Goal: Task Accomplishment & Management: Use online tool/utility

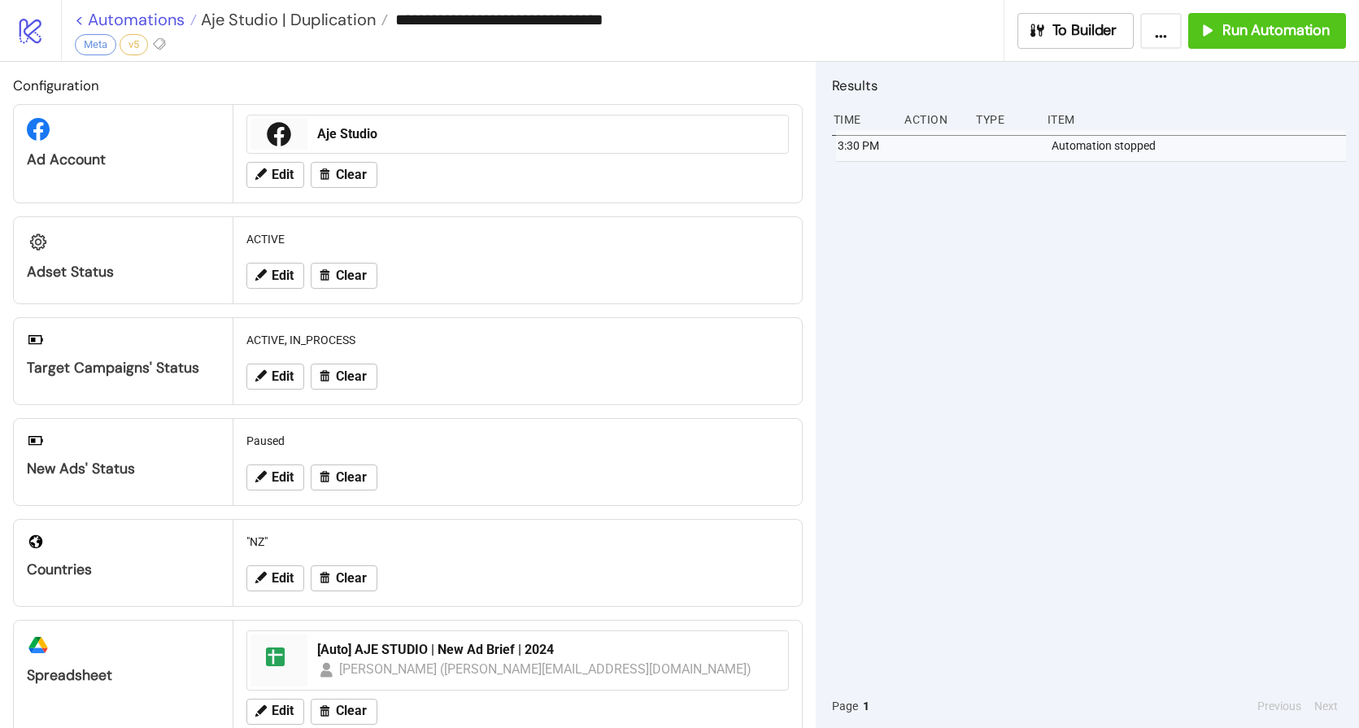
click at [134, 23] on link "< Automations" at bounding box center [136, 19] width 122 height 16
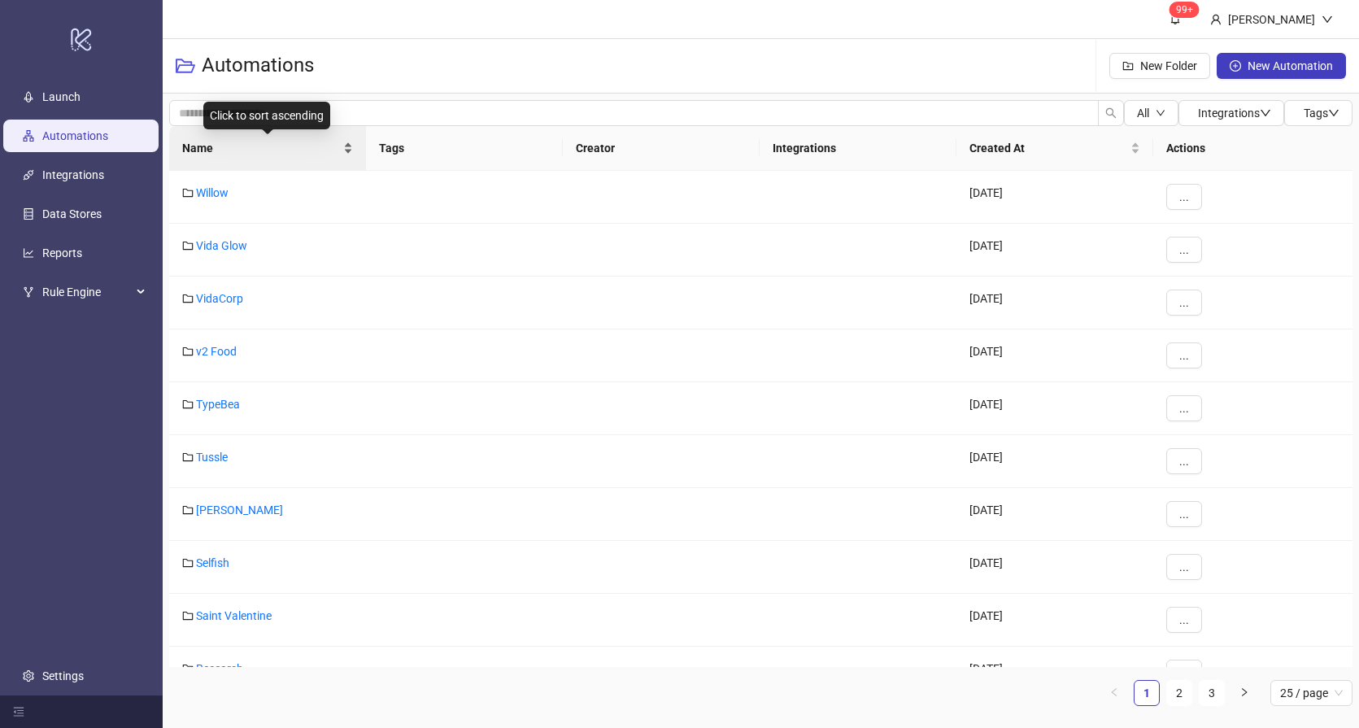
click at [219, 157] on div "Name" at bounding box center [267, 148] width 171 height 18
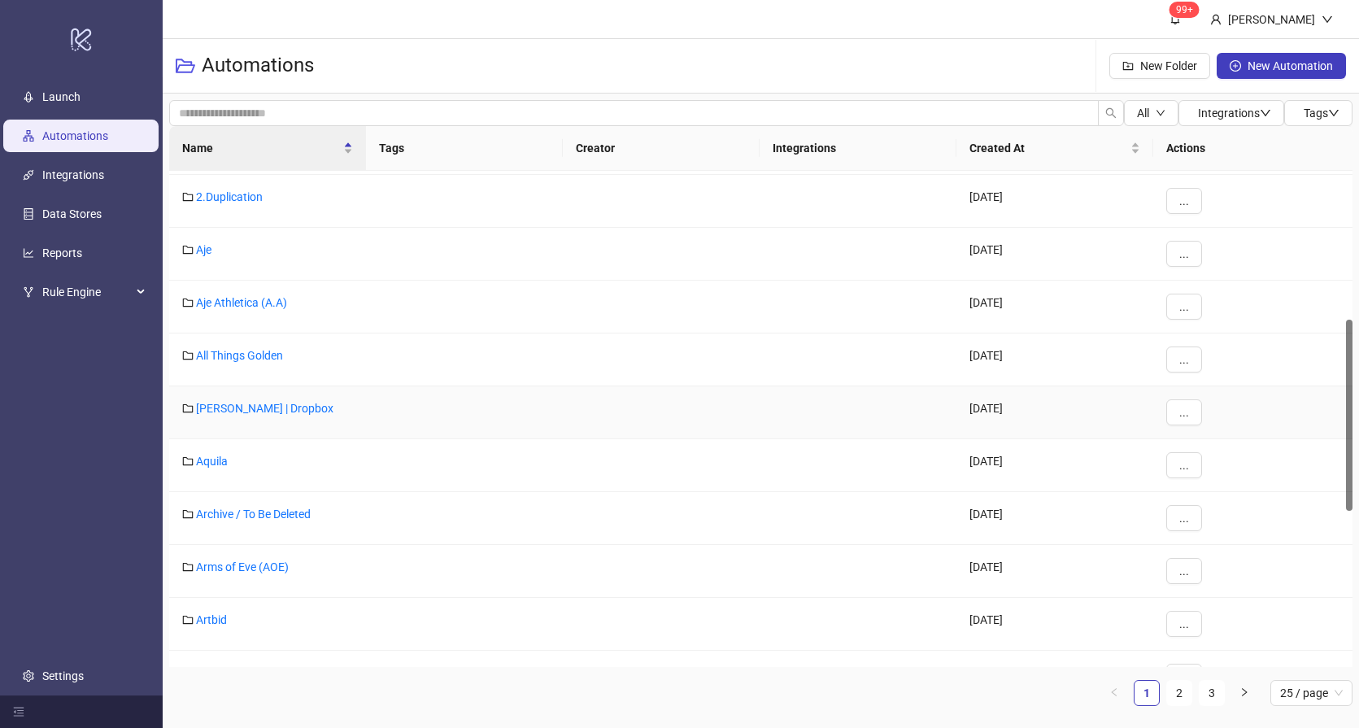
scroll to position [477, 0]
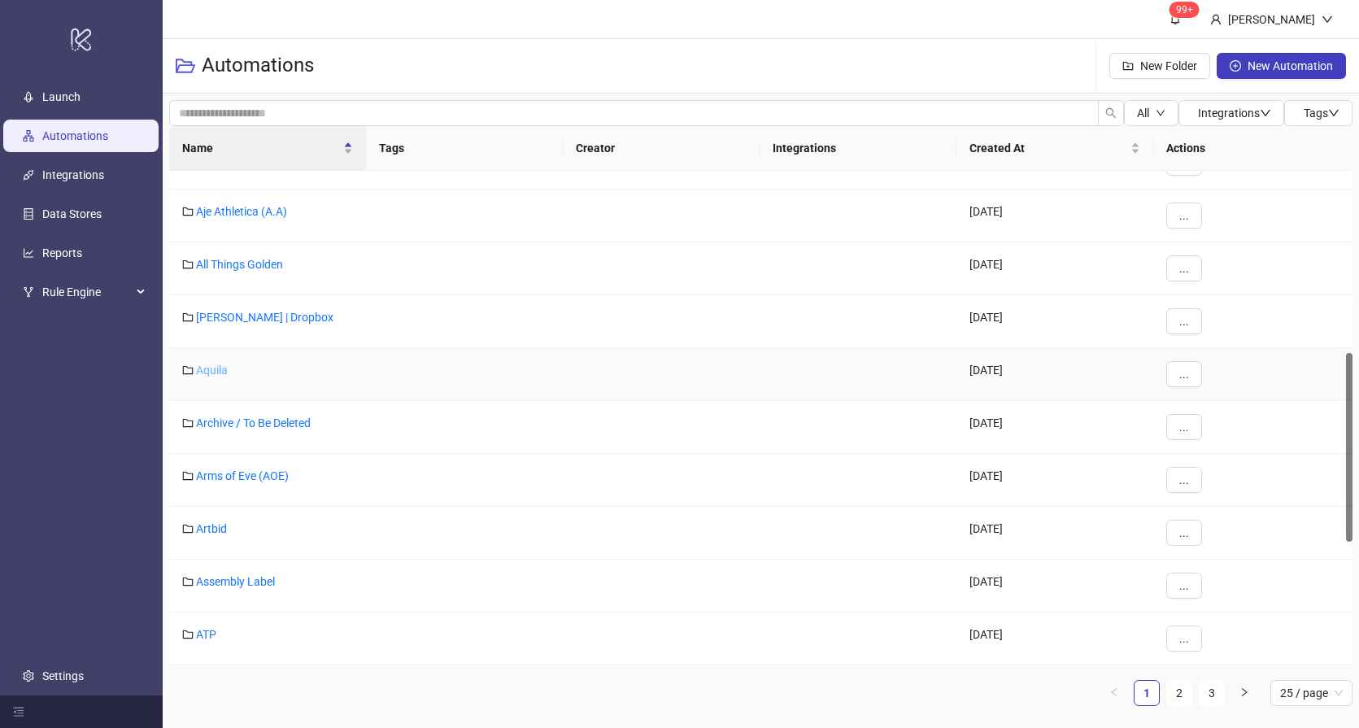
click at [207, 366] on link "Aquila" at bounding box center [212, 370] width 32 height 13
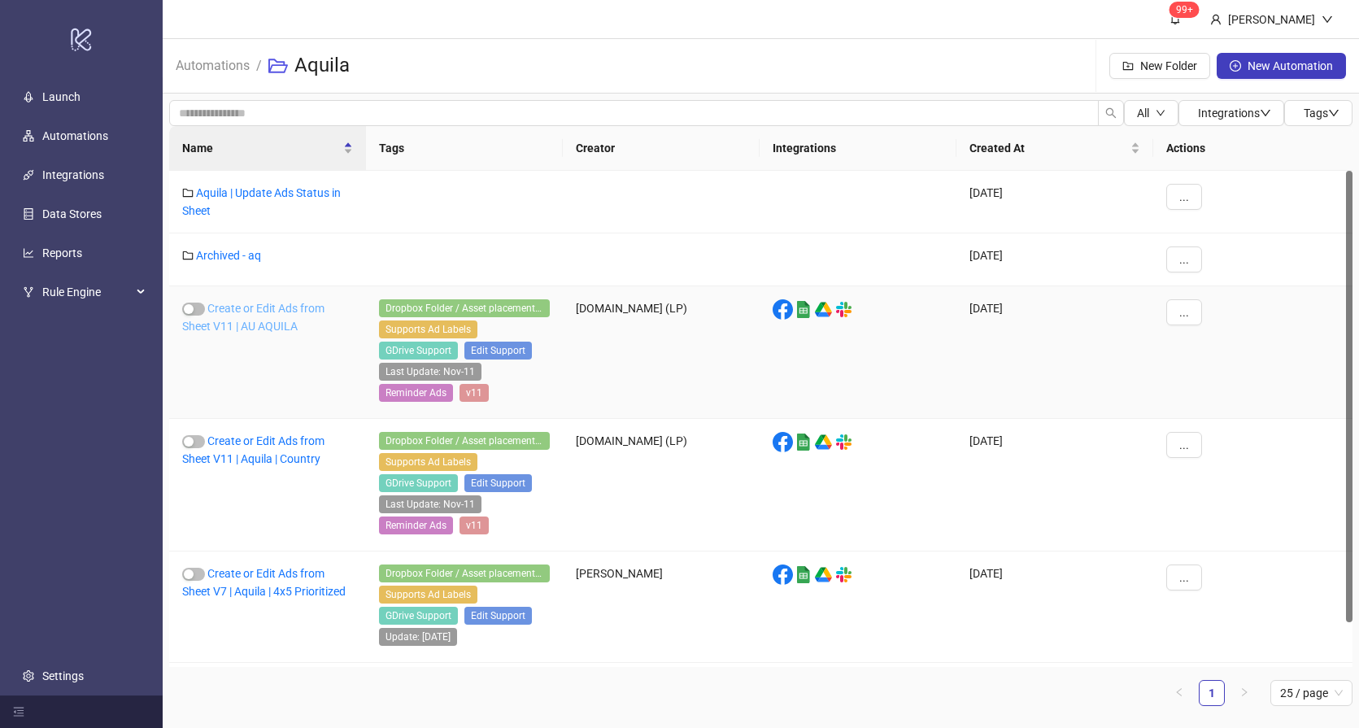
click at [254, 324] on link "Create or Edit Ads from Sheet V11 | AU AQUILA" at bounding box center [253, 317] width 142 height 31
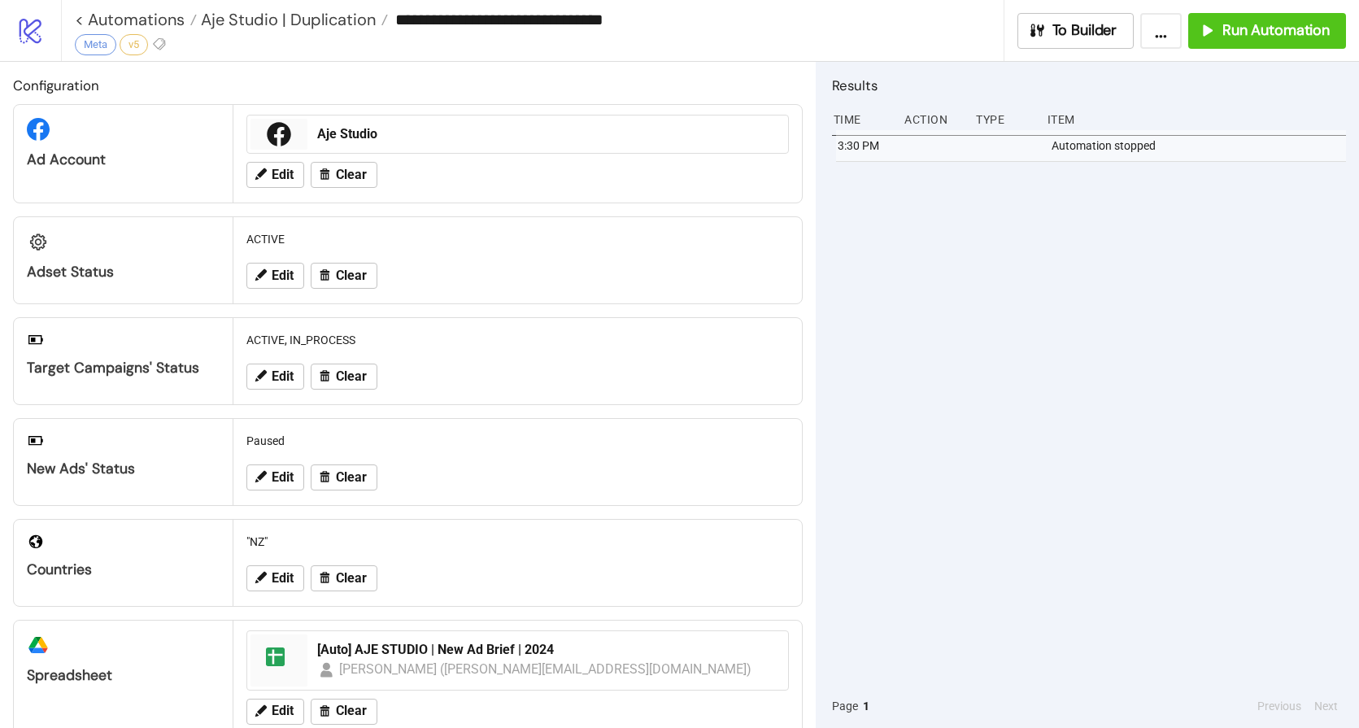
type input "**********"
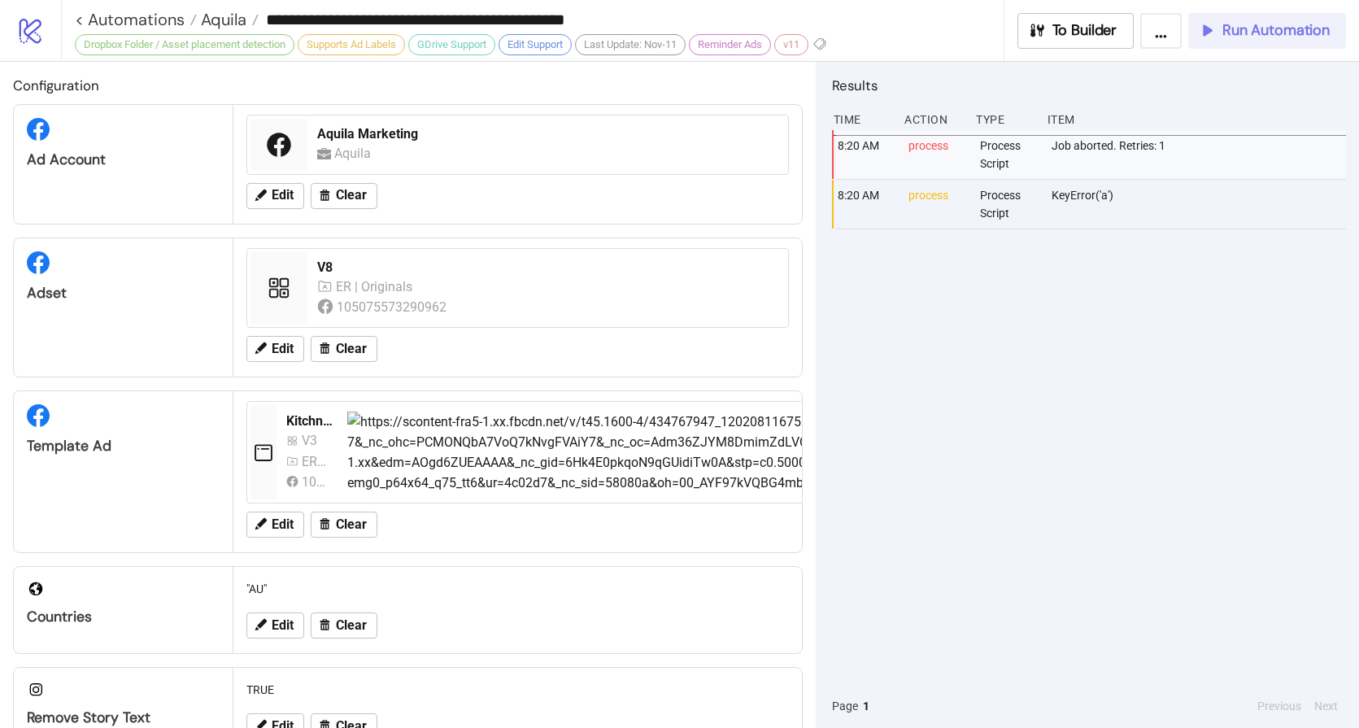
click at [1259, 34] on span "Run Automation" at bounding box center [1275, 30] width 107 height 19
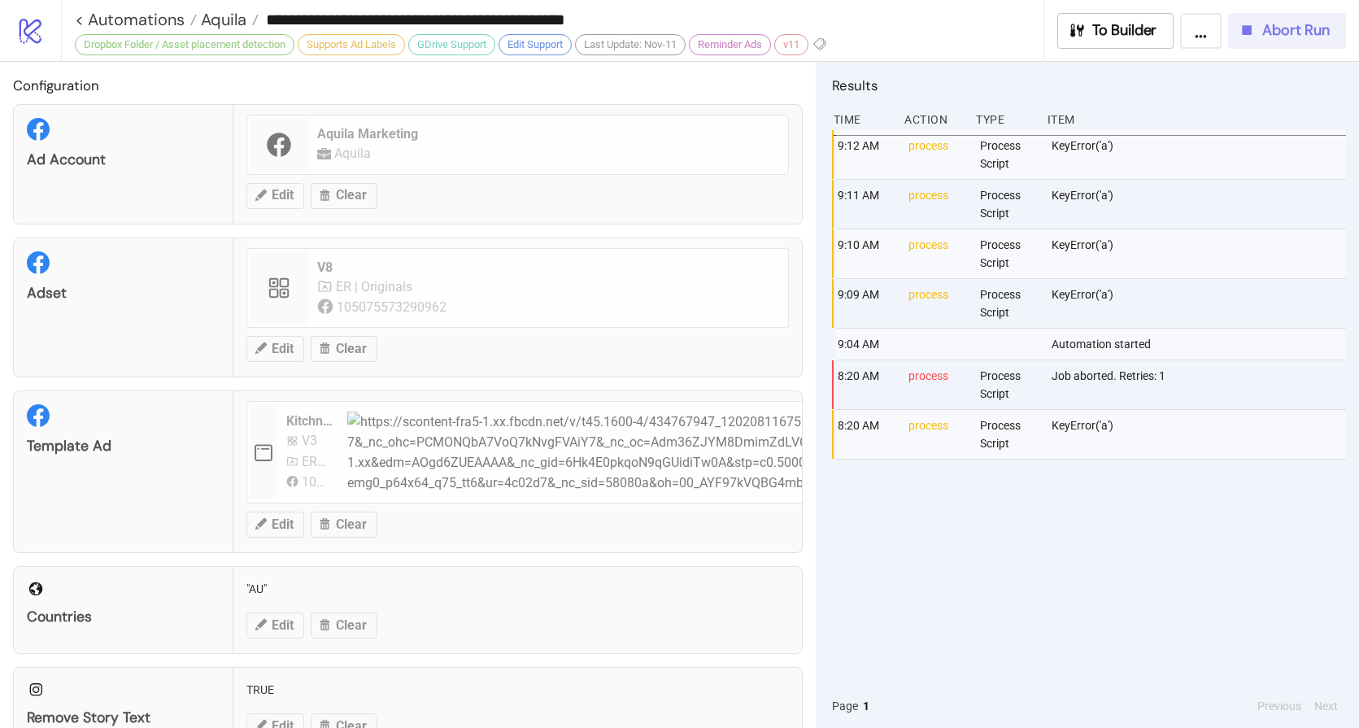
click at [1277, 27] on span "Abort Run" at bounding box center [1295, 30] width 67 height 19
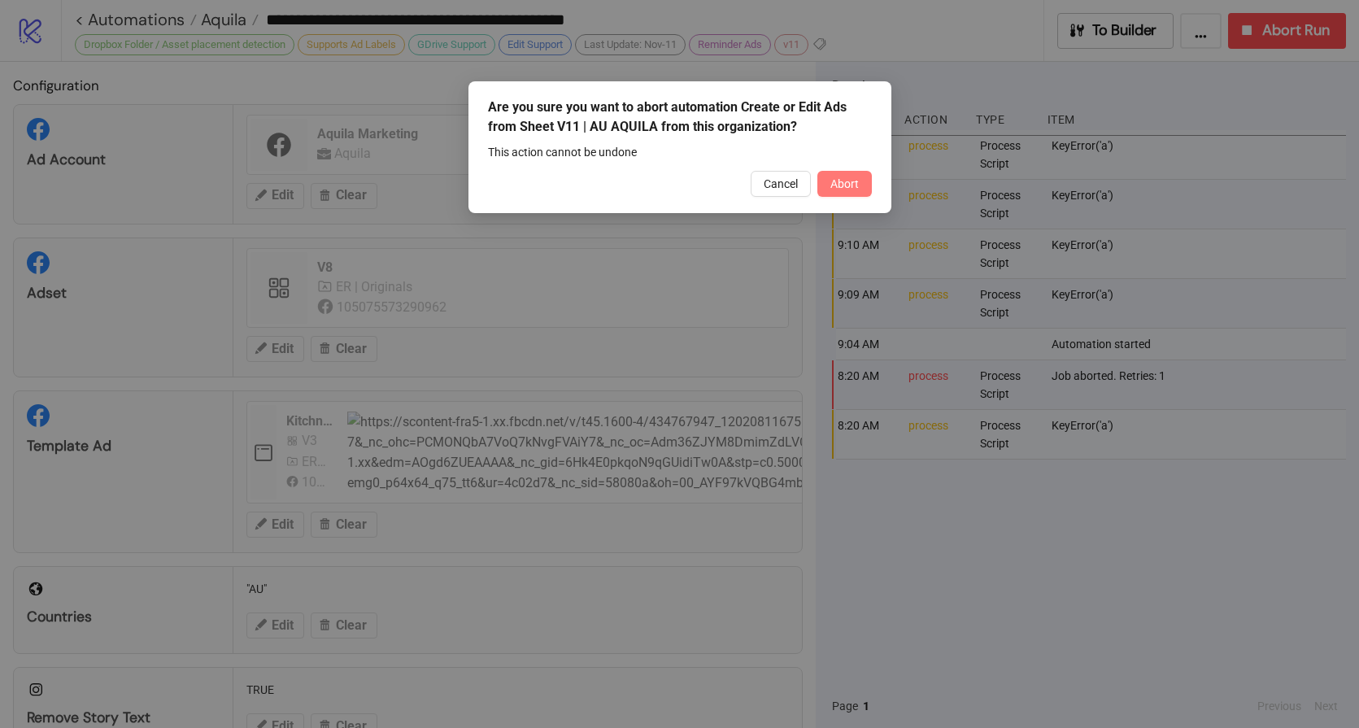
click at [855, 183] on span "Abort" at bounding box center [844, 183] width 28 height 13
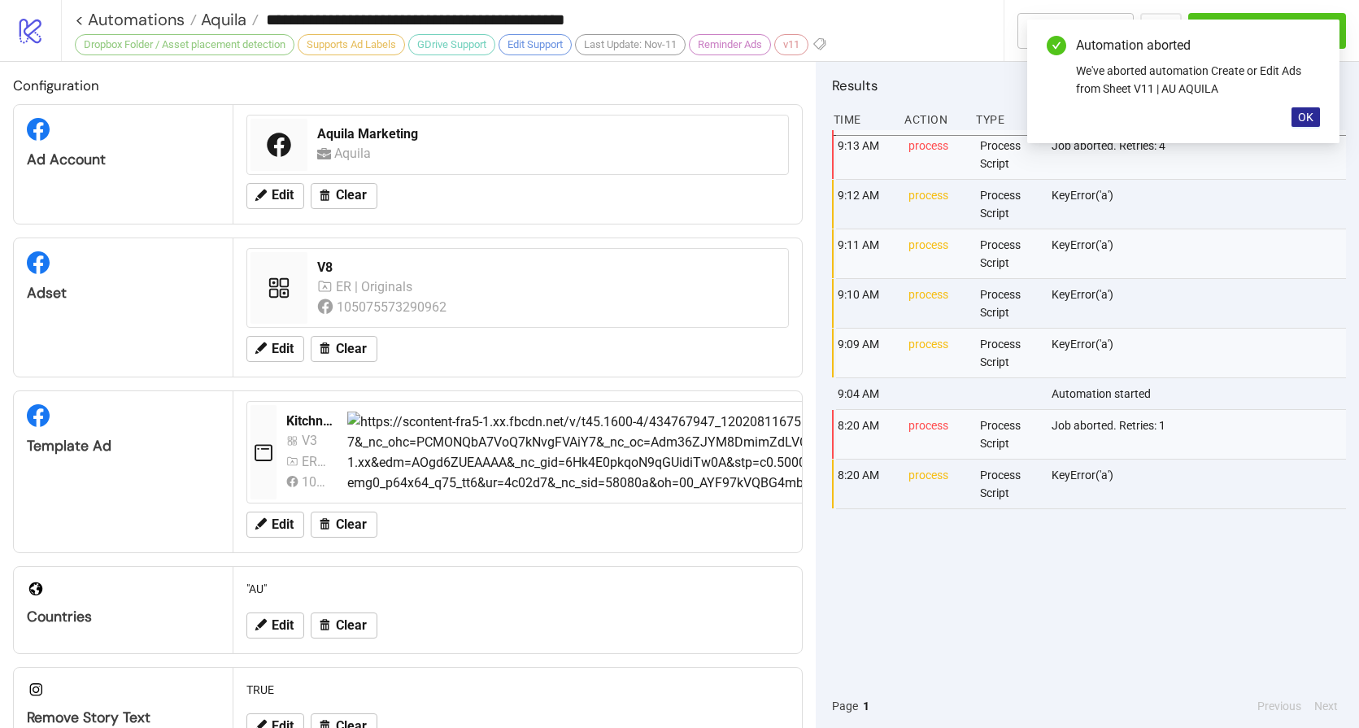
click at [1314, 119] on button "OK" at bounding box center [1305, 117] width 28 height 20
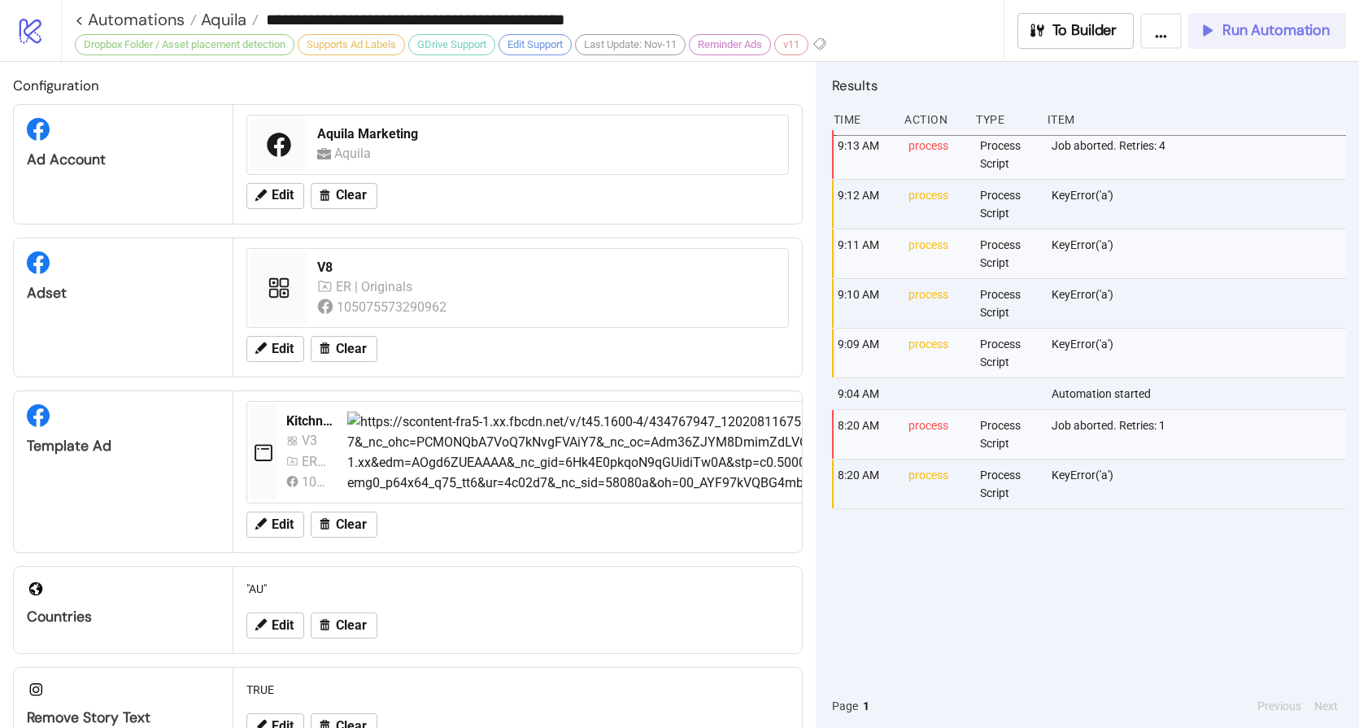
click at [1270, 43] on button "Run Automation" at bounding box center [1267, 31] width 158 height 36
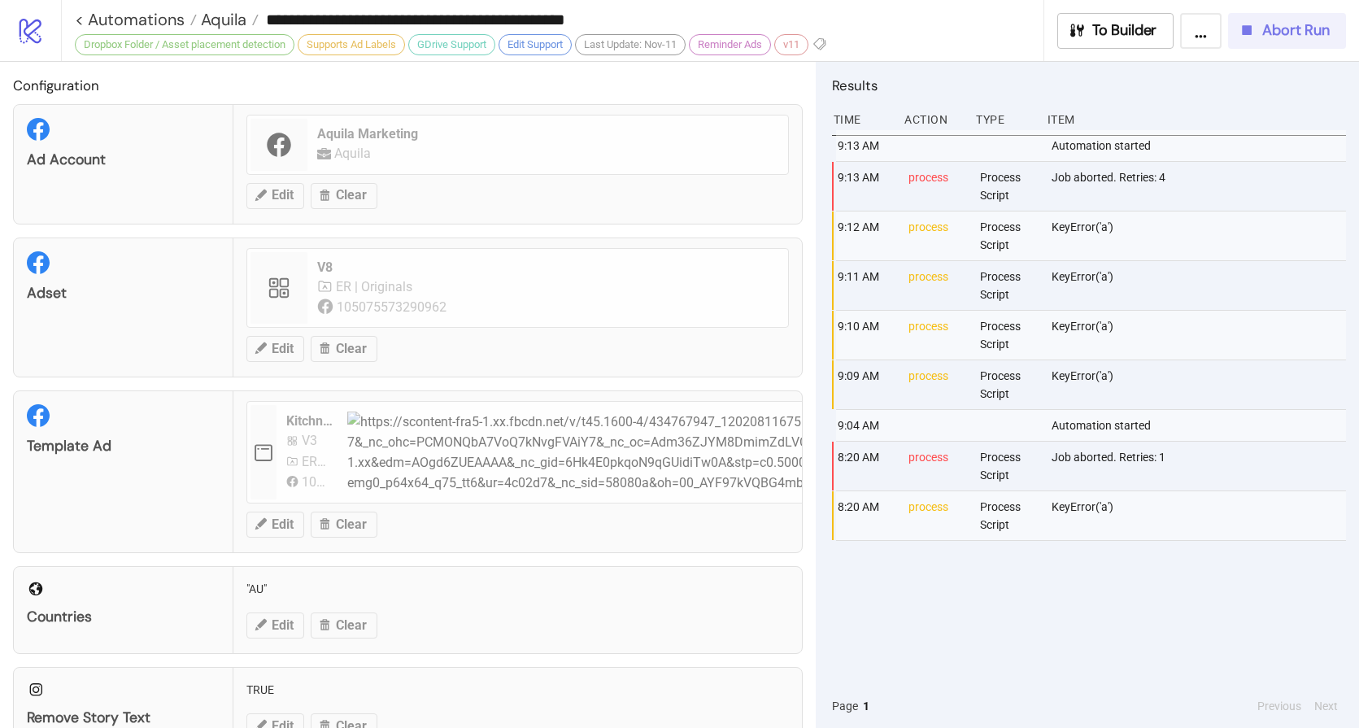
click at [1281, 23] on span "Abort Run" at bounding box center [1295, 30] width 67 height 19
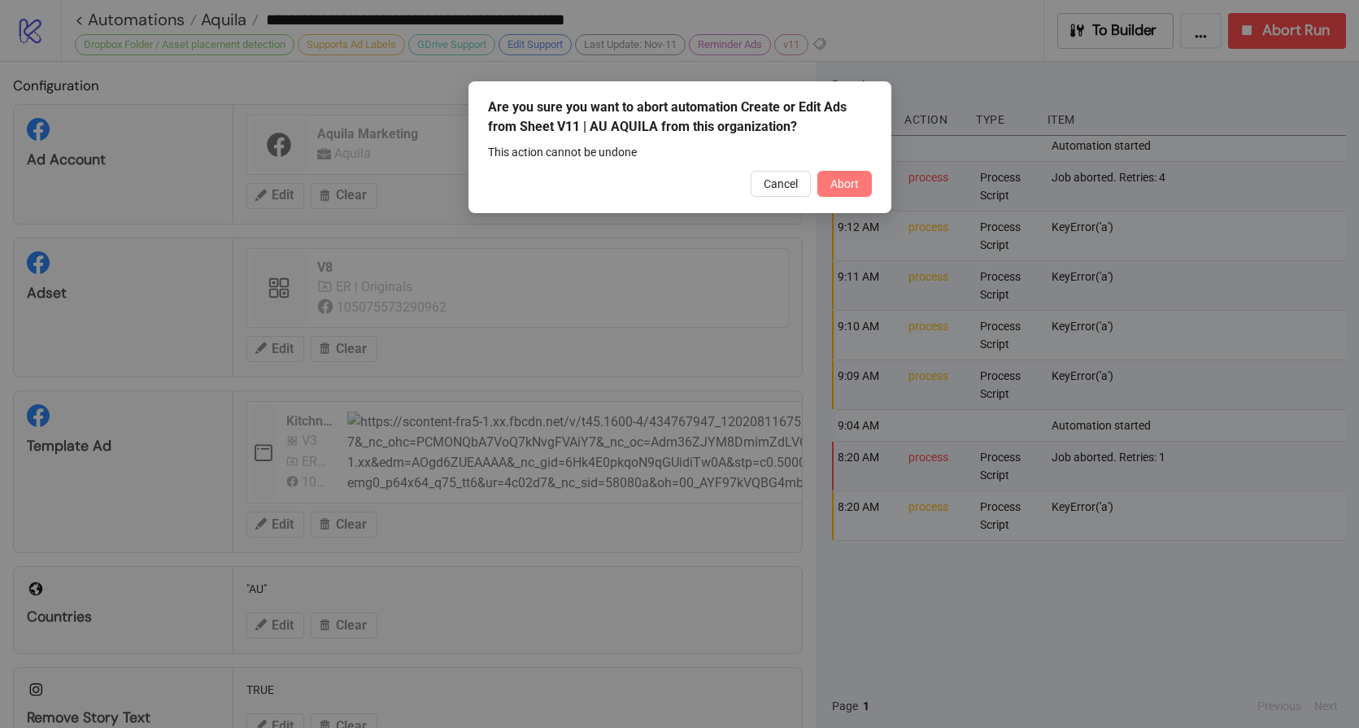
click at [854, 185] on span "Abort" at bounding box center [844, 183] width 28 height 13
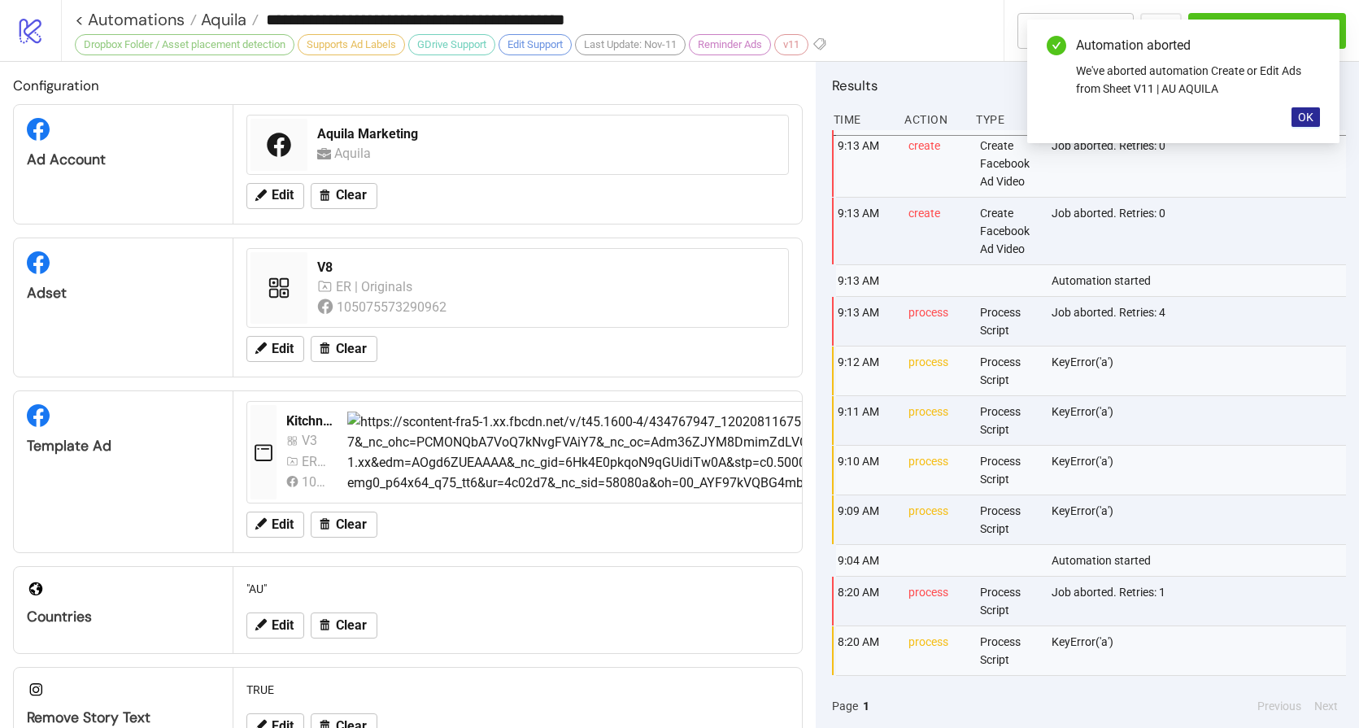
click at [1308, 124] on button "OK" at bounding box center [1305, 117] width 28 height 20
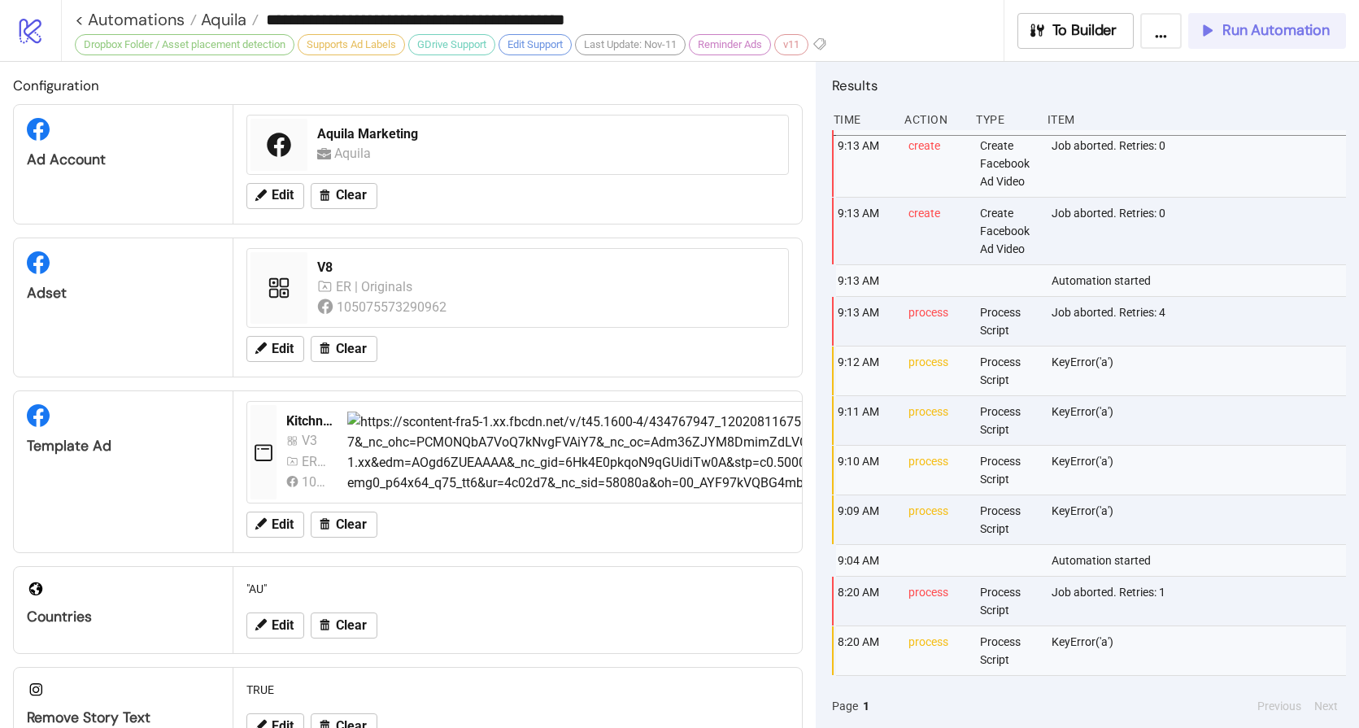
click at [1299, 24] on span "Run Automation" at bounding box center [1275, 30] width 107 height 19
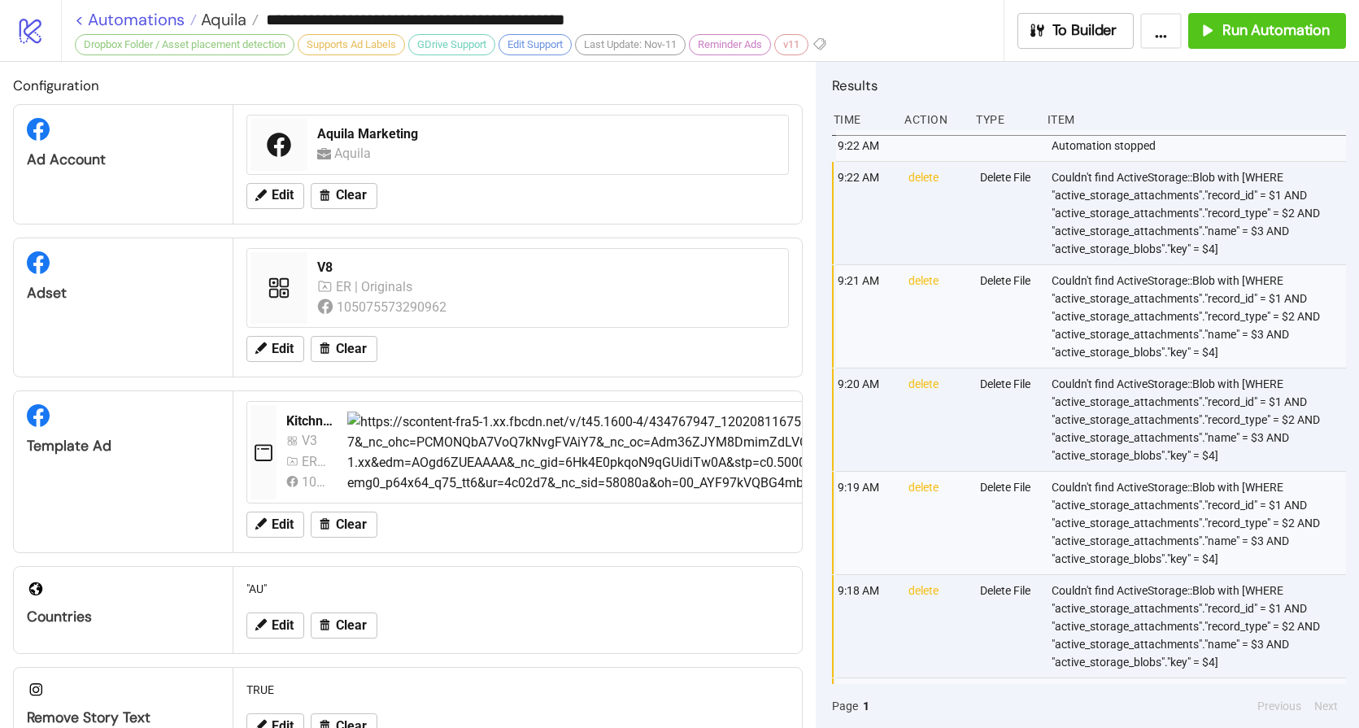
click at [127, 17] on link "< Automations" at bounding box center [136, 19] width 122 height 16
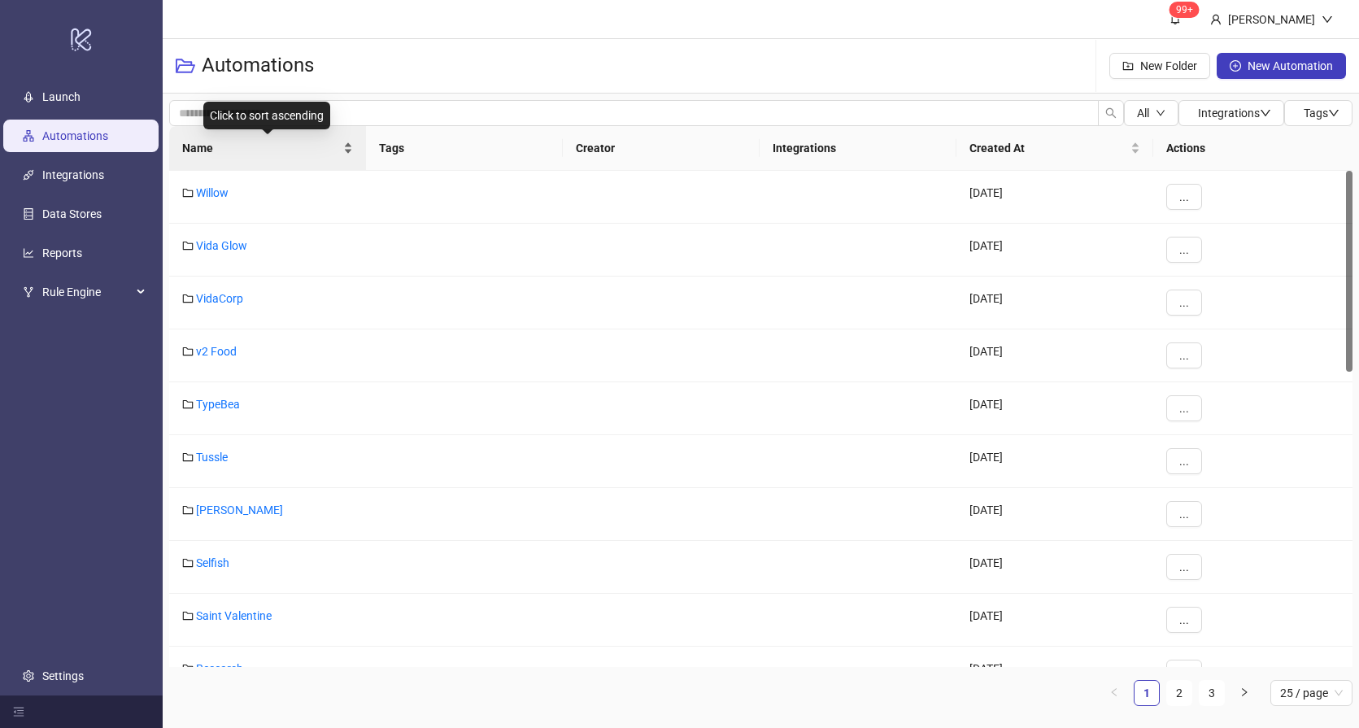
click at [232, 157] on div "Name" at bounding box center [267, 148] width 171 height 18
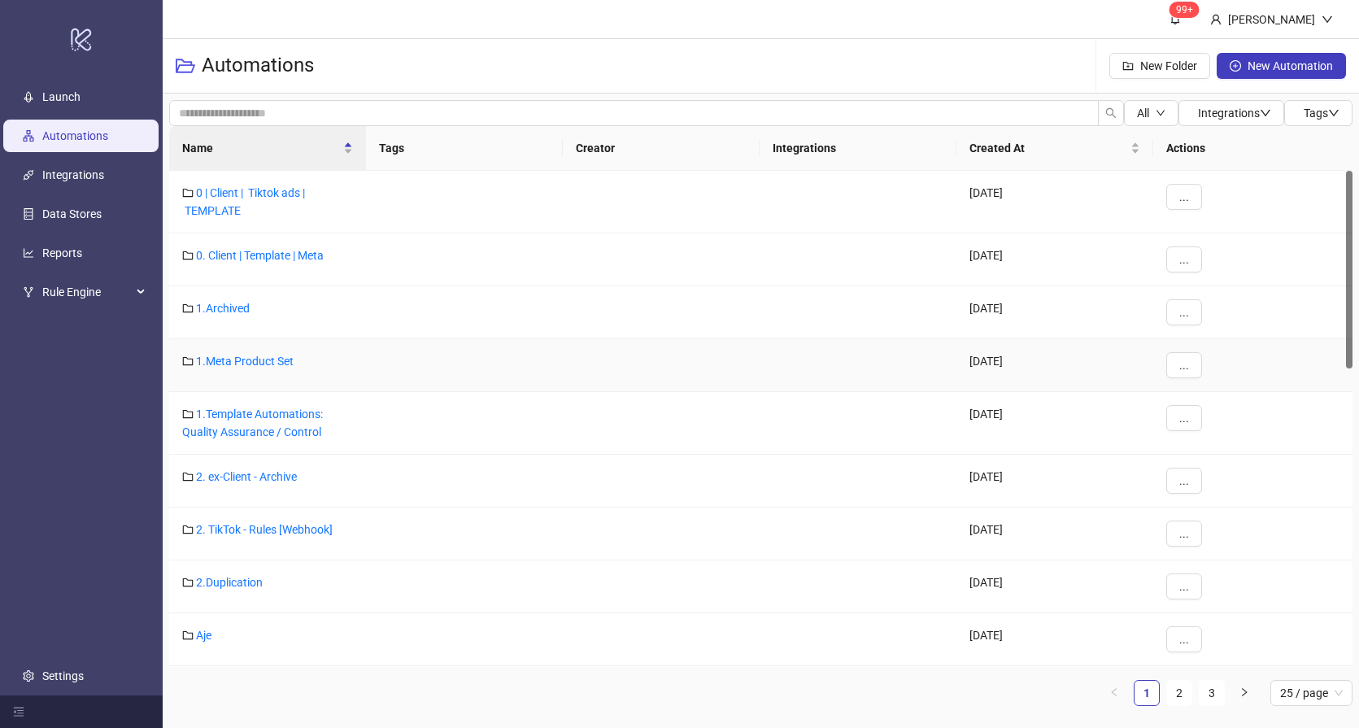
scroll to position [31, 0]
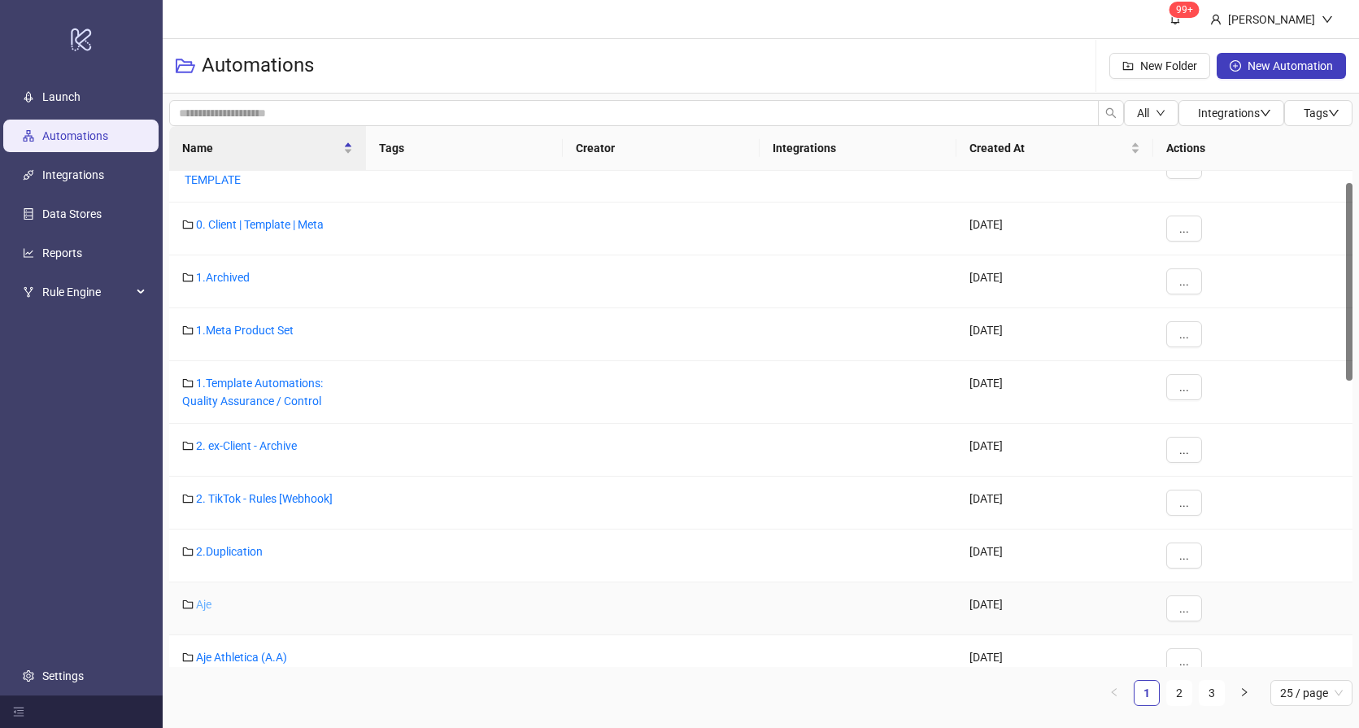
click at [202, 606] on link "Aje" at bounding box center [203, 604] width 15 height 13
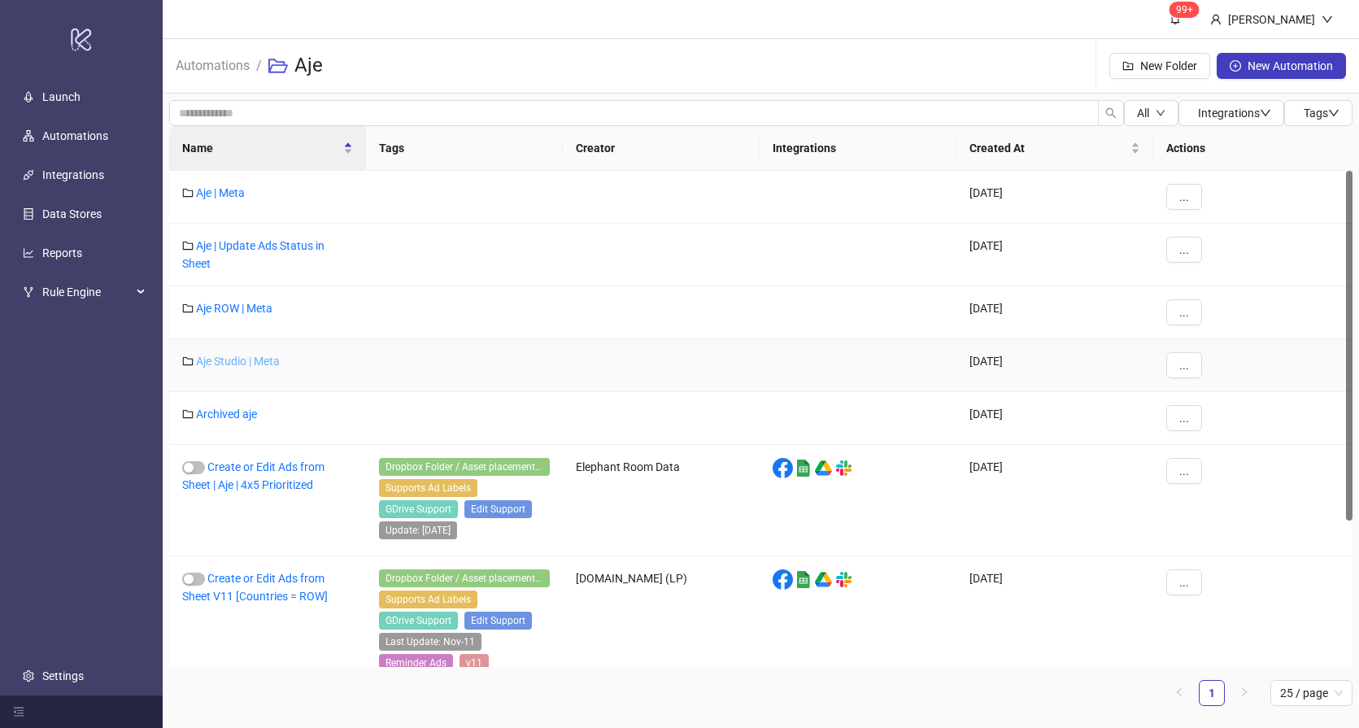
click at [235, 363] on link "Aje Studio | Meta" at bounding box center [238, 361] width 84 height 13
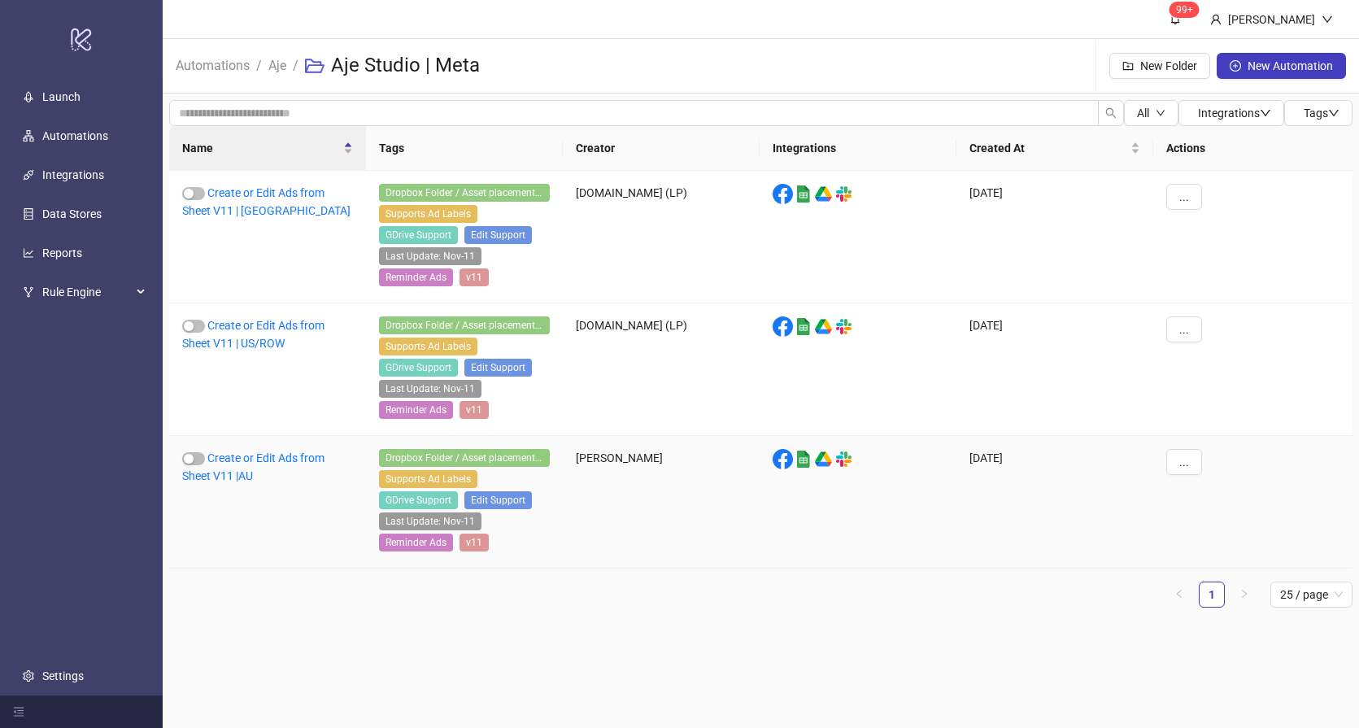
click at [246, 467] on div "Create or Edit Ads from Sheet V11 |AU" at bounding box center [267, 502] width 197 height 133
click at [242, 471] on link "Create or Edit Ads from Sheet V11 |AU" at bounding box center [253, 466] width 142 height 31
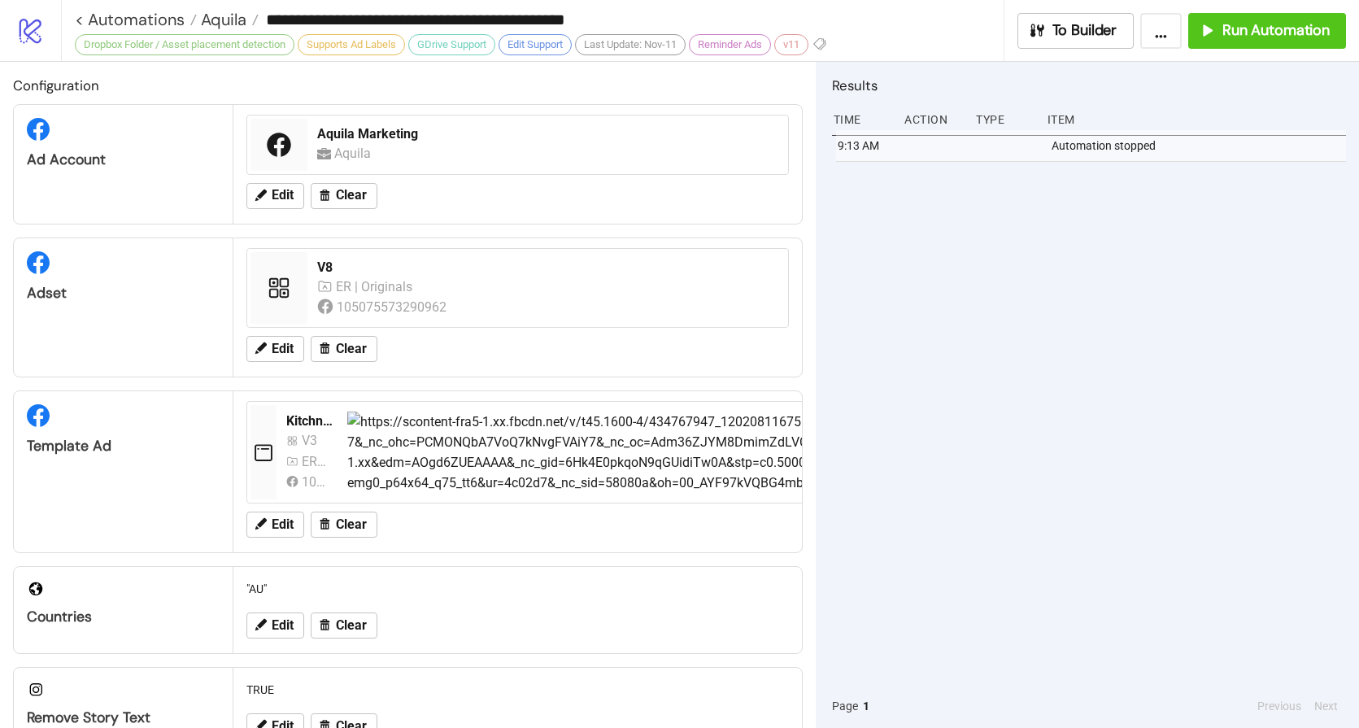
type input "**********"
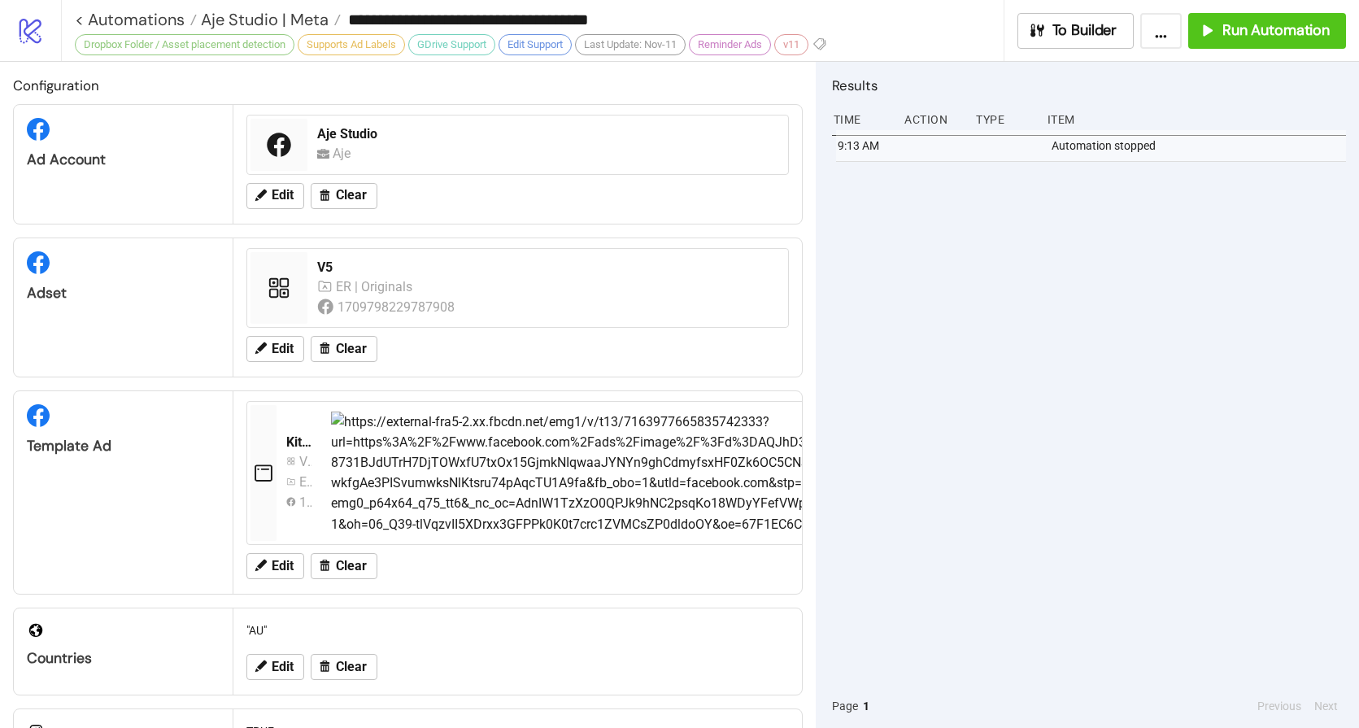
click at [1032, 338] on div "9:13 AM Automation stopped" at bounding box center [1089, 407] width 514 height 554
click at [960, 268] on div "9:13 AM Automation stopped" at bounding box center [1089, 407] width 514 height 554
click at [1276, 43] on button "Run Automation" at bounding box center [1267, 31] width 158 height 36
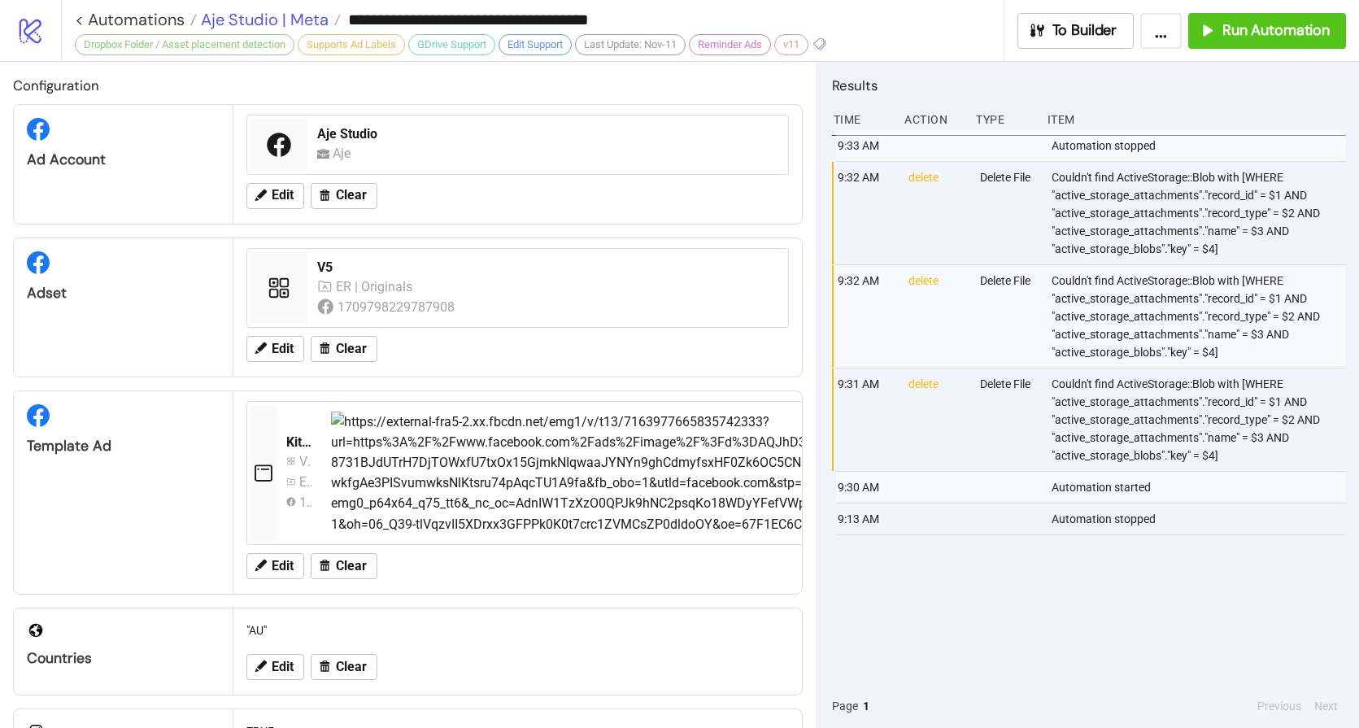
click at [293, 14] on span "Aje Studio | Meta" at bounding box center [263, 19] width 132 height 21
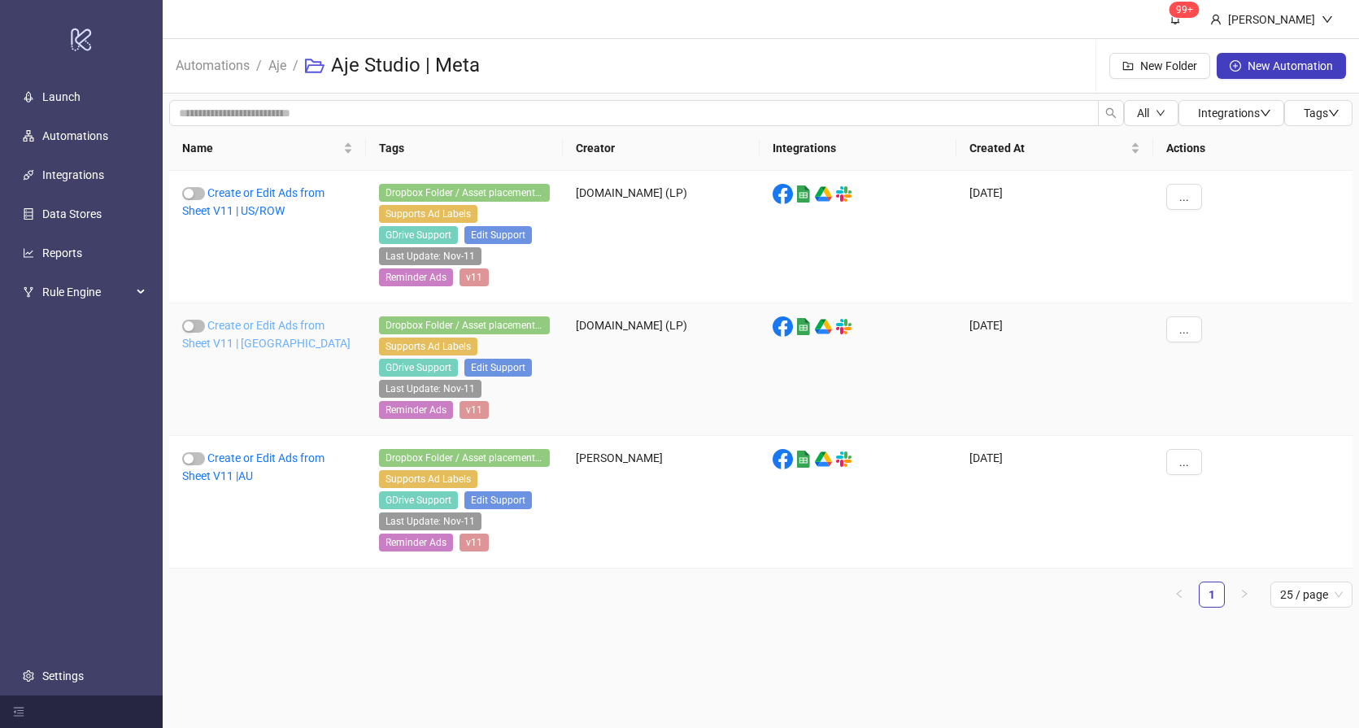
click at [225, 324] on link "Create or Edit Ads from Sheet V11 | [GEOGRAPHIC_DATA]" at bounding box center [266, 334] width 168 height 31
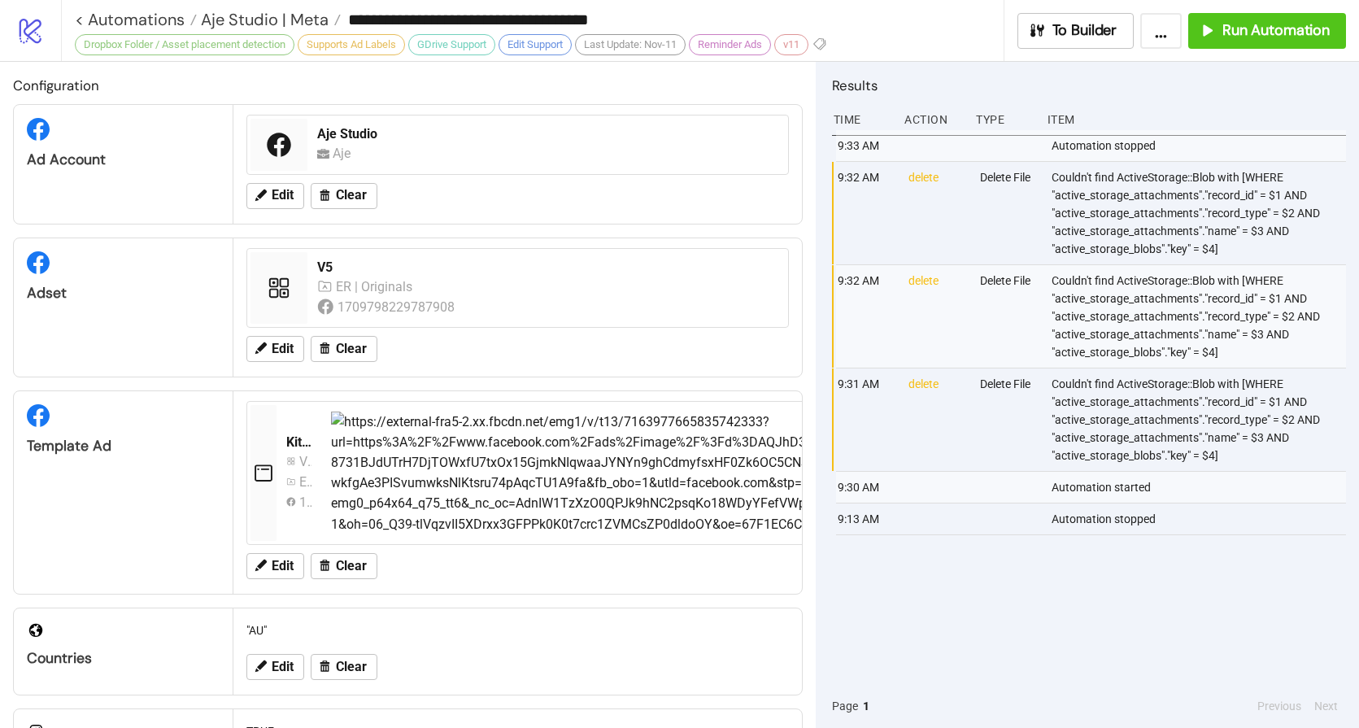
type input "**********"
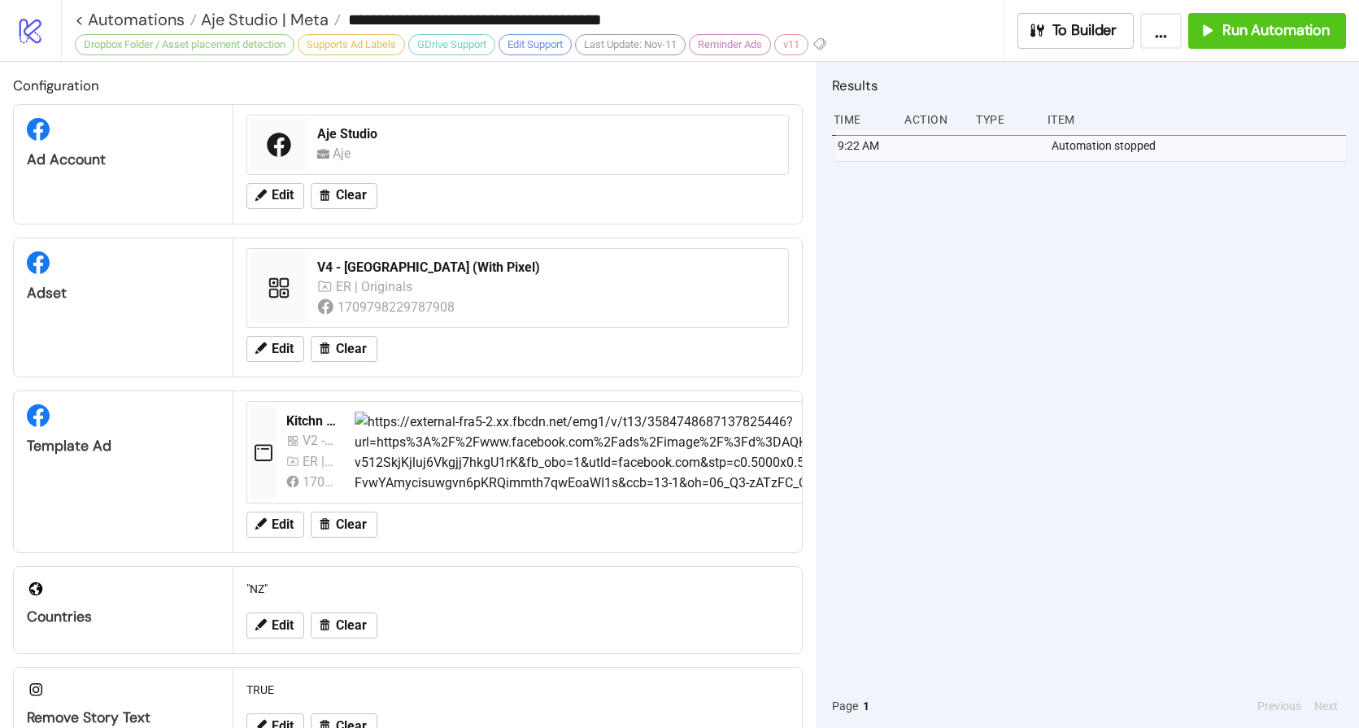
click at [1136, 272] on div "9:22 AM Automation stopped" at bounding box center [1089, 407] width 514 height 554
click at [1282, 45] on button "Run Automation" at bounding box center [1267, 31] width 158 height 36
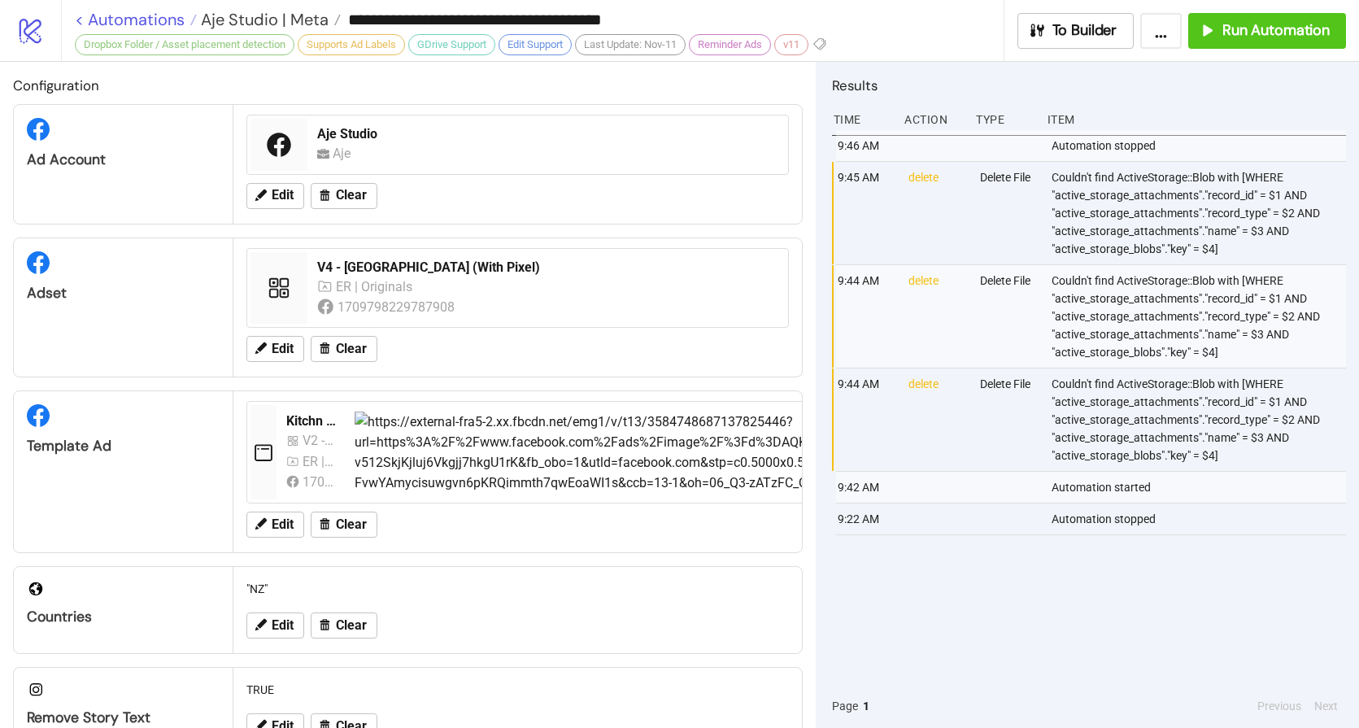
click at [157, 23] on link "< Automations" at bounding box center [136, 19] width 122 height 16
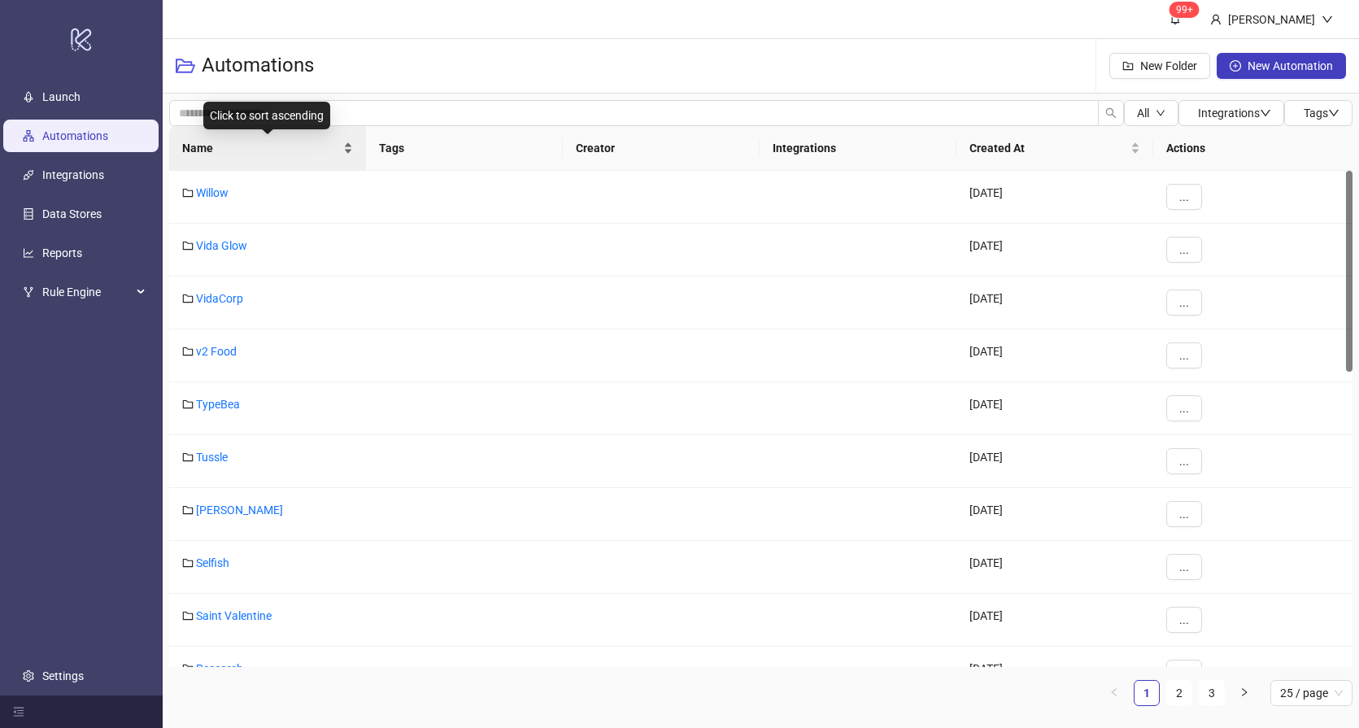
click at [280, 118] on div "Click to sort ascending" at bounding box center [266, 116] width 127 height 28
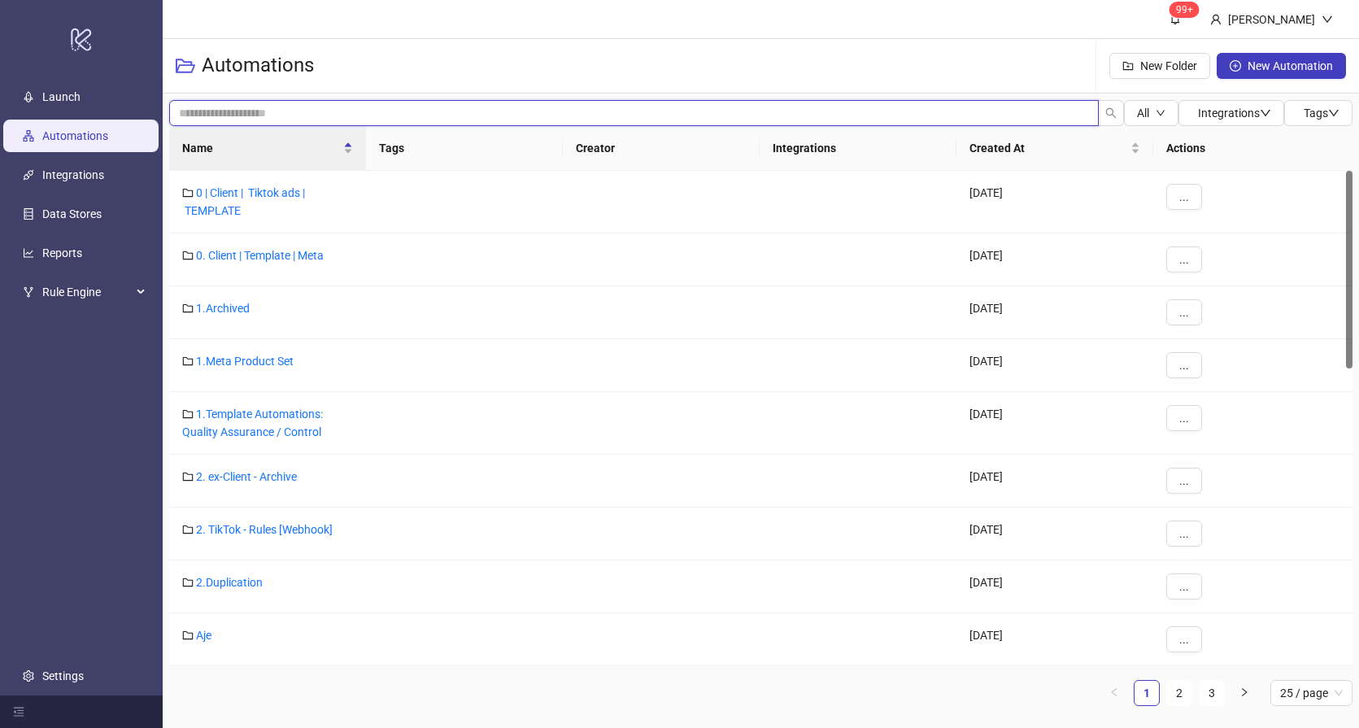
click at [385, 116] on input "search" at bounding box center [634, 113] width 930 height 26
type input "**"
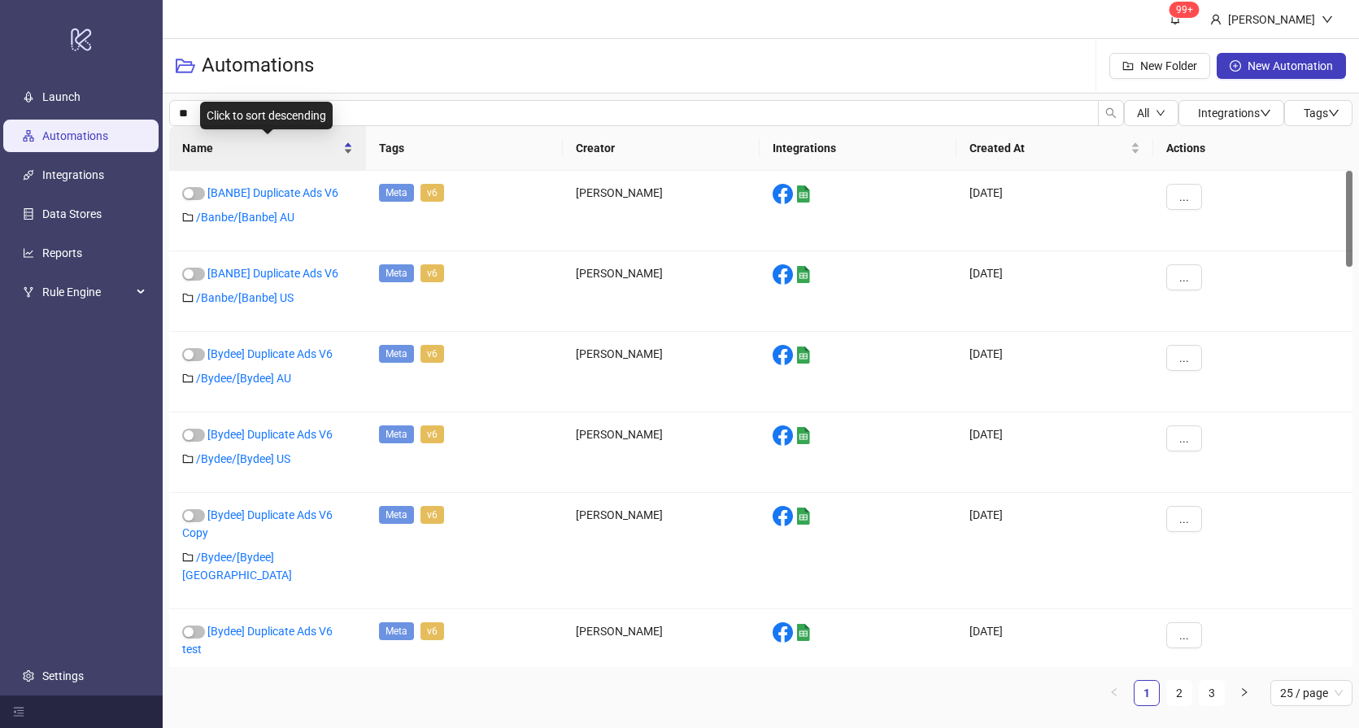
click at [281, 151] on span "Name" at bounding box center [261, 148] width 158 height 18
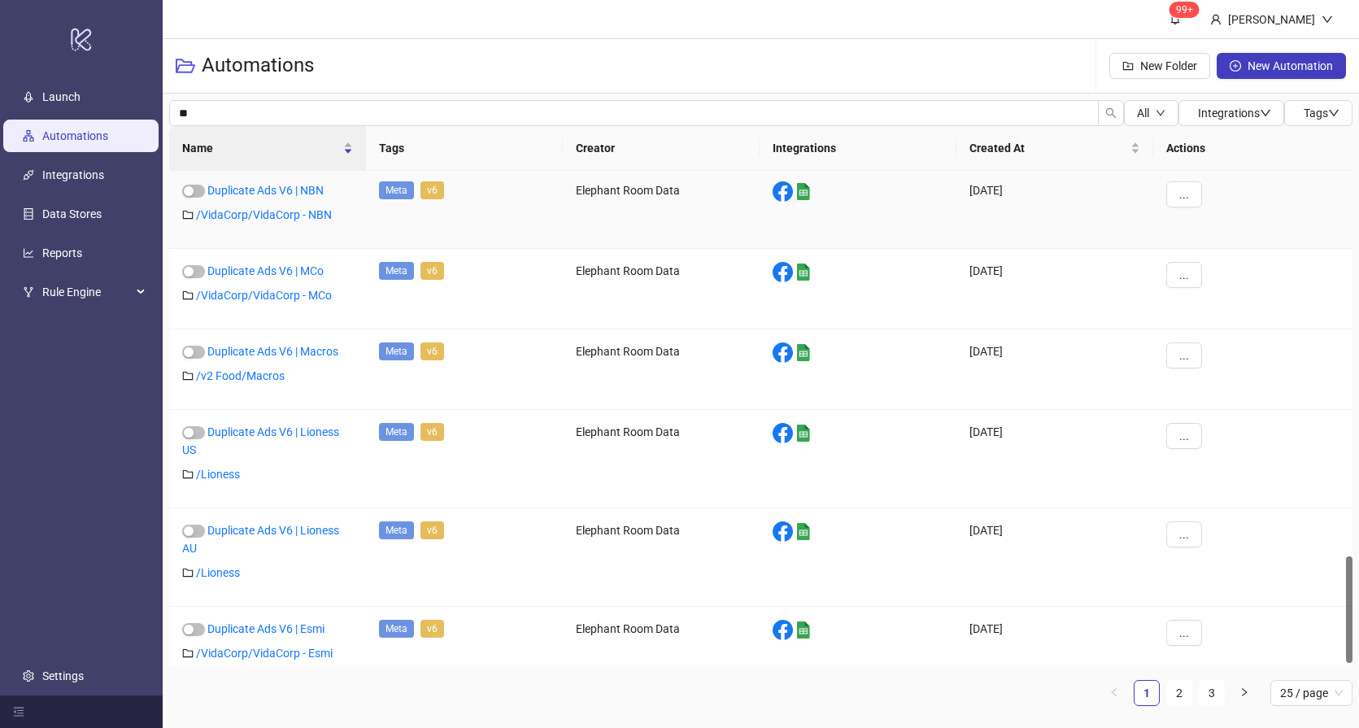
scroll to position [1803, 0]
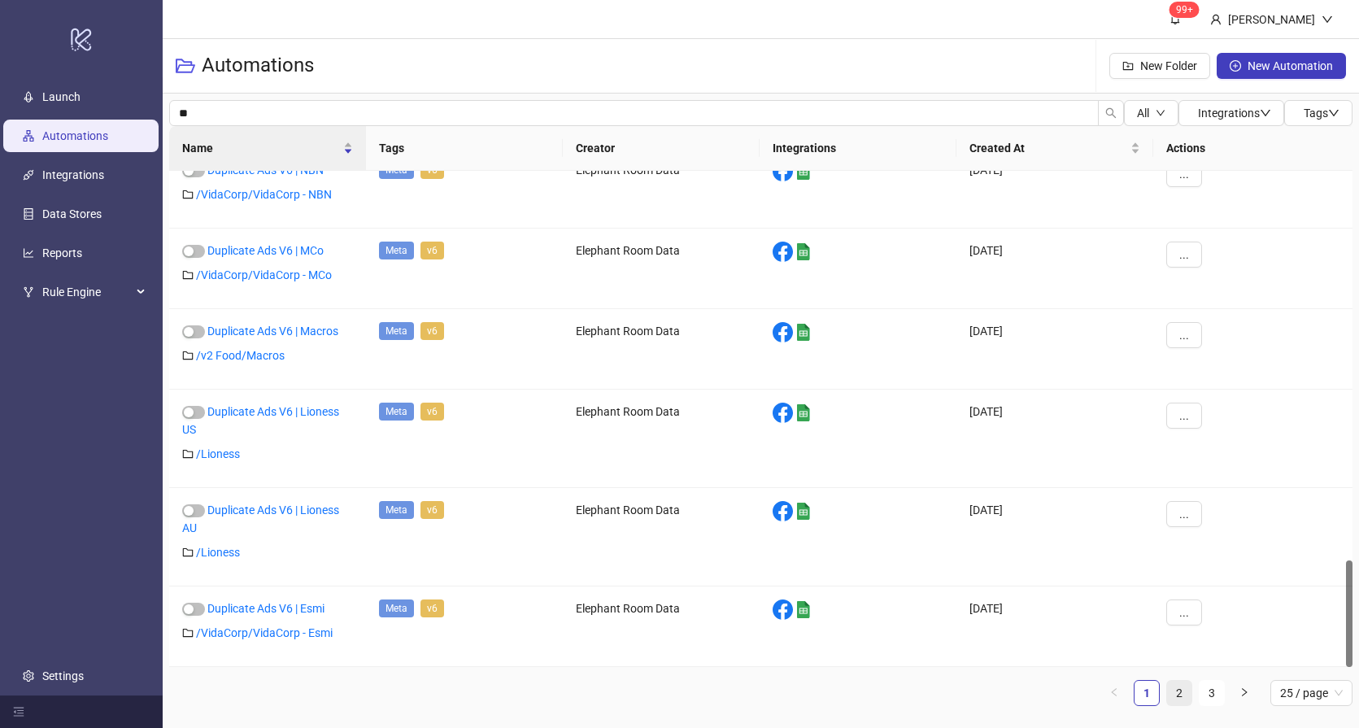
click at [1186, 691] on link "2" at bounding box center [1179, 693] width 24 height 24
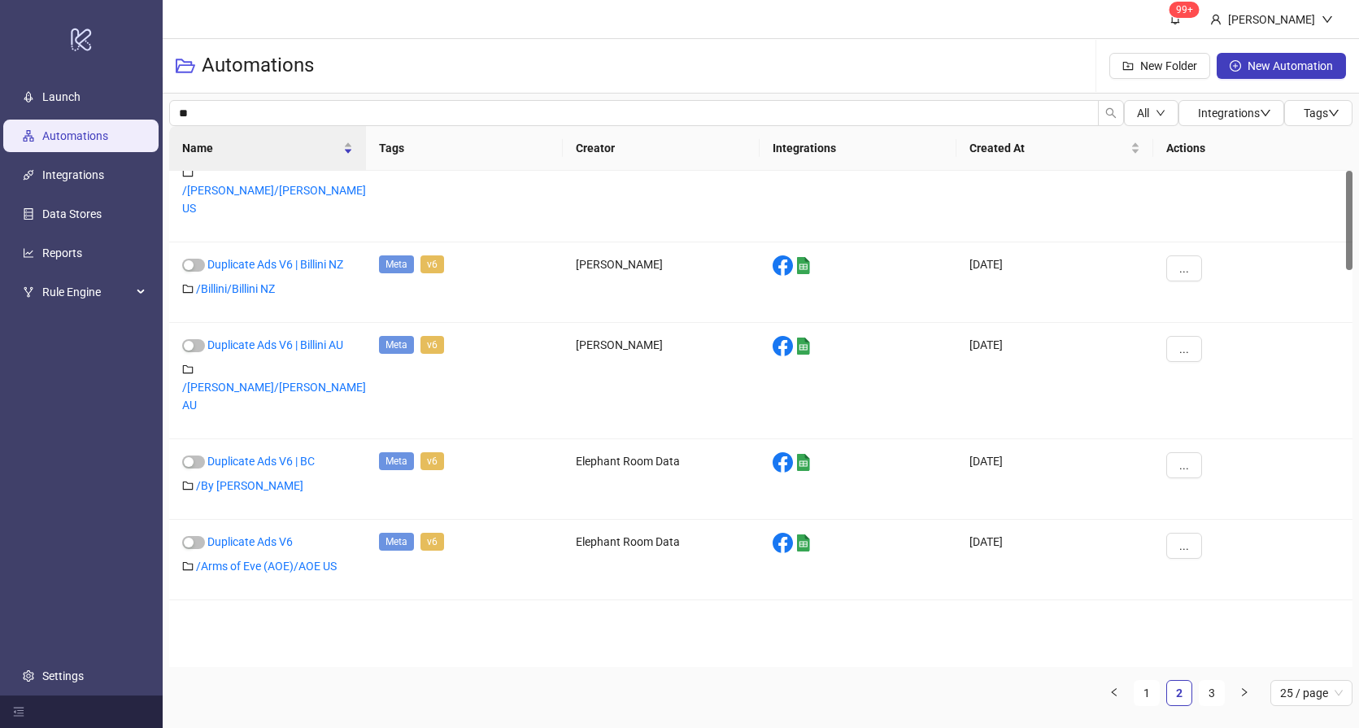
scroll to position [0, 0]
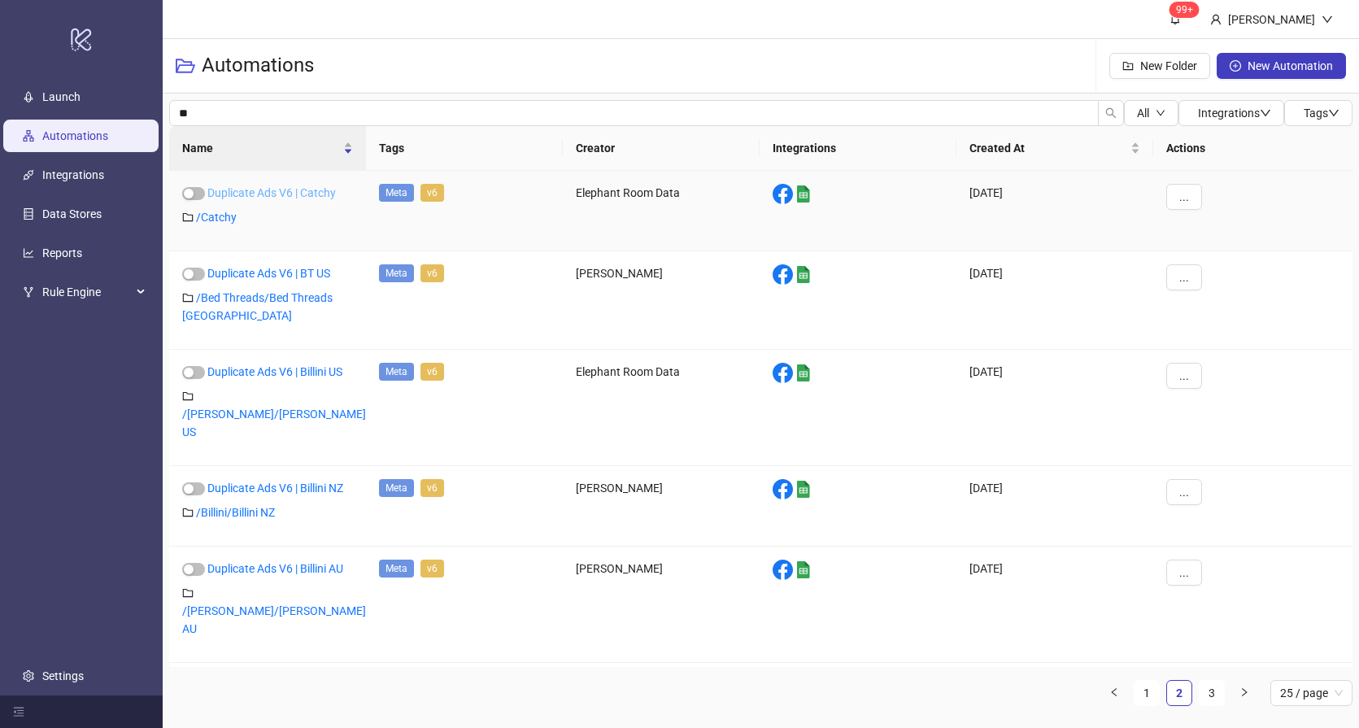
click at [299, 194] on link "Duplicate Ads V6 | Catchy" at bounding box center [271, 192] width 128 height 13
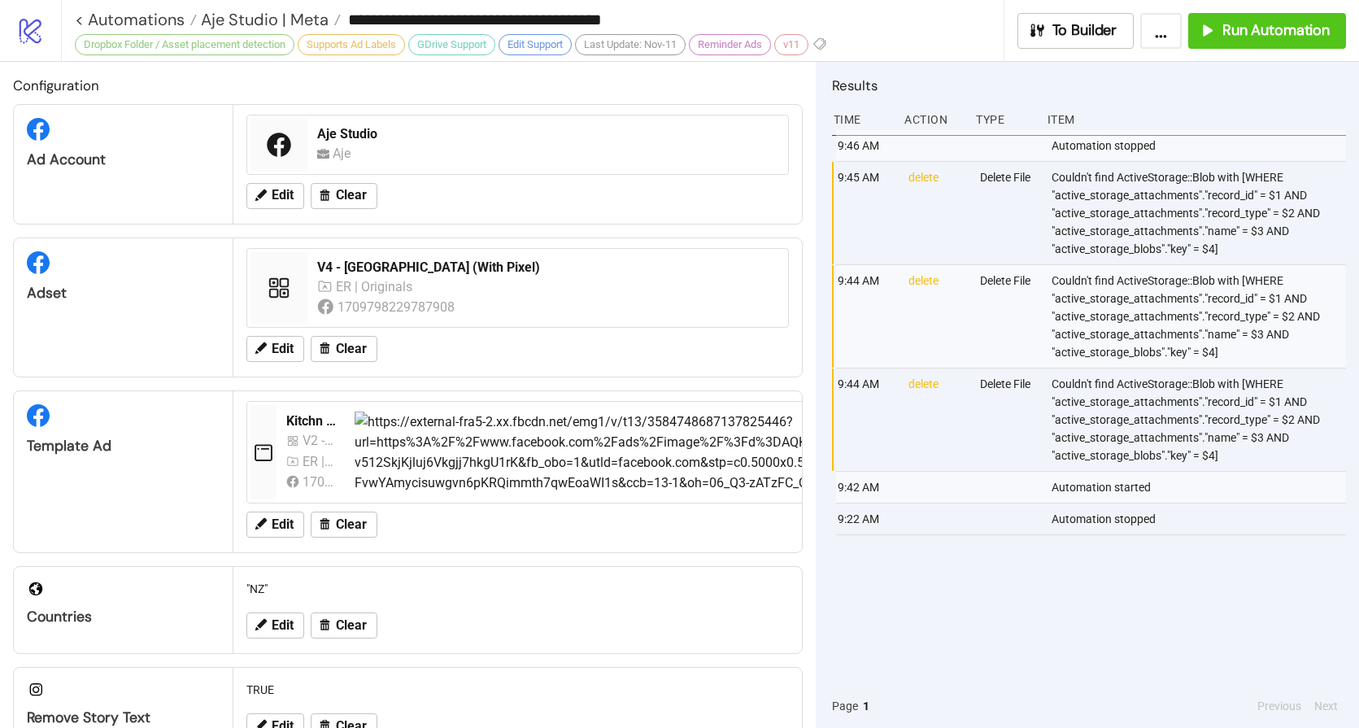
type input "**********"
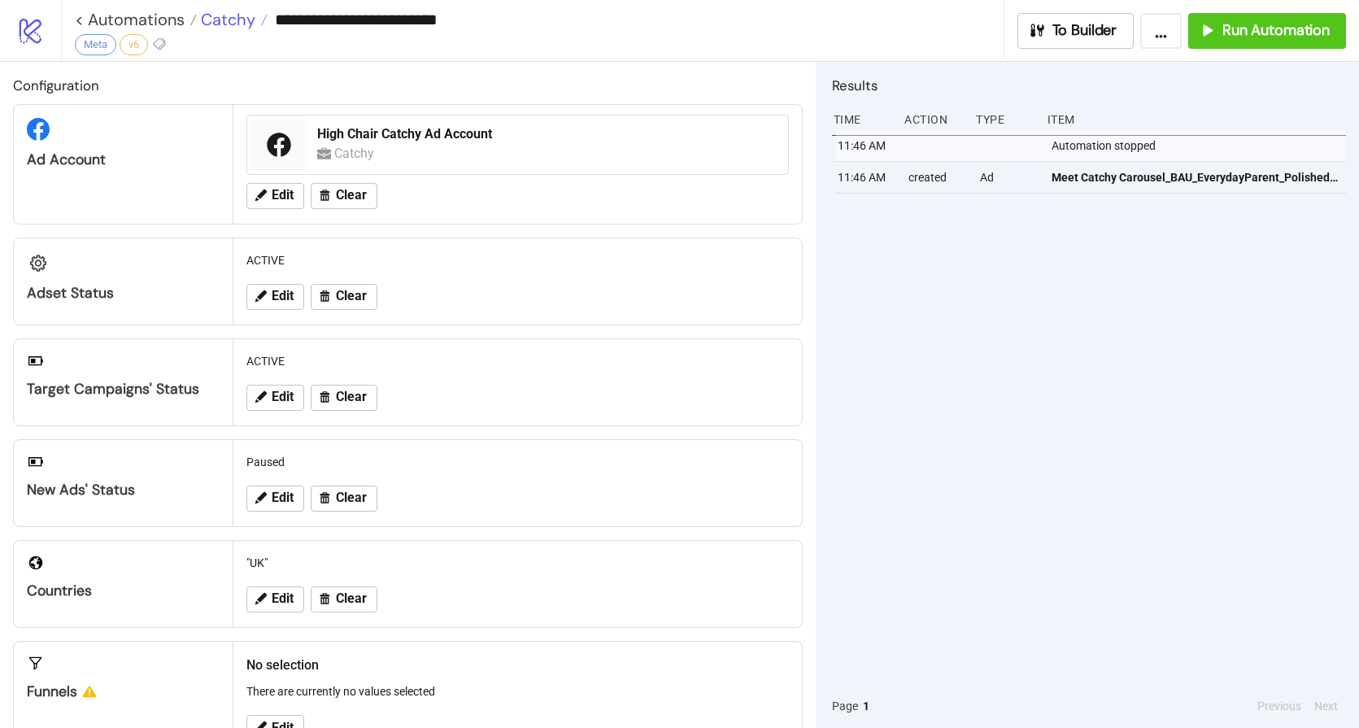
click at [220, 15] on span "Catchy" at bounding box center [226, 19] width 59 height 21
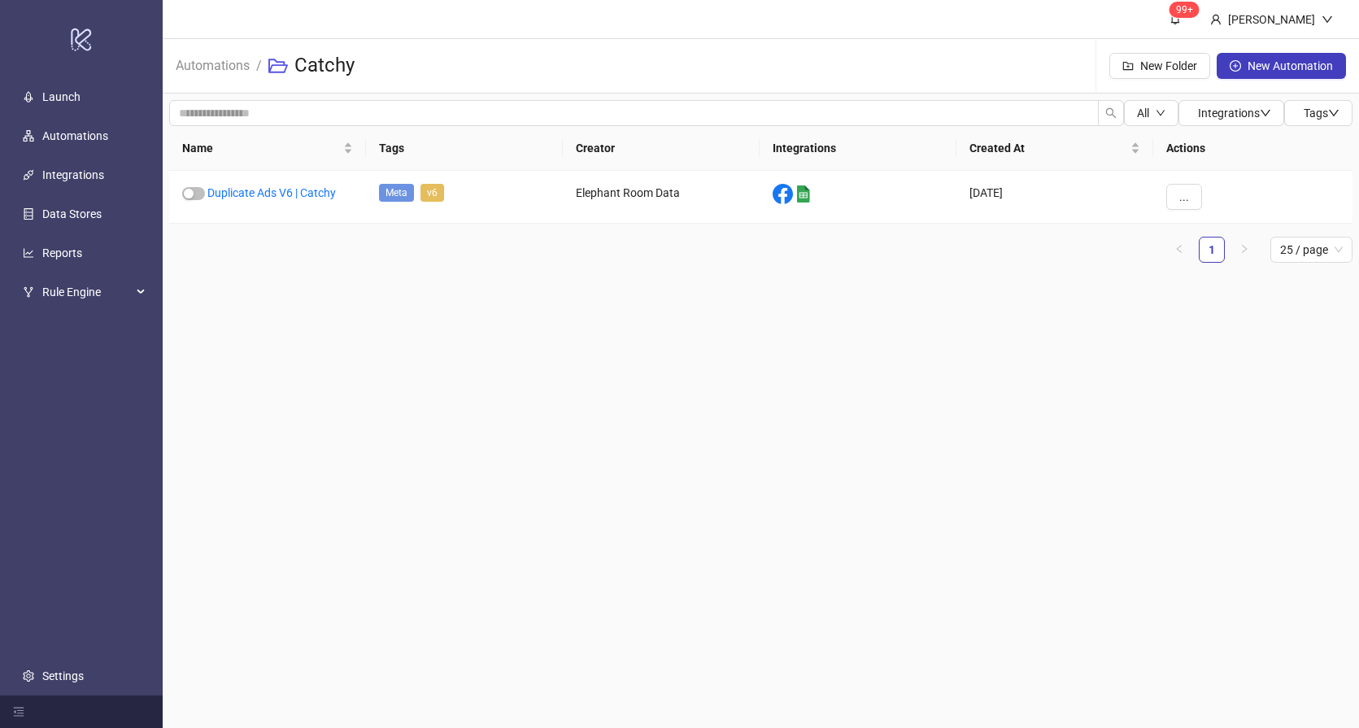
click at [586, 382] on main "99+ [PERSON_NAME] Automations / Catchy New Folder New Automation All Integratio…" at bounding box center [761, 364] width 1196 height 728
click at [339, 107] on input "search" at bounding box center [634, 113] width 930 height 26
click at [446, 346] on main "99+ [PERSON_NAME] Automations / Catchy New Folder New Automation All Integratio…" at bounding box center [761, 364] width 1196 height 728
click at [1178, 199] on button "..." at bounding box center [1184, 197] width 36 height 26
click at [225, 65] on link "Automations" at bounding box center [212, 64] width 81 height 18
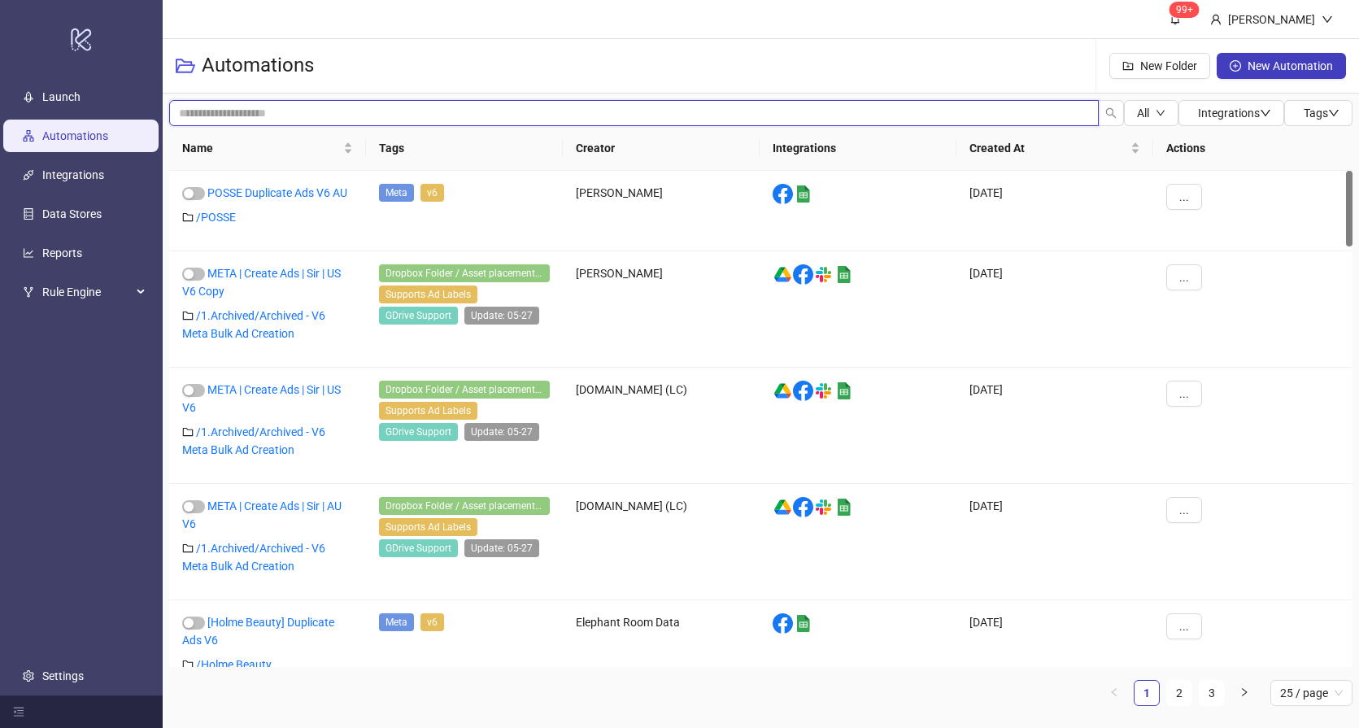
click at [293, 123] on input "search" at bounding box center [634, 113] width 930 height 26
click at [234, 112] on input "search" at bounding box center [634, 113] width 930 height 26
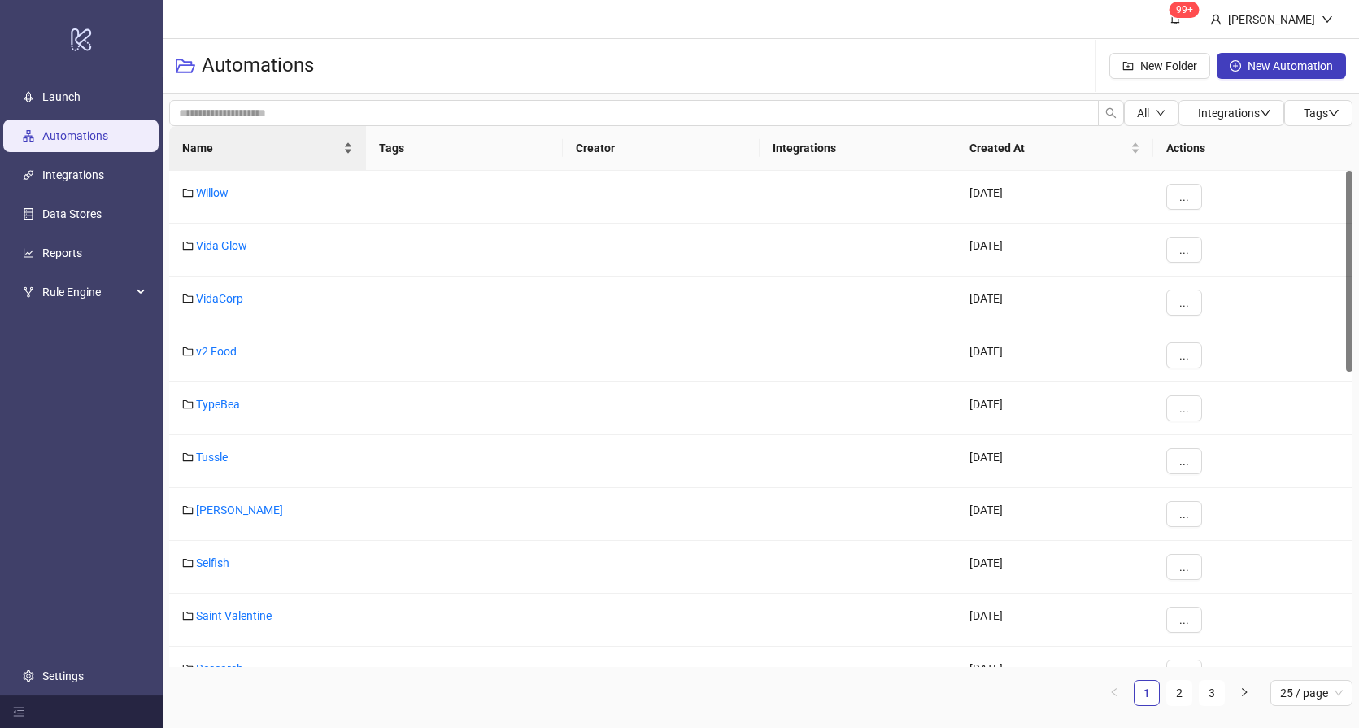
click at [257, 154] on span "Name" at bounding box center [261, 148] width 158 height 18
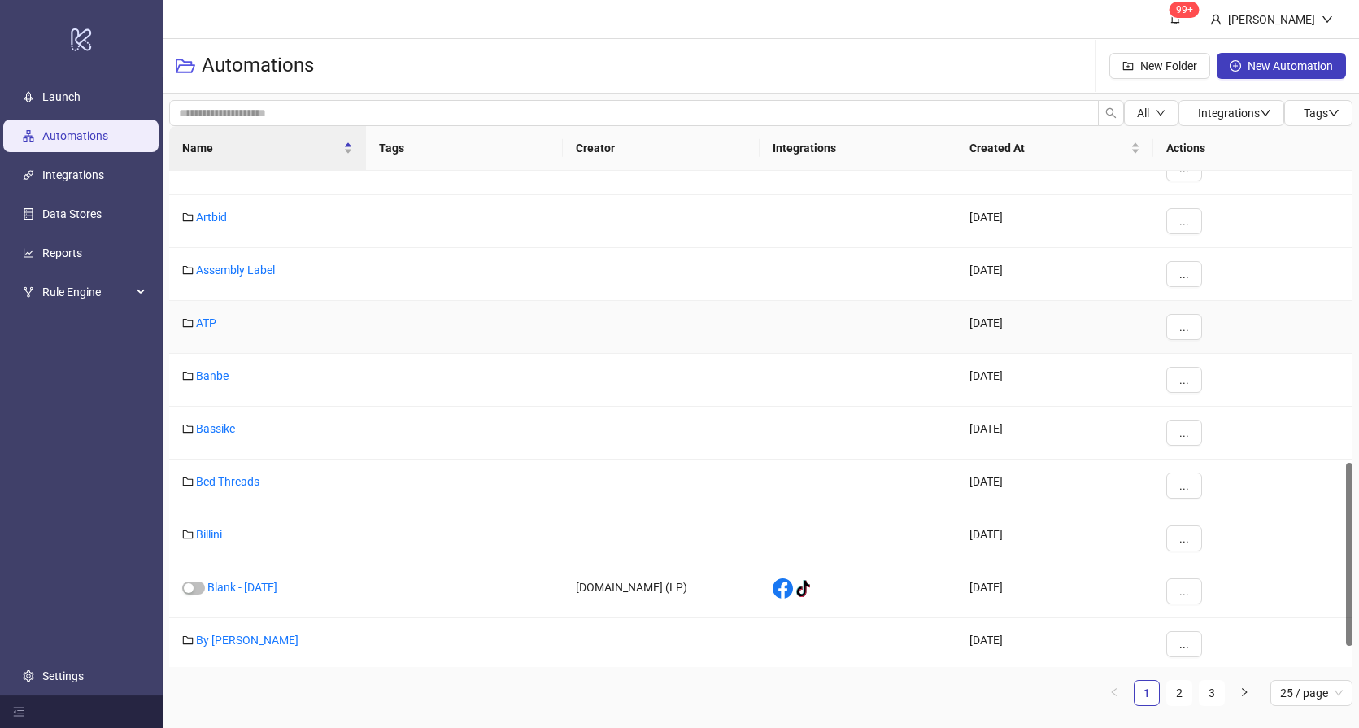
scroll to position [845, 0]
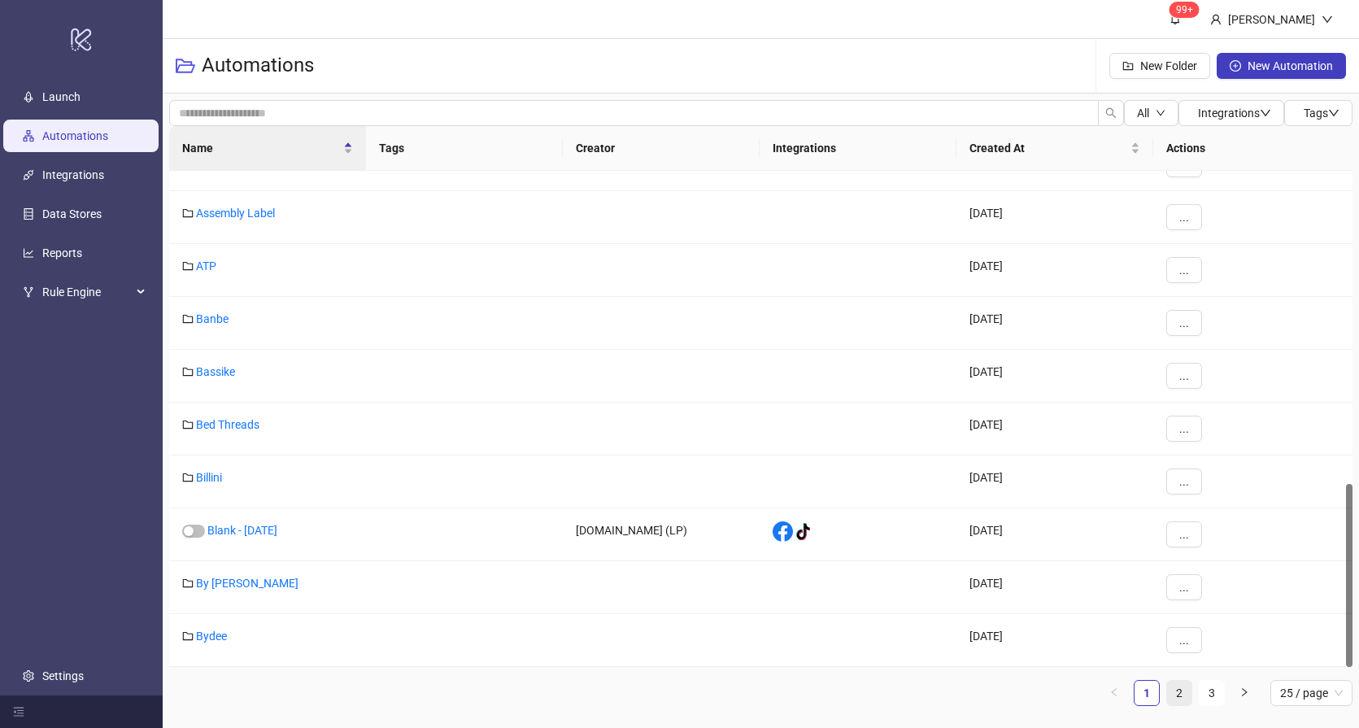
click at [1184, 699] on link "2" at bounding box center [1179, 693] width 24 height 24
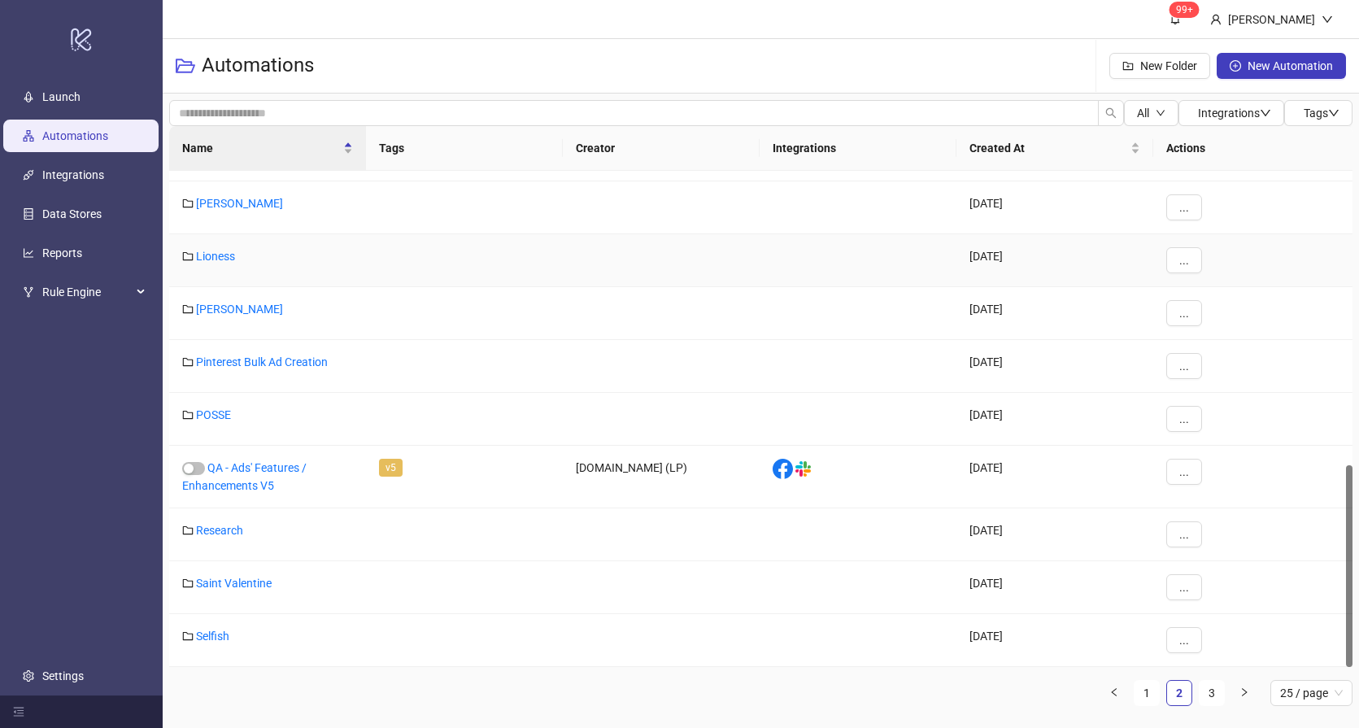
scroll to position [0, 0]
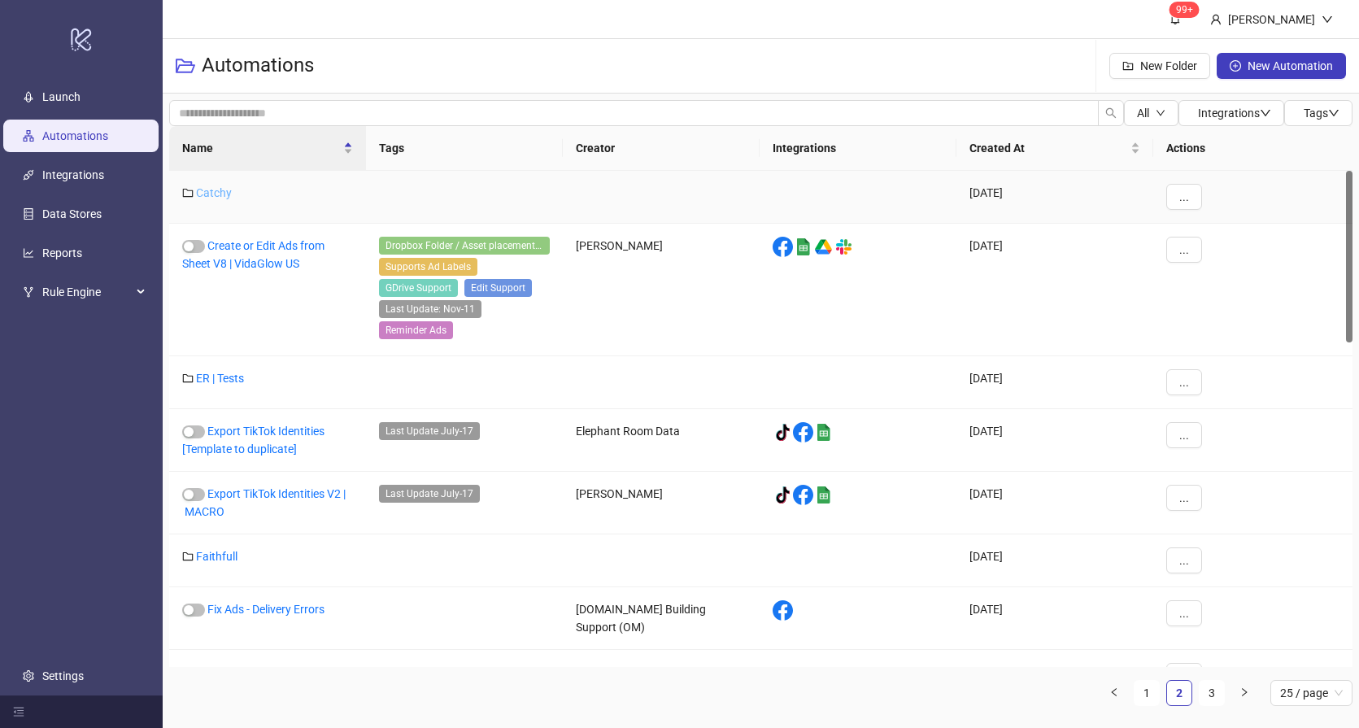
click at [202, 186] on link "Catchy" at bounding box center [214, 192] width 36 height 13
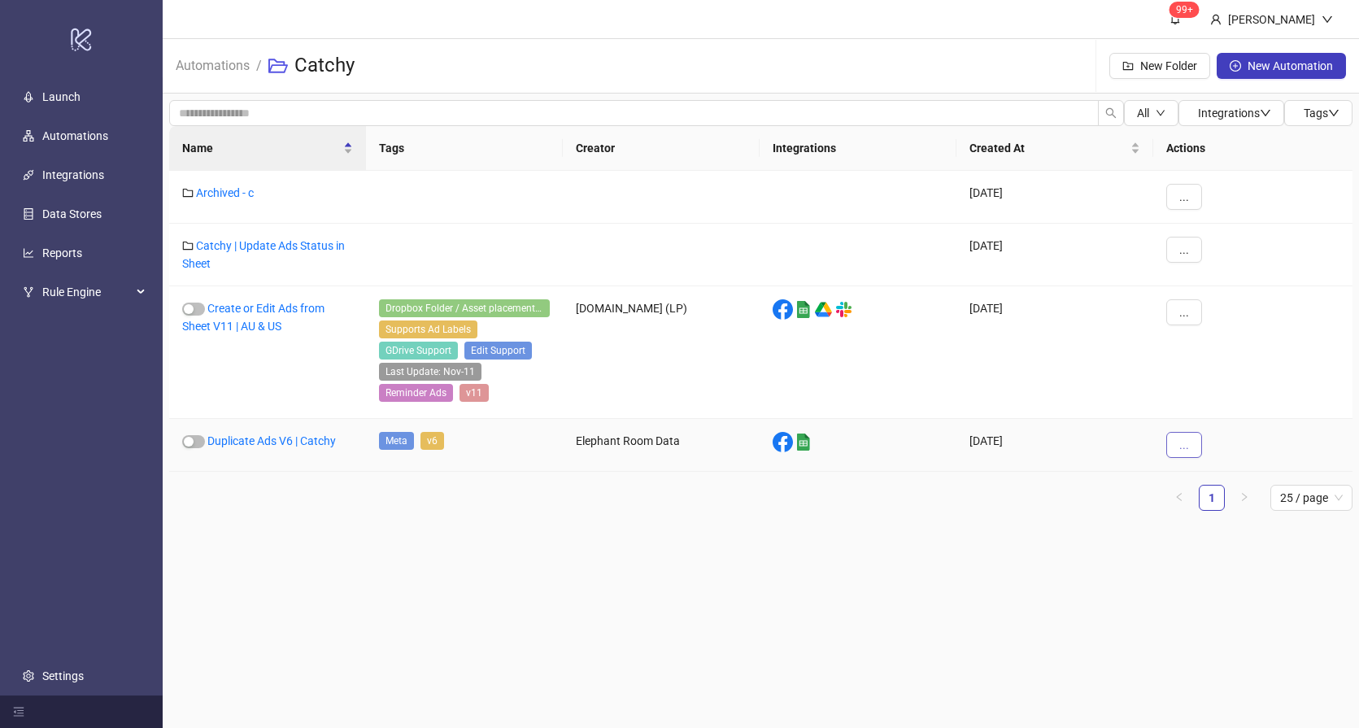
click at [1181, 449] on span "..." at bounding box center [1184, 444] width 10 height 13
click at [1220, 580] on span "Duplicate" at bounding box center [1220, 582] width 47 height 18
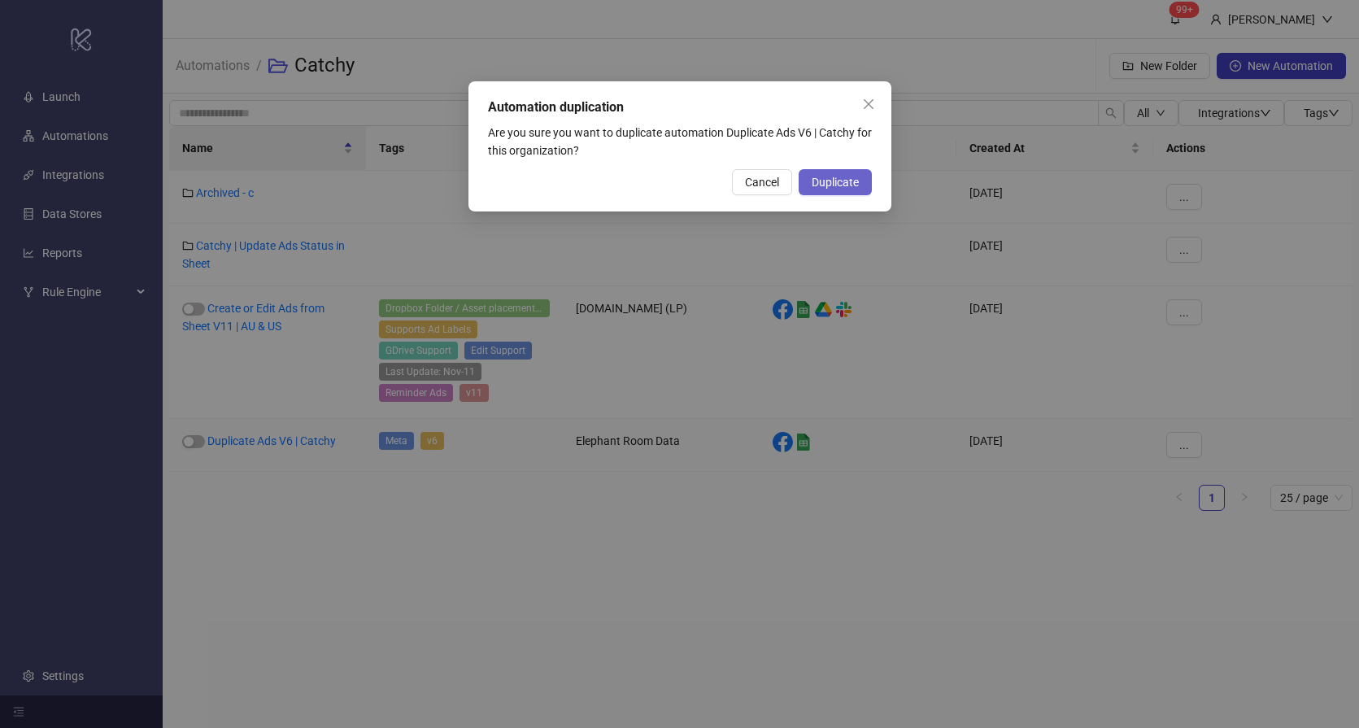
click at [845, 185] on span "Duplicate" at bounding box center [835, 182] width 47 height 13
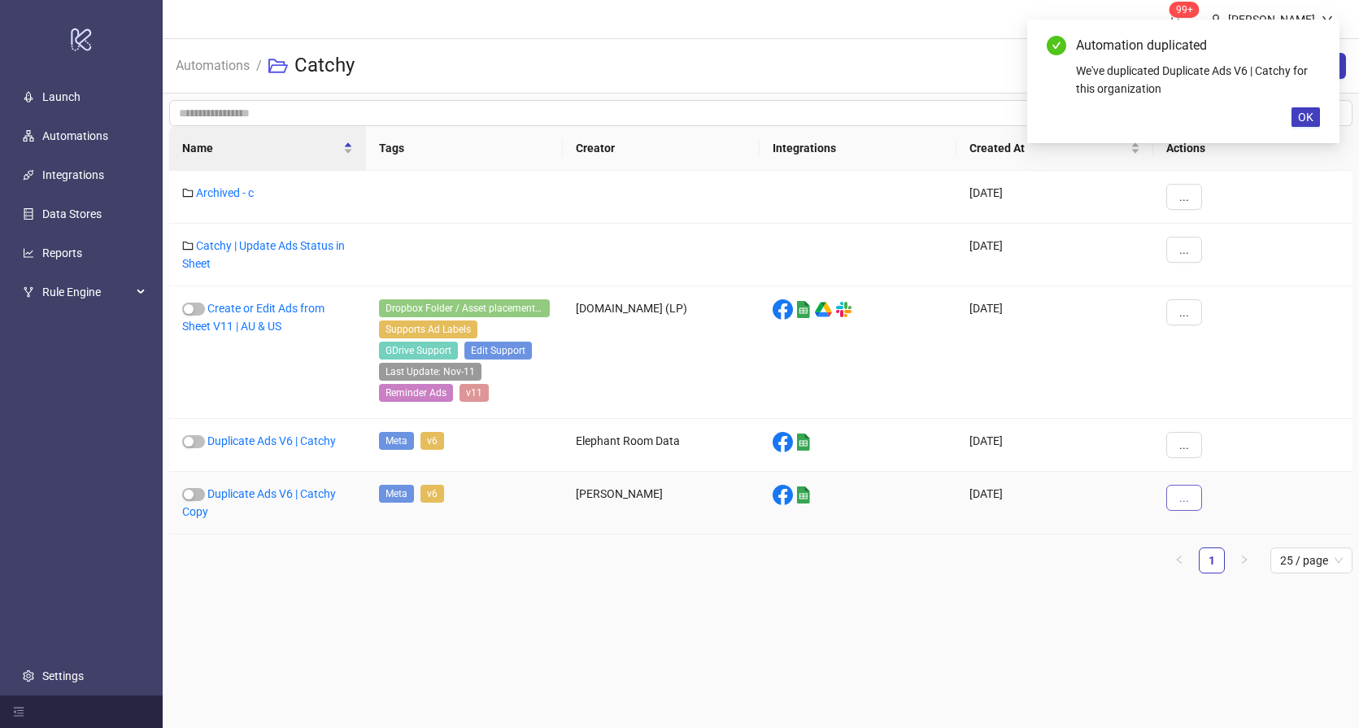
click at [1189, 493] on button "..." at bounding box center [1184, 498] width 36 height 26
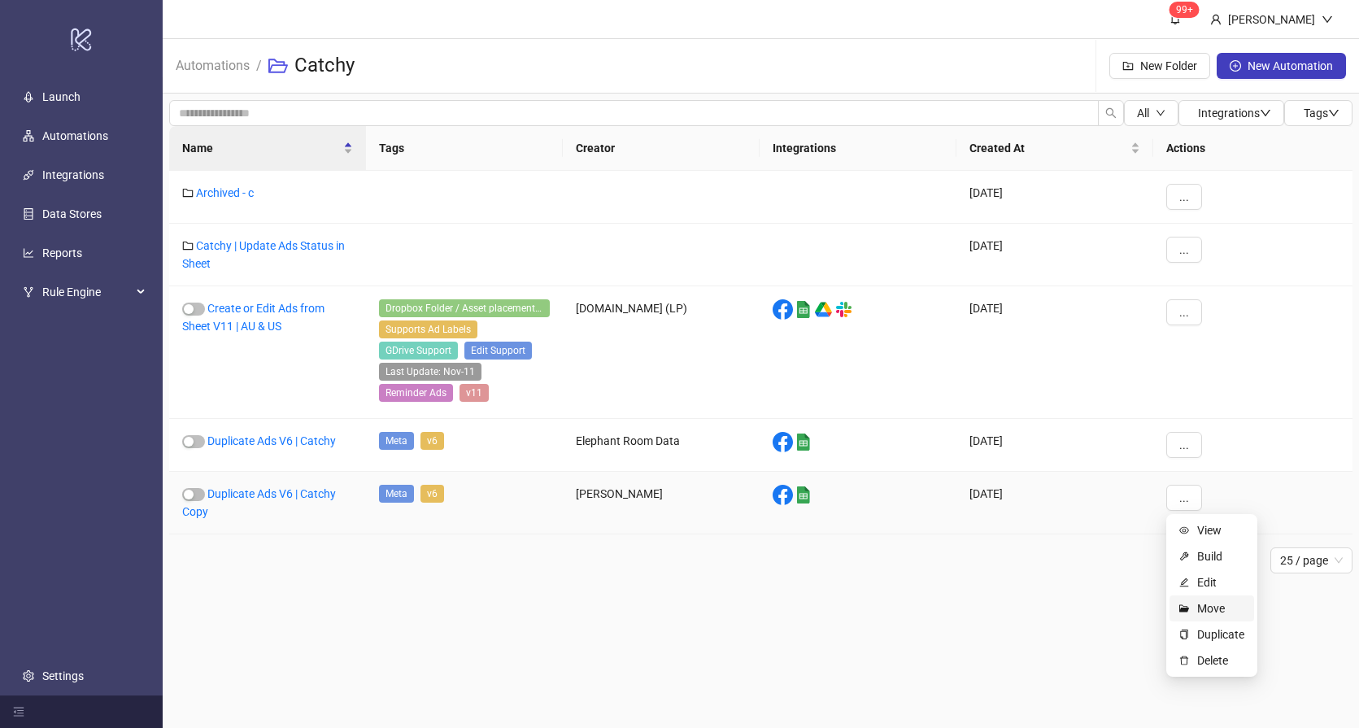
click at [1208, 608] on span "Move" at bounding box center [1220, 608] width 47 height 18
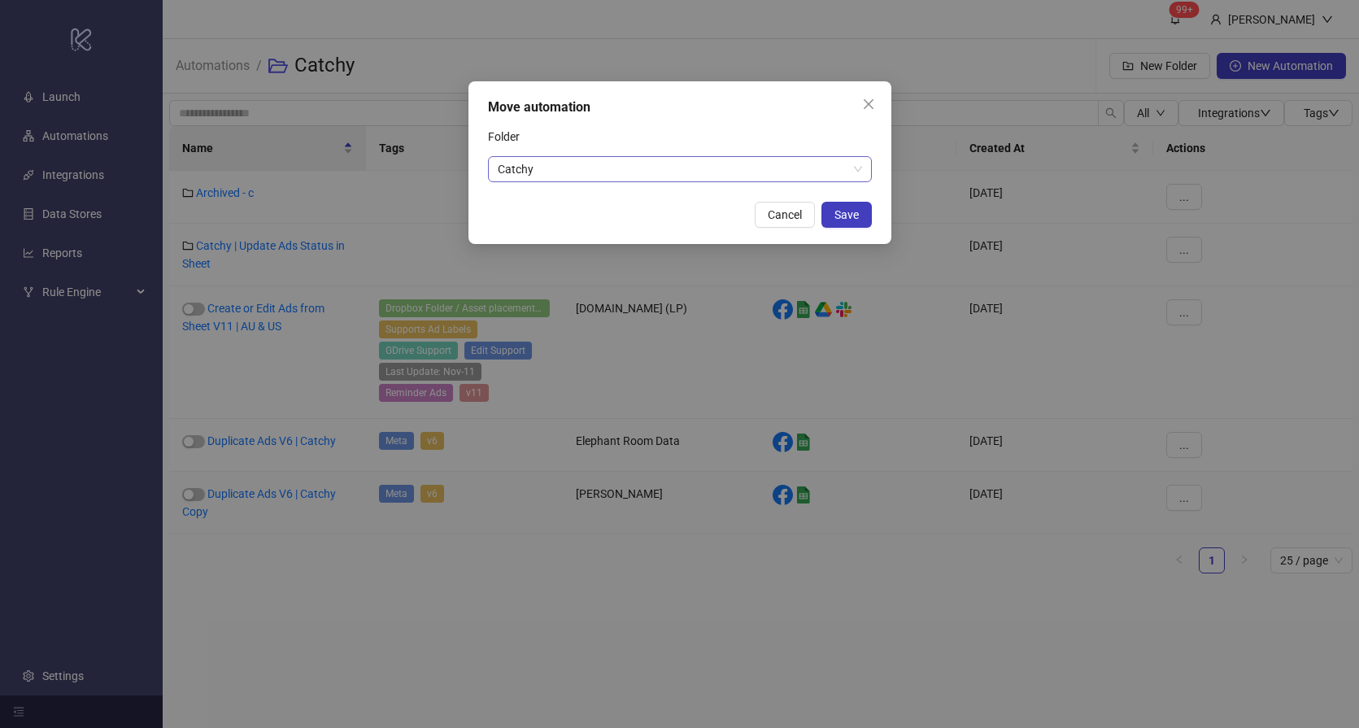
click at [569, 174] on span "Catchy" at bounding box center [680, 169] width 364 height 24
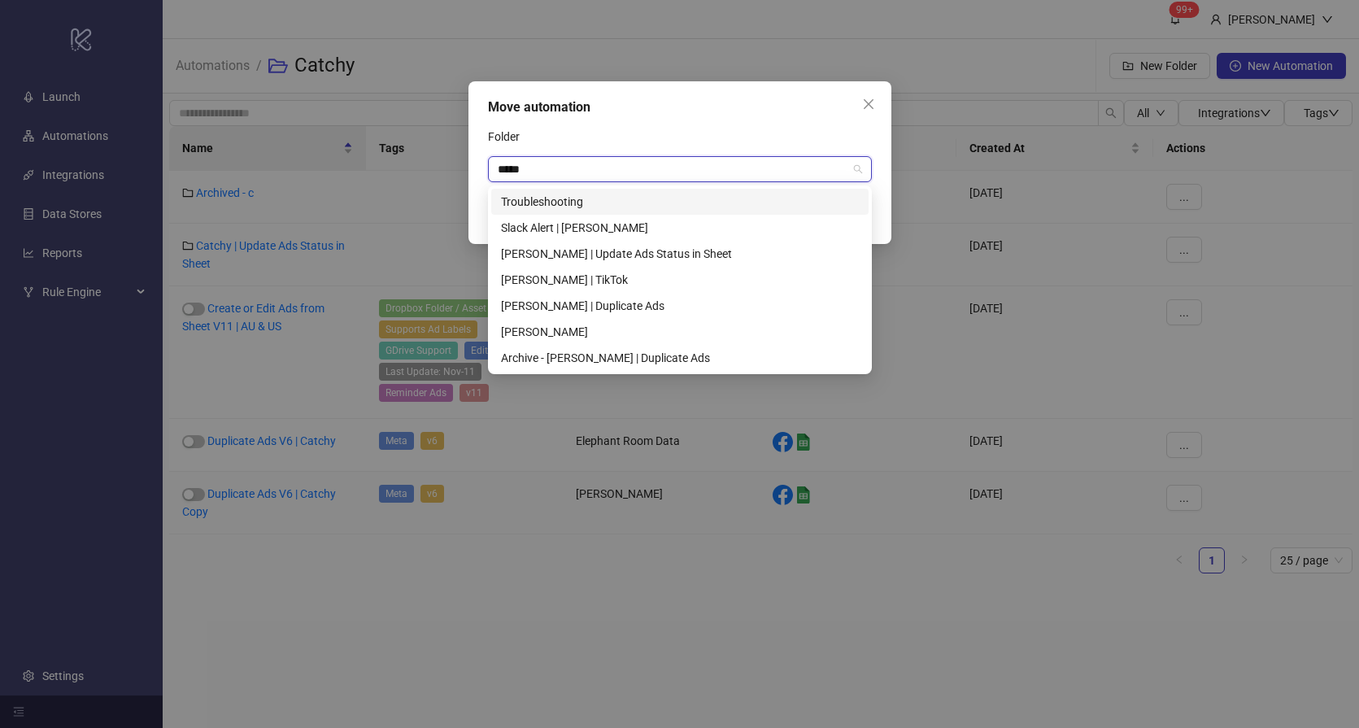
type input "*****"
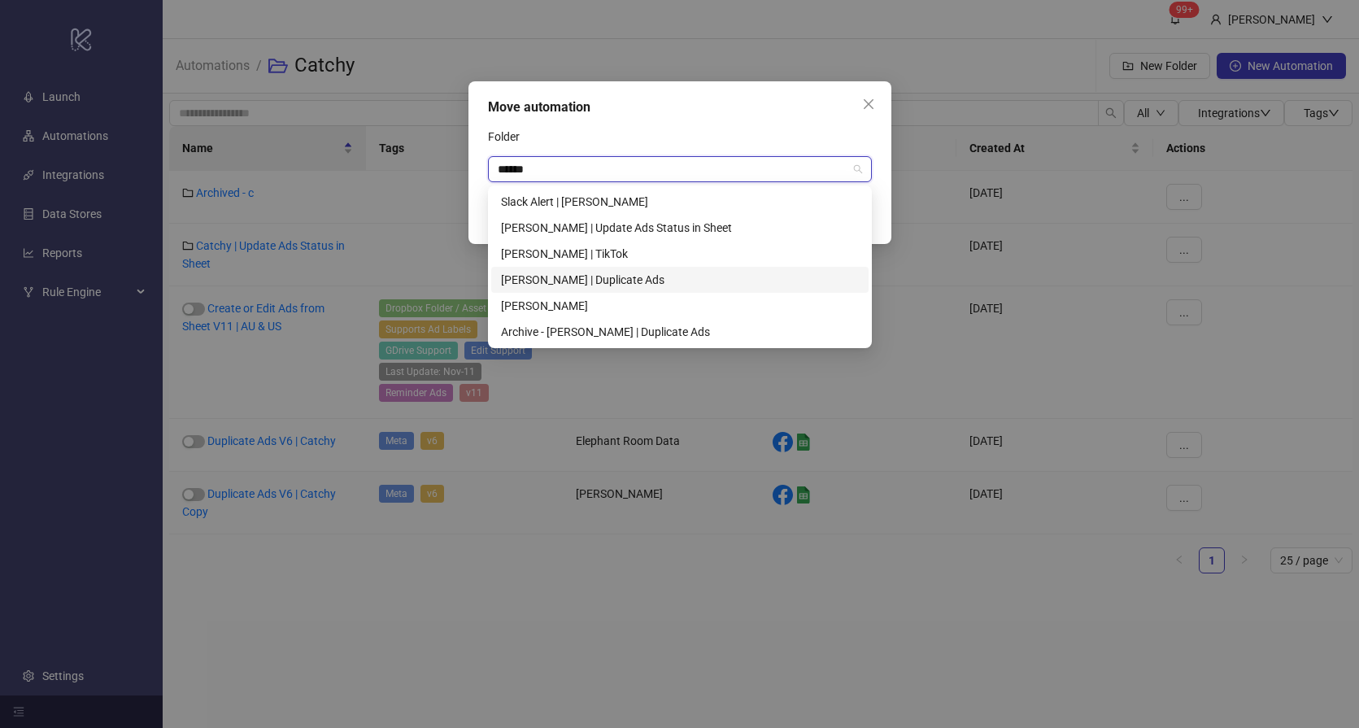
click at [571, 277] on div "[PERSON_NAME] | Duplicate Ads" at bounding box center [680, 280] width 358 height 18
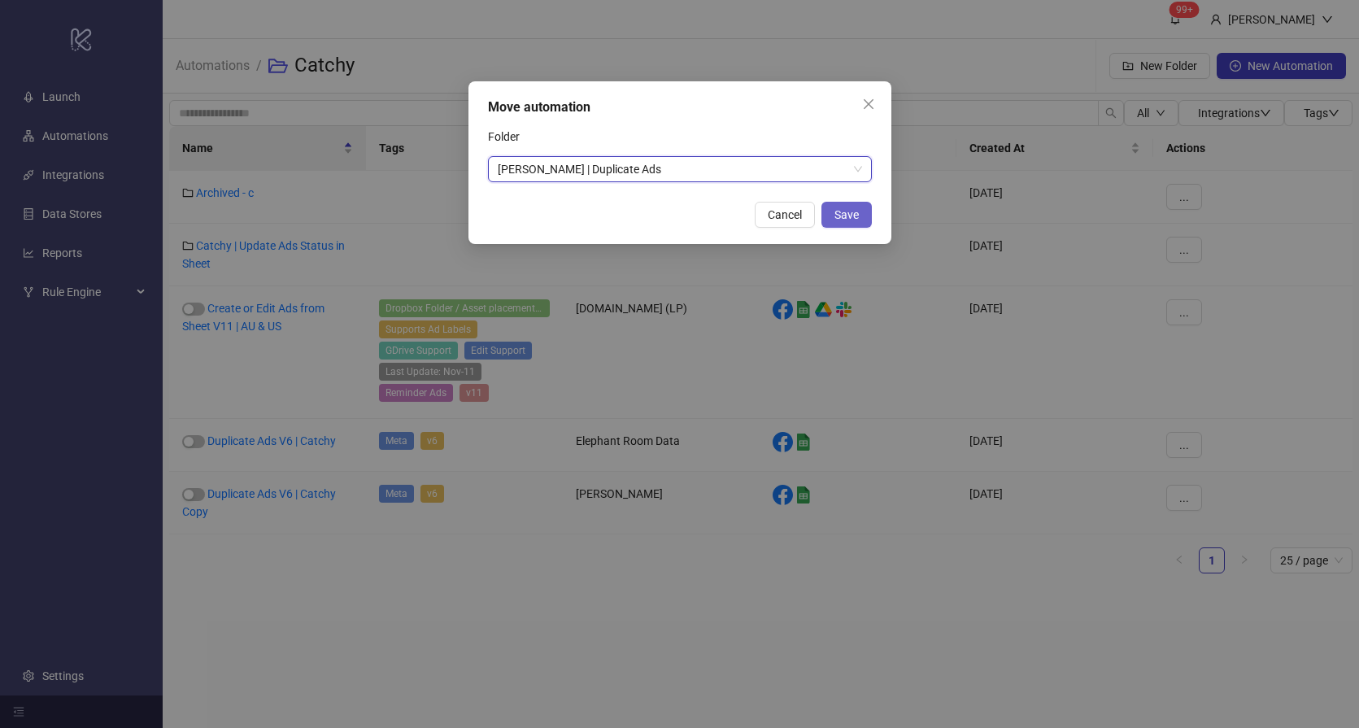
click at [856, 216] on span "Save" at bounding box center [846, 214] width 24 height 13
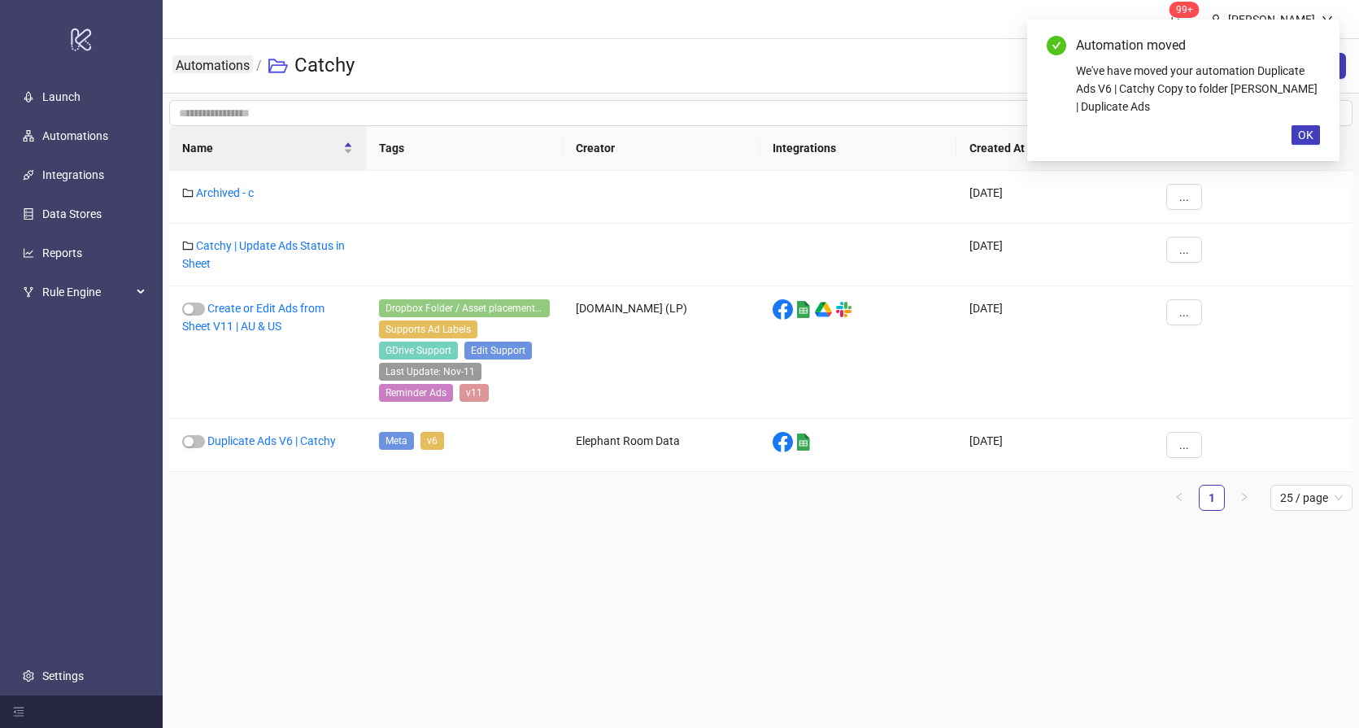
click at [207, 58] on link "Automations" at bounding box center [212, 64] width 81 height 18
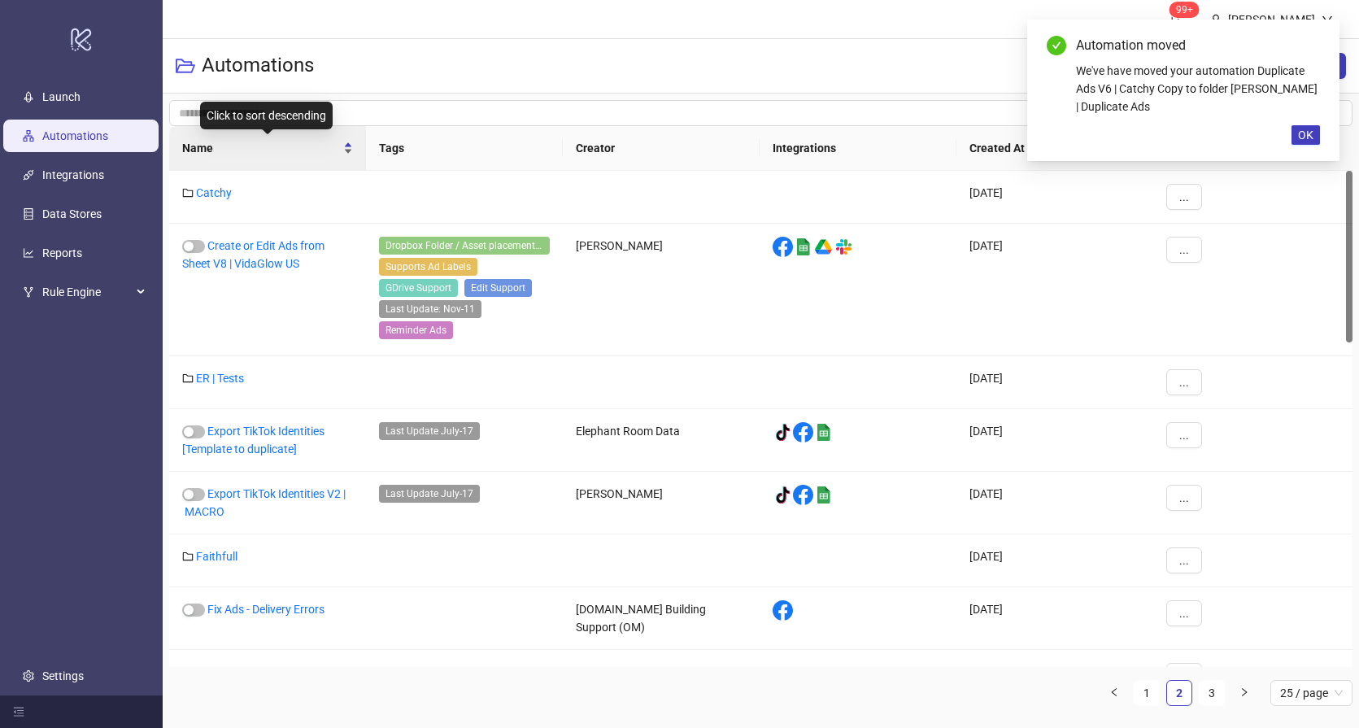
click at [257, 157] on div "Name" at bounding box center [267, 148] width 171 height 18
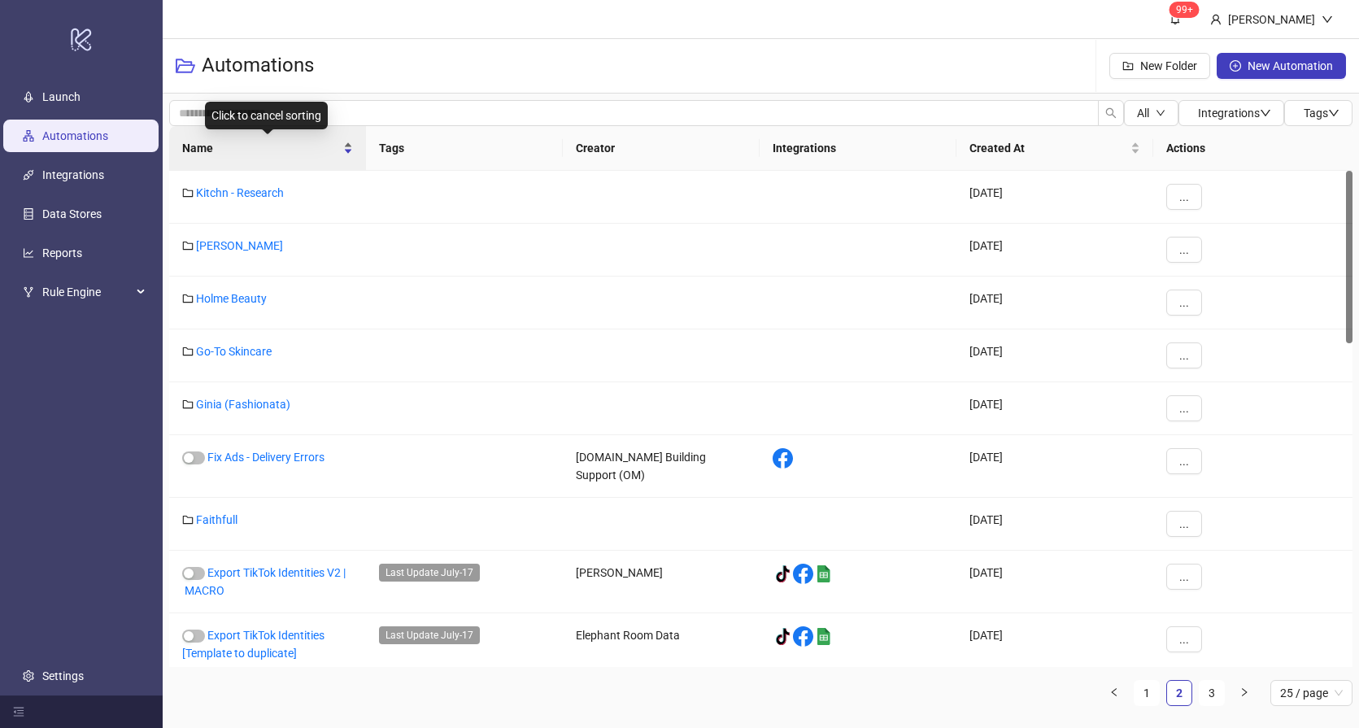
click at [253, 150] on span "Name" at bounding box center [261, 148] width 158 height 18
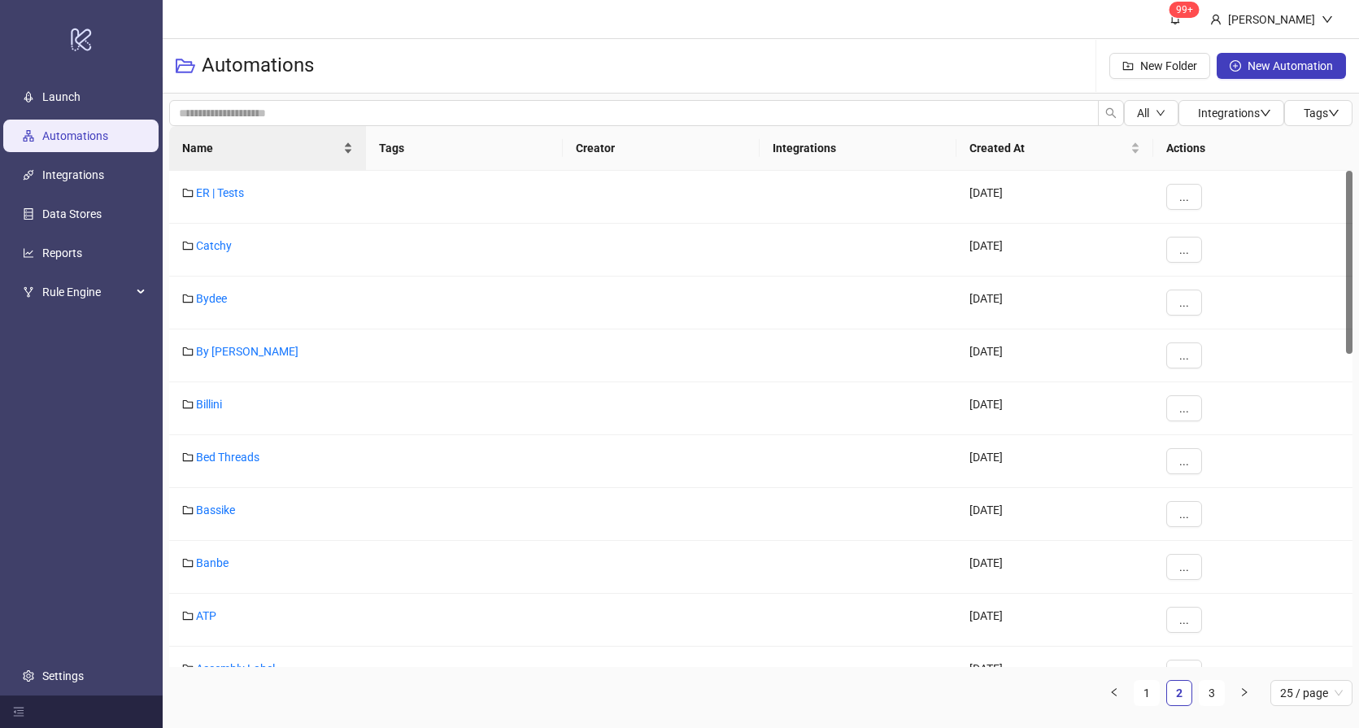
click at [240, 156] on span "Name" at bounding box center [261, 148] width 158 height 18
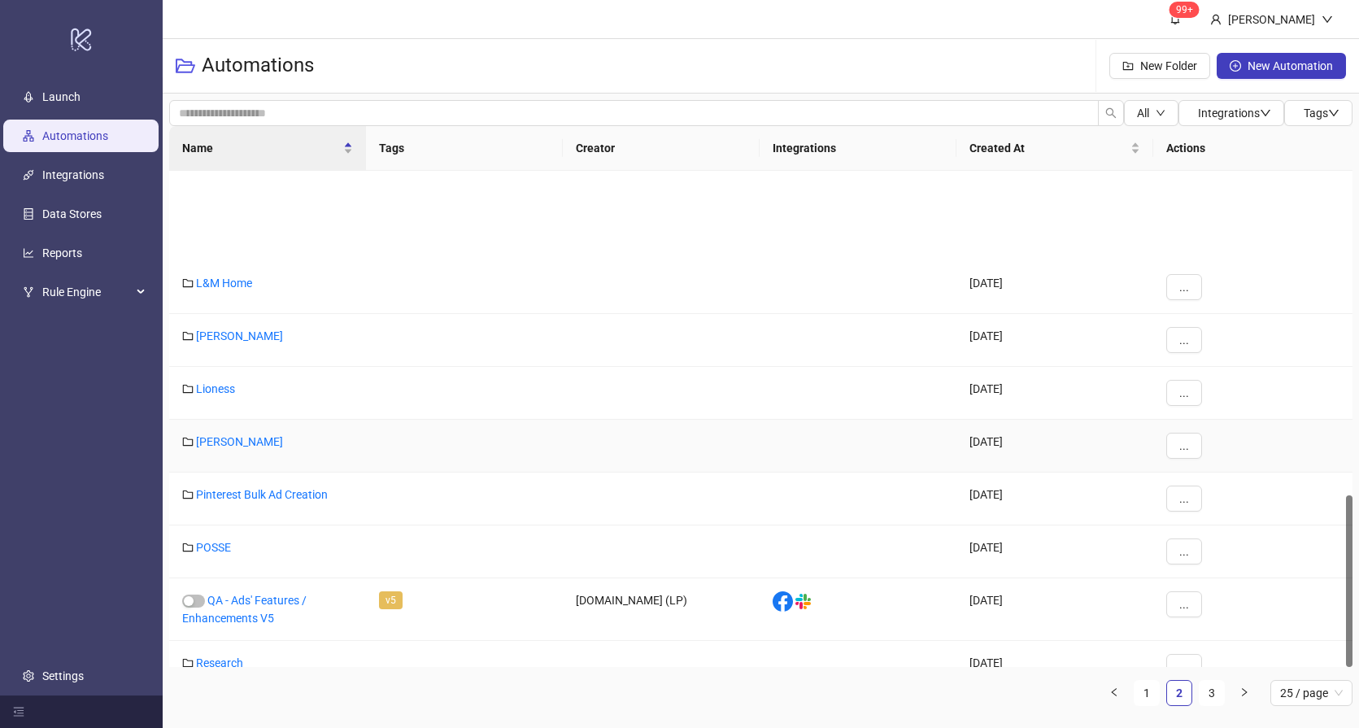
scroll to position [934, 0]
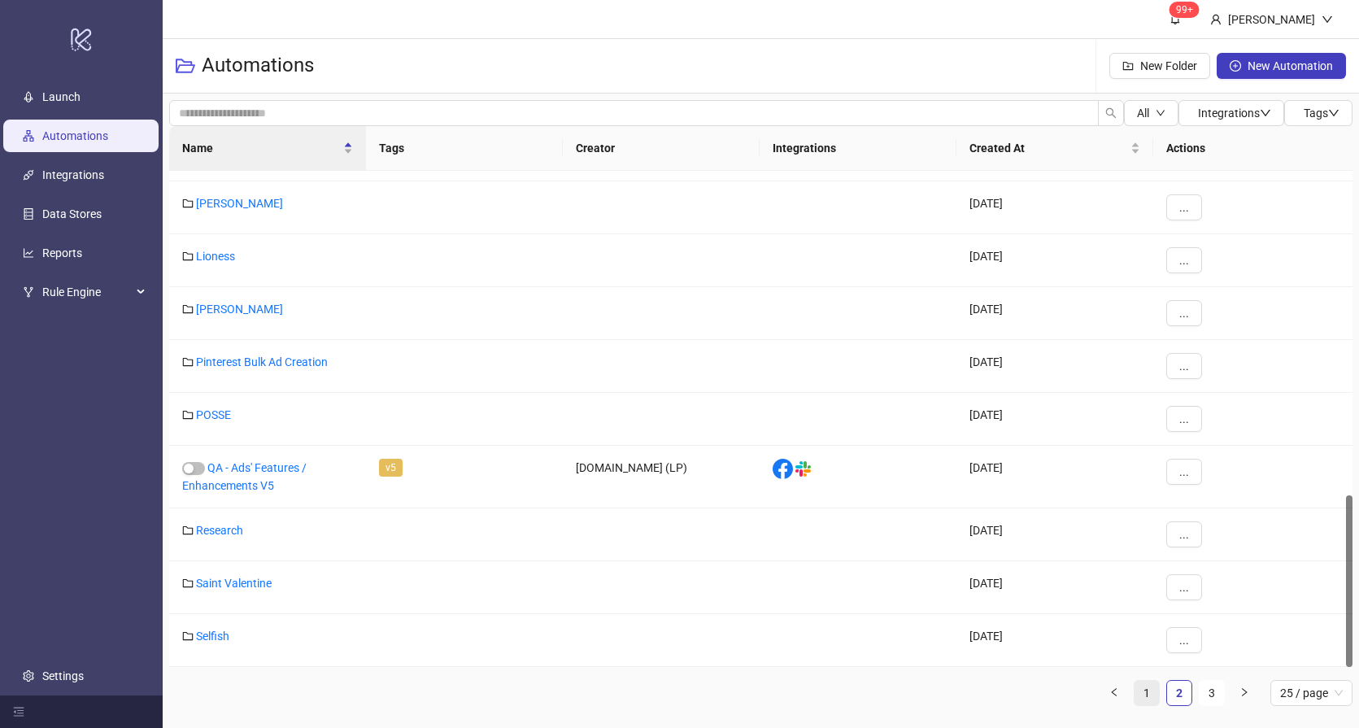
click at [1156, 700] on link "1" at bounding box center [1146, 693] width 24 height 24
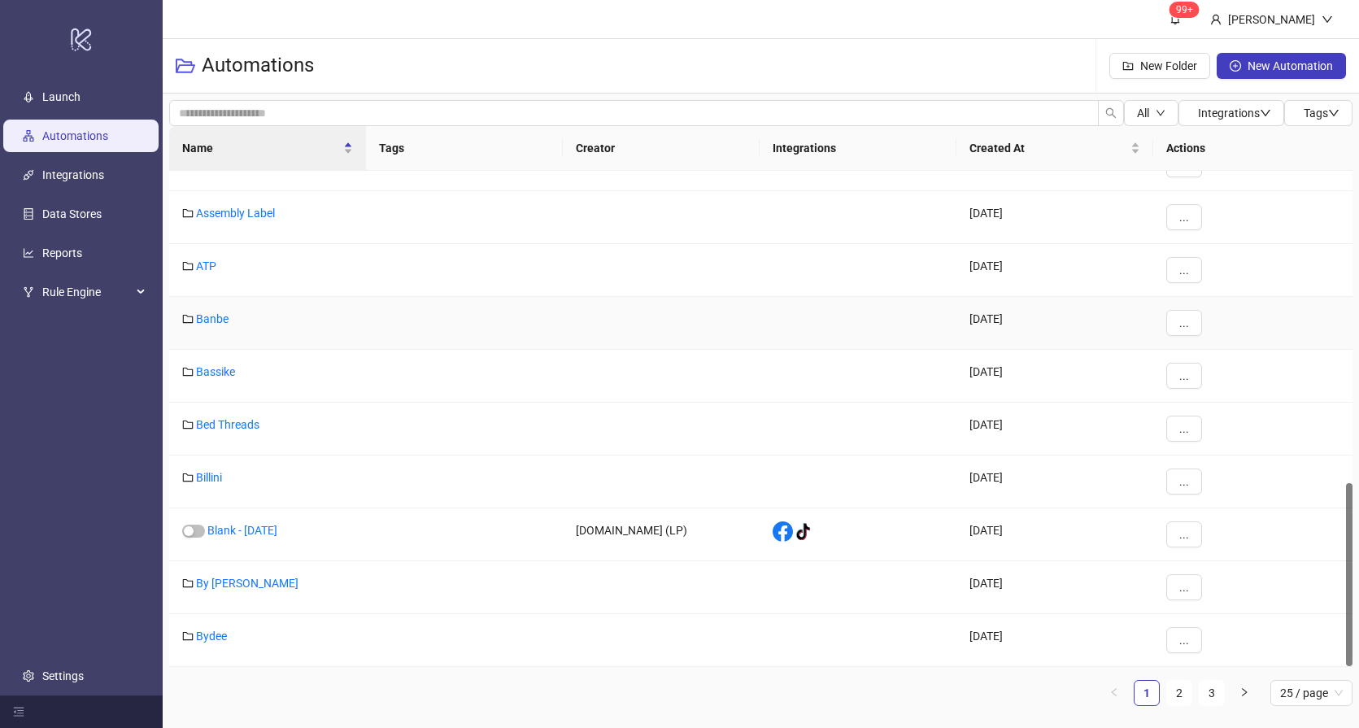
scroll to position [0, 0]
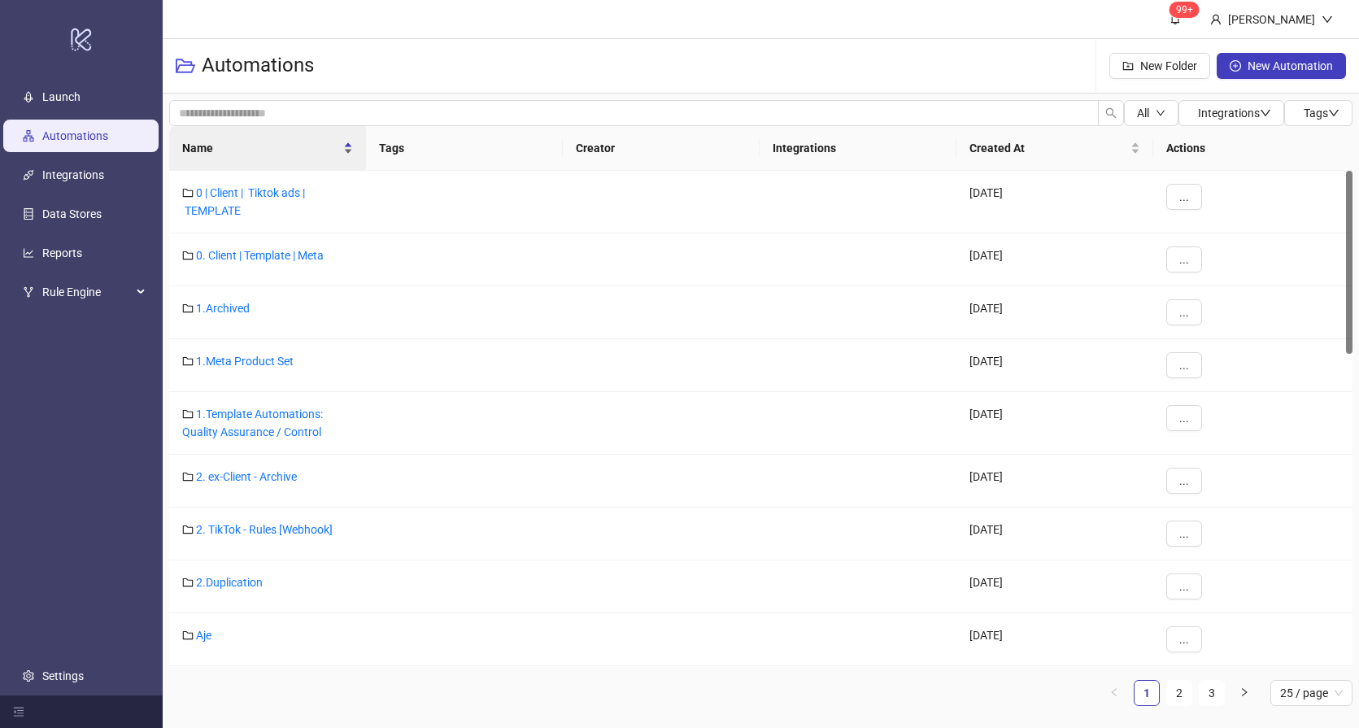
click at [253, 140] on span "Name" at bounding box center [261, 148] width 158 height 18
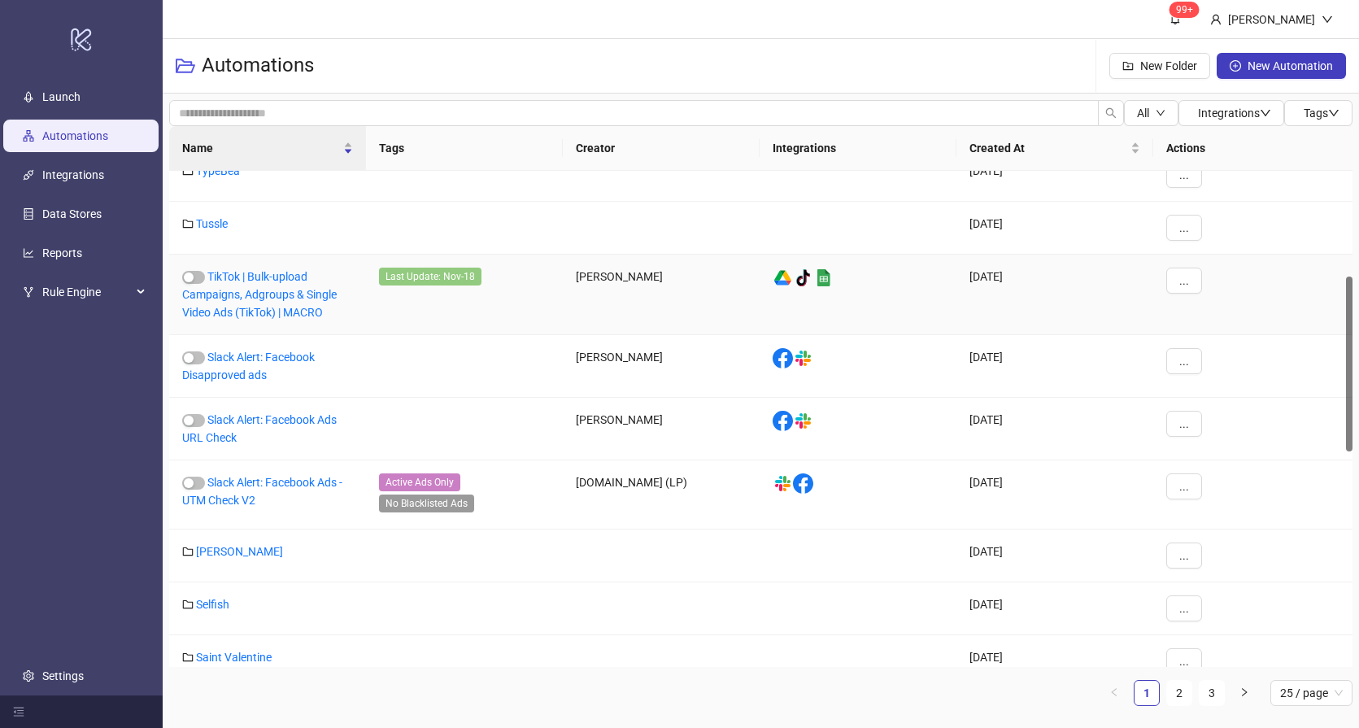
scroll to position [327, 0]
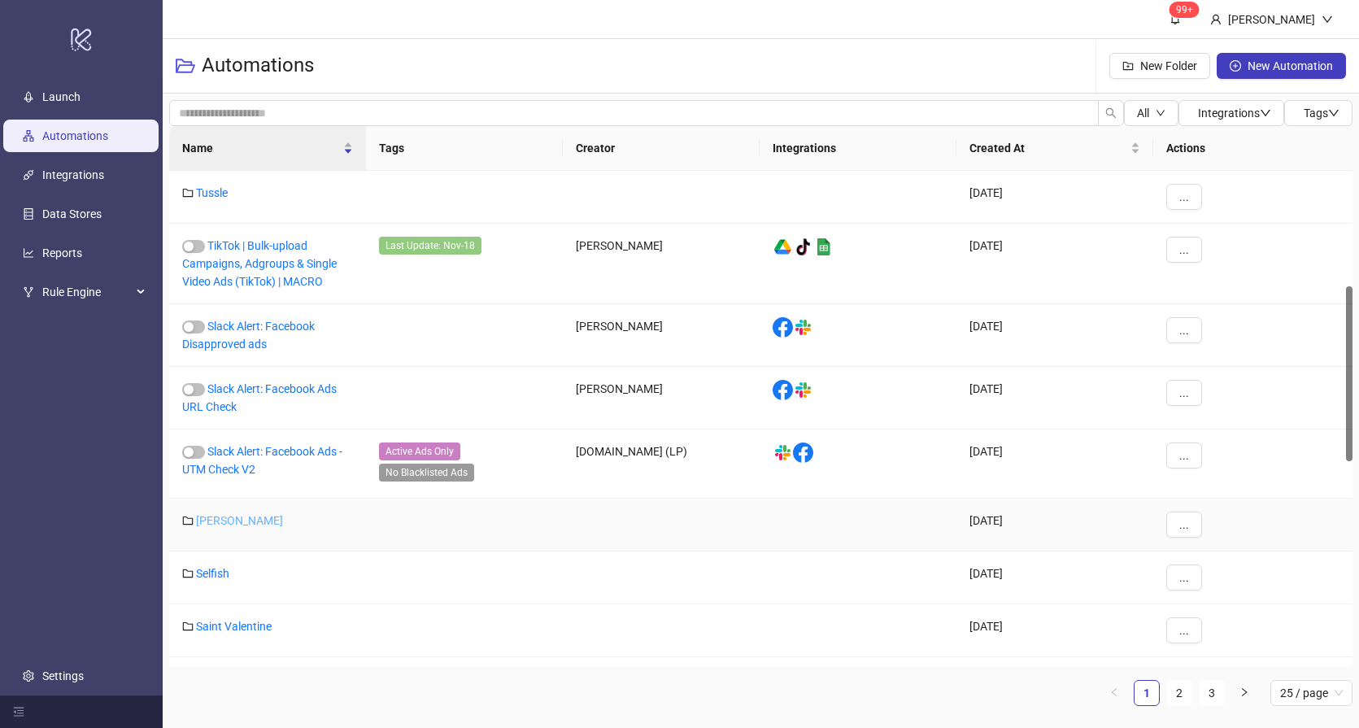
click at [238, 524] on link "[PERSON_NAME]" at bounding box center [239, 520] width 87 height 13
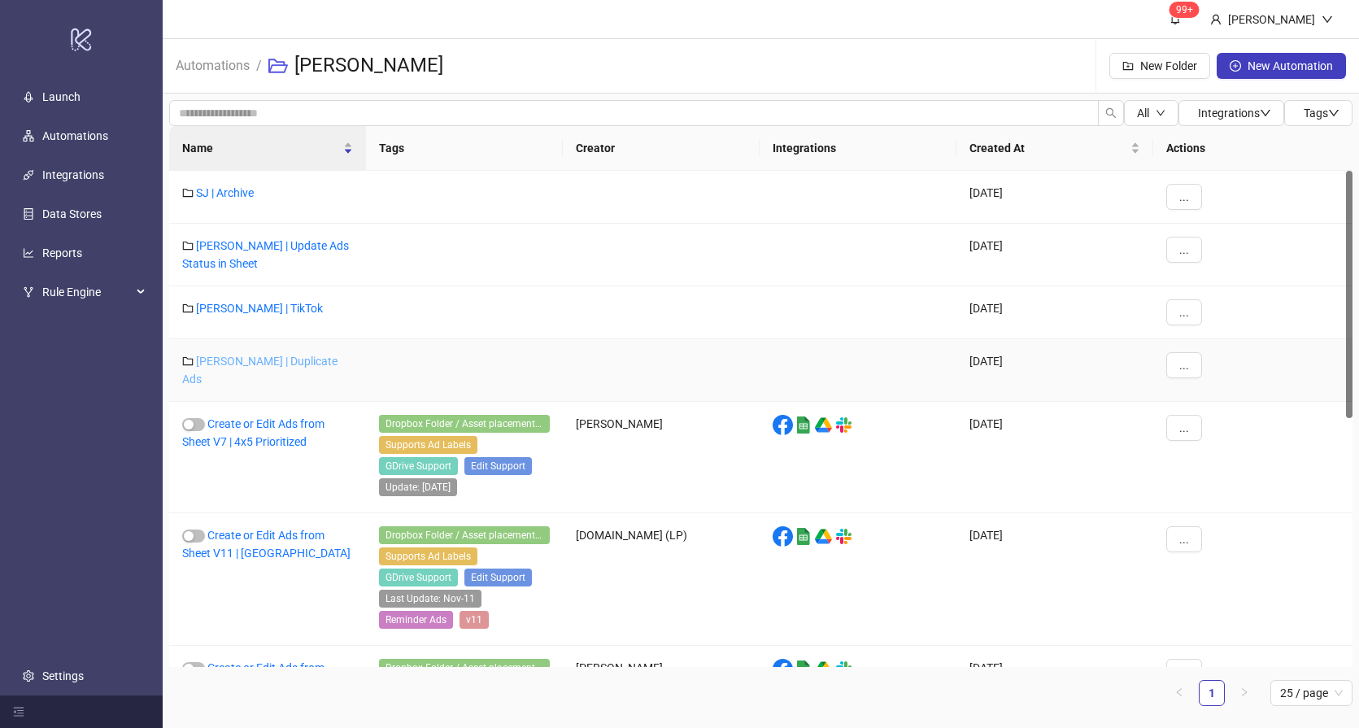
click at [239, 360] on link "[PERSON_NAME] | Duplicate Ads" at bounding box center [259, 370] width 155 height 31
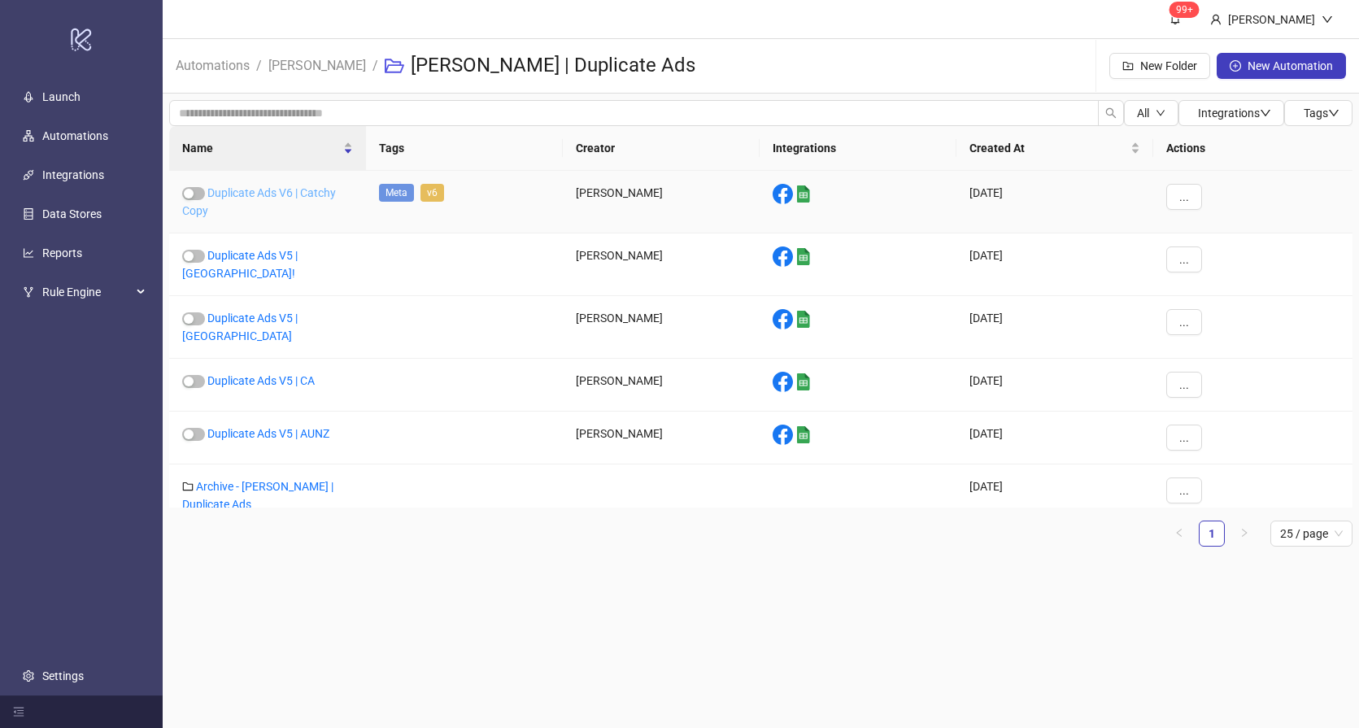
click at [276, 189] on link "Duplicate Ads V6 | Catchy Copy" at bounding box center [259, 201] width 154 height 31
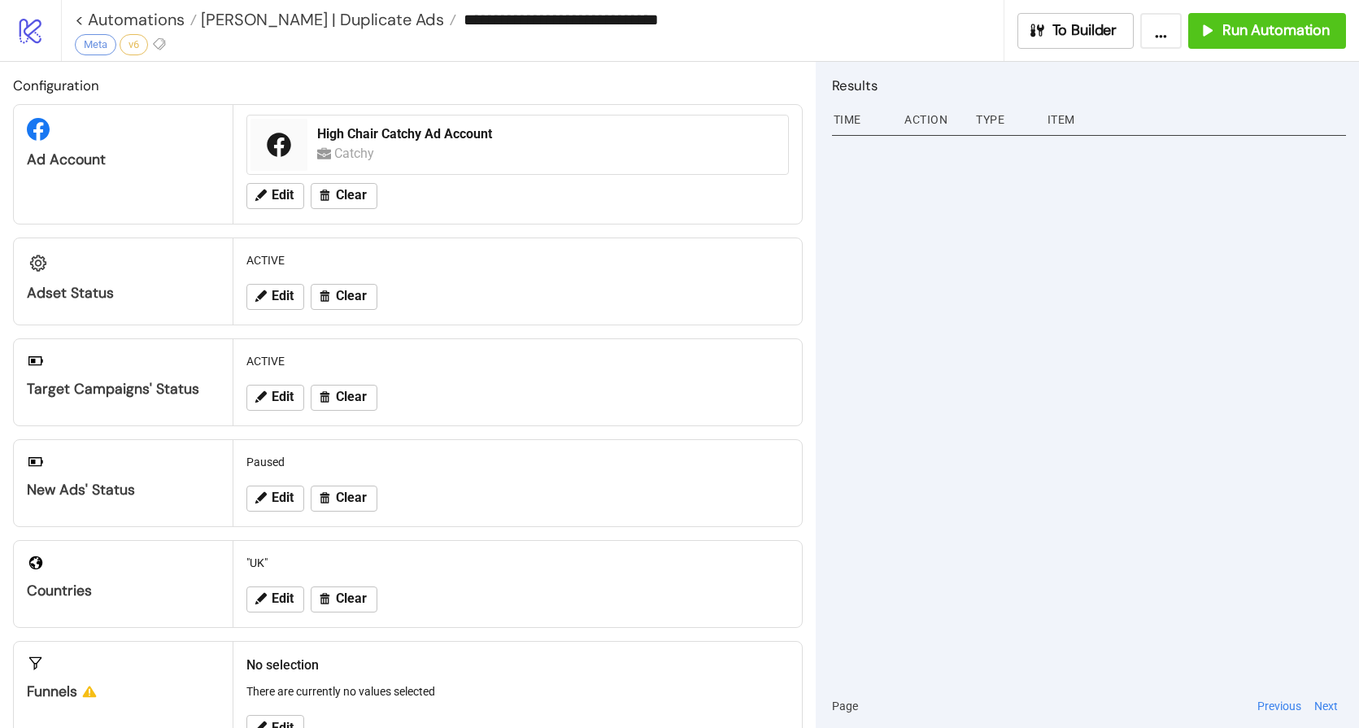
drag, startPoint x: 657, startPoint y: 20, endPoint x: 557, endPoint y: 20, distance: 100.0
click at [557, 20] on input "**********" at bounding box center [729, 19] width 546 height 24
type input "**********"
click at [703, 43] on div "**********" at bounding box center [532, 30] width 943 height 61
click at [362, 190] on span "Clear" at bounding box center [351, 195] width 31 height 15
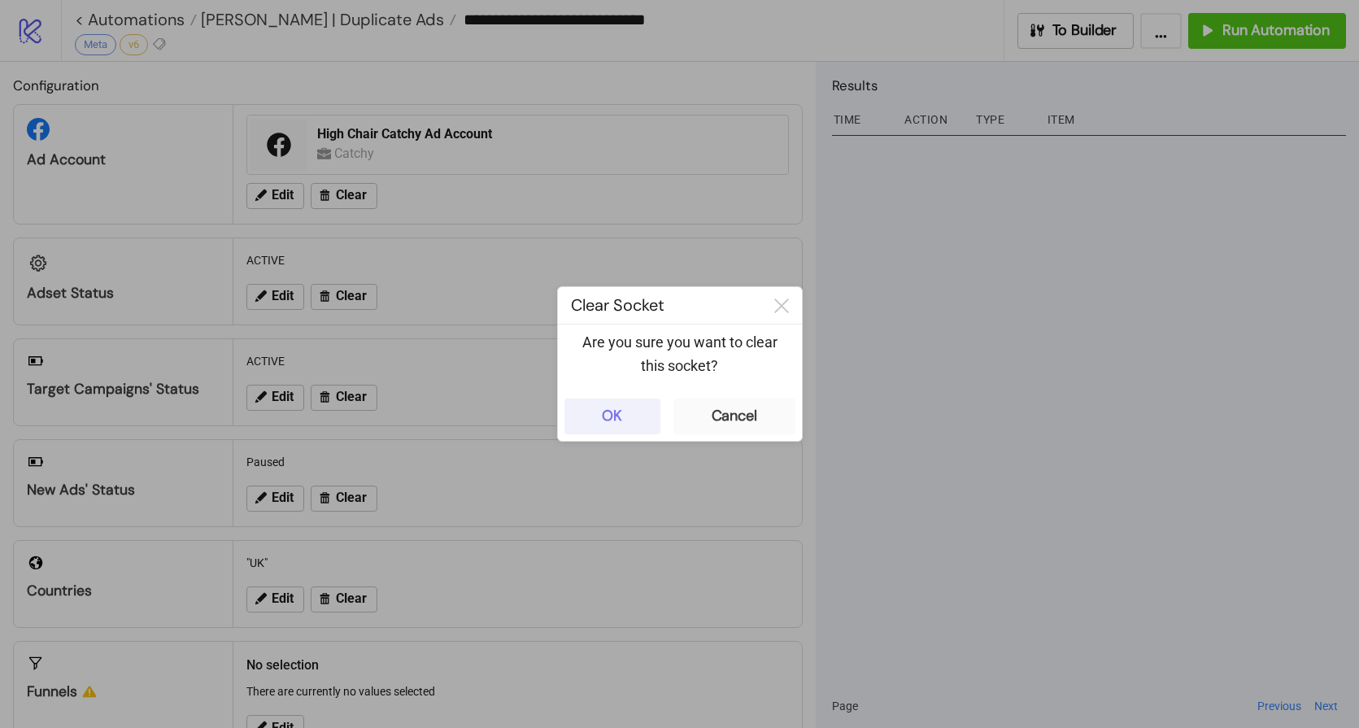
click at [630, 426] on button "OK" at bounding box center [612, 416] width 96 height 36
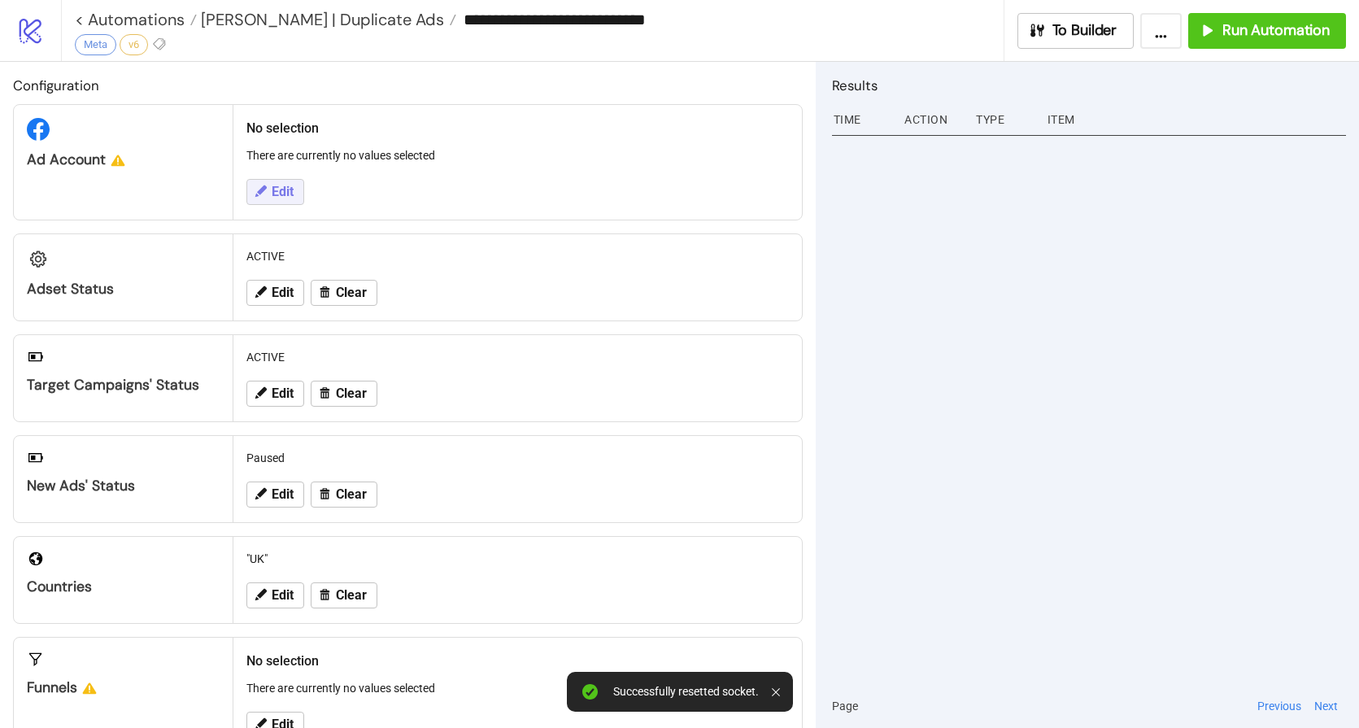
click at [291, 187] on span "Edit" at bounding box center [283, 192] width 22 height 15
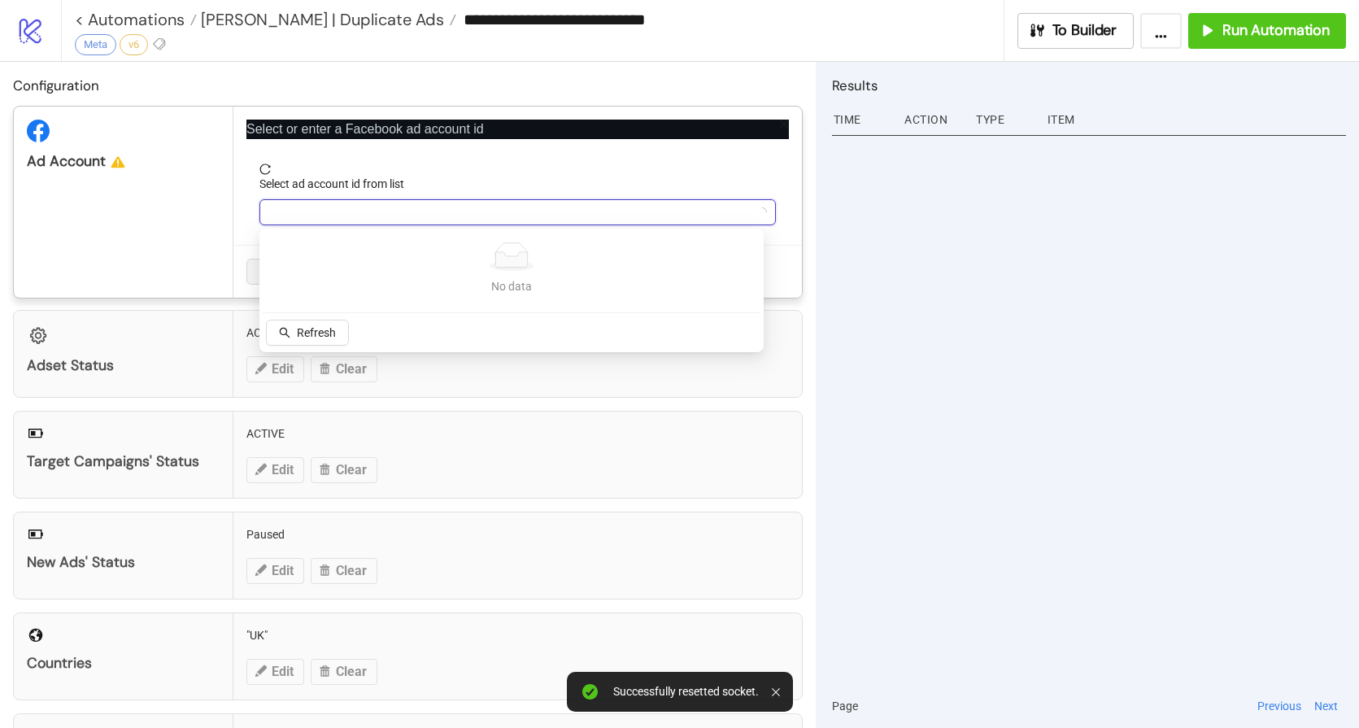
click at [331, 207] on input "Select ad account id from list" at bounding box center [510, 212] width 482 height 24
type input "*****"
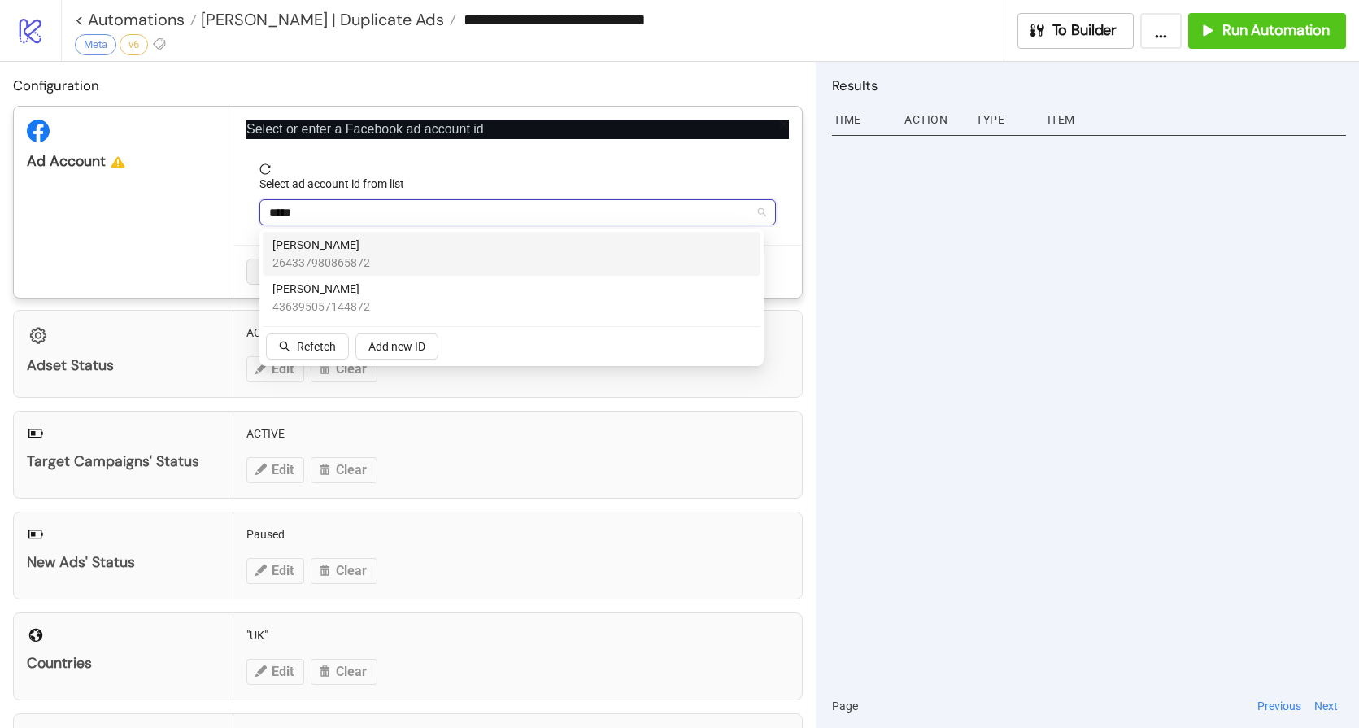
click at [324, 251] on span "[PERSON_NAME]" at bounding box center [321, 245] width 98 height 18
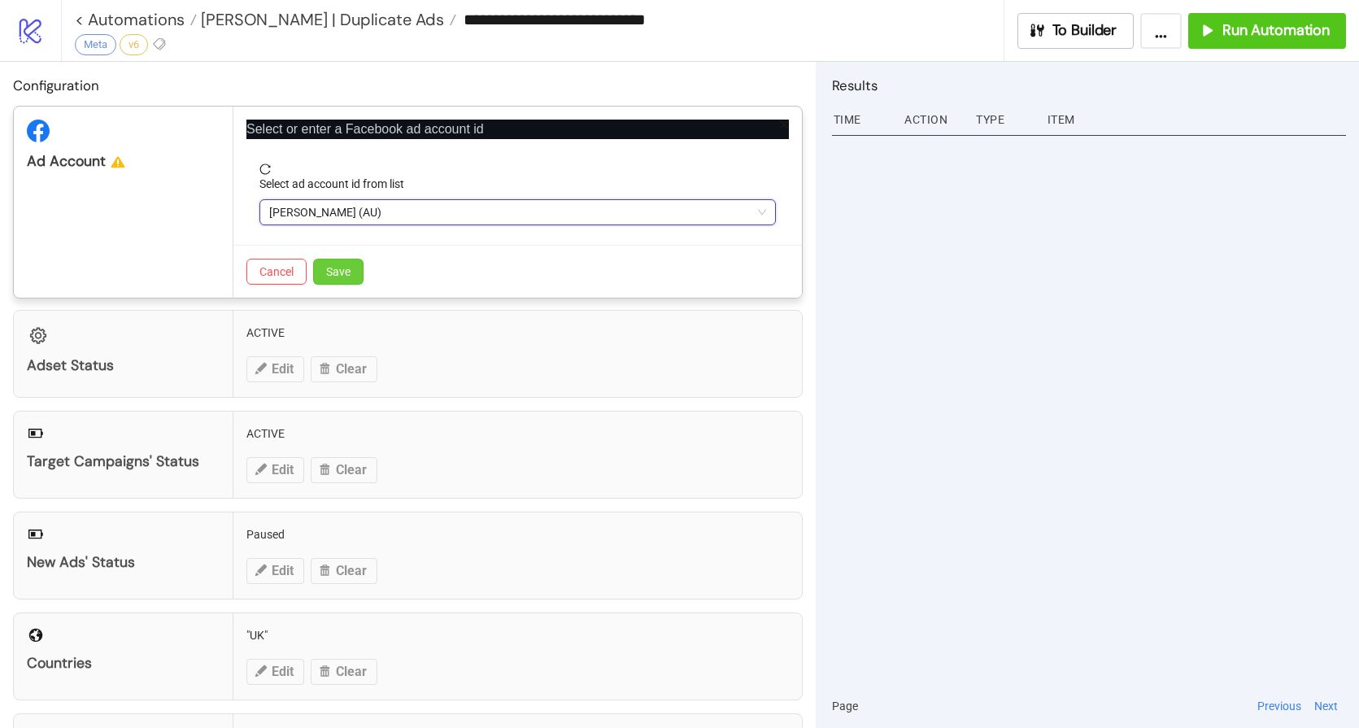
click at [345, 274] on span "Save" at bounding box center [338, 271] width 24 height 13
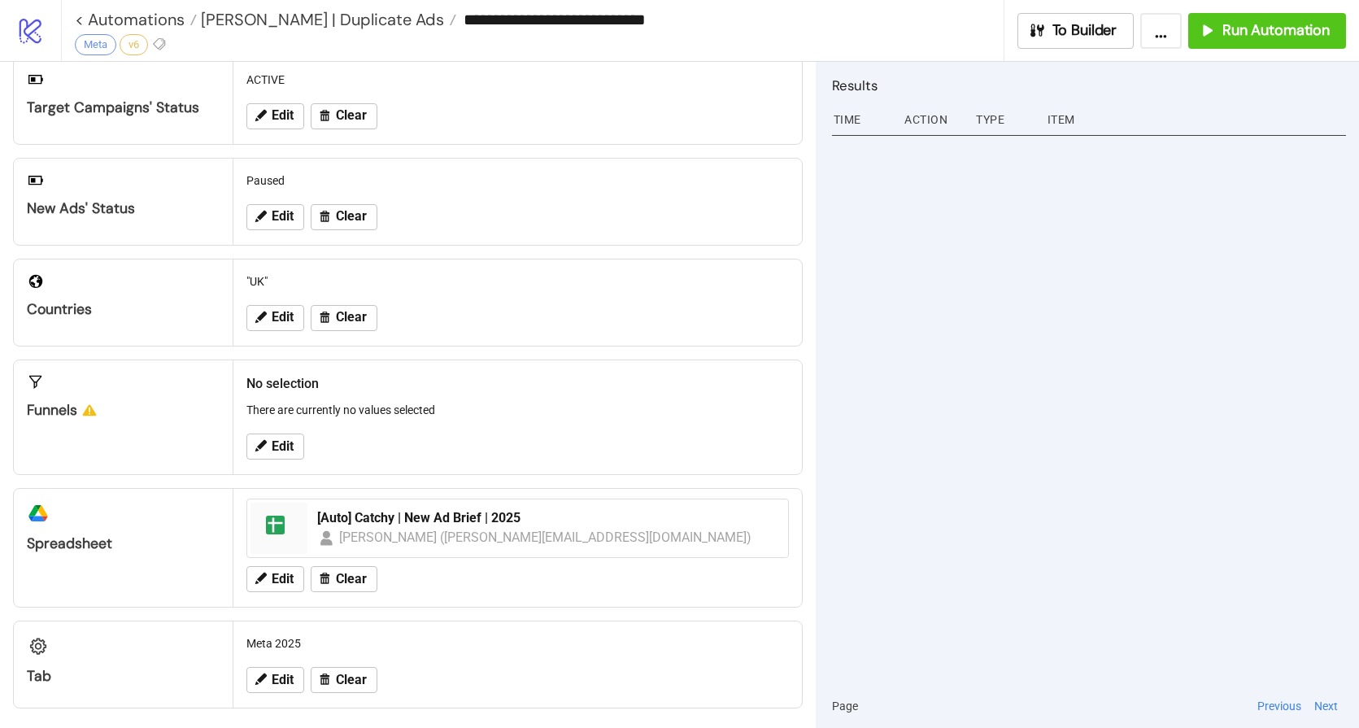
scroll to position [288, 0]
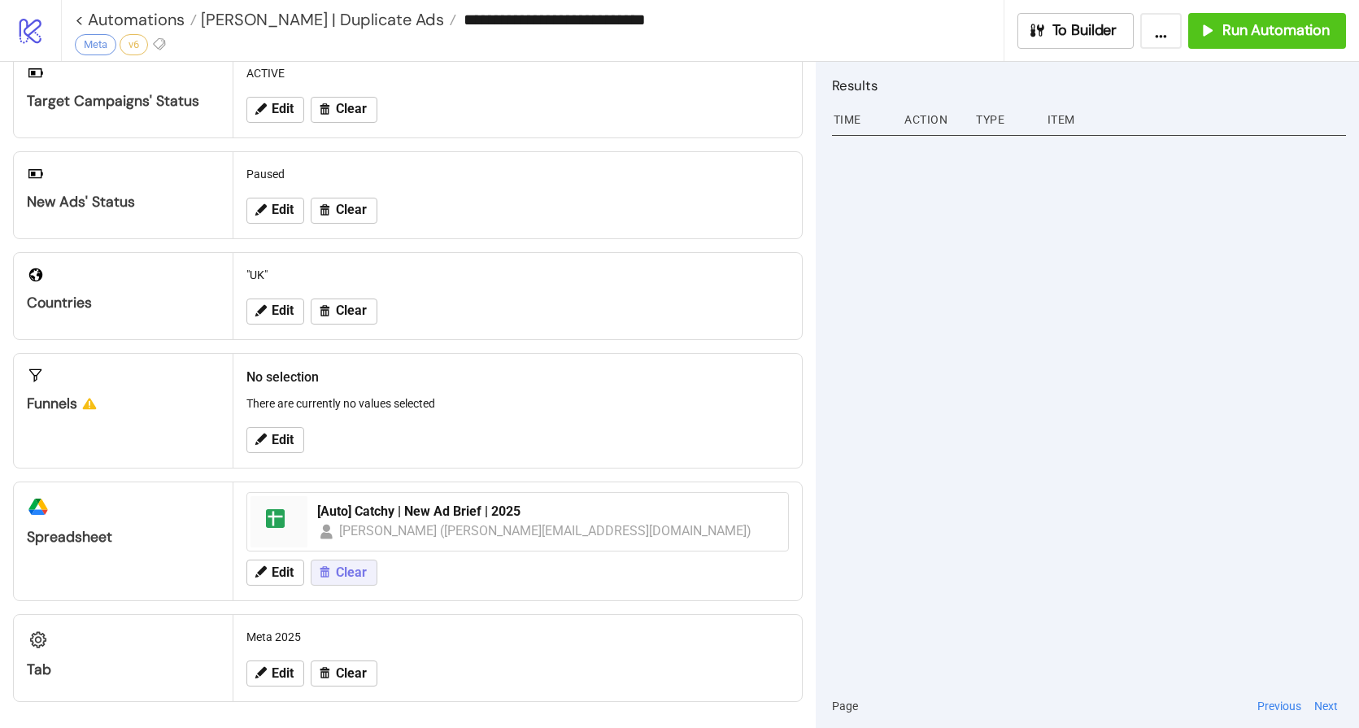
click at [353, 575] on span "Clear" at bounding box center [351, 572] width 31 height 15
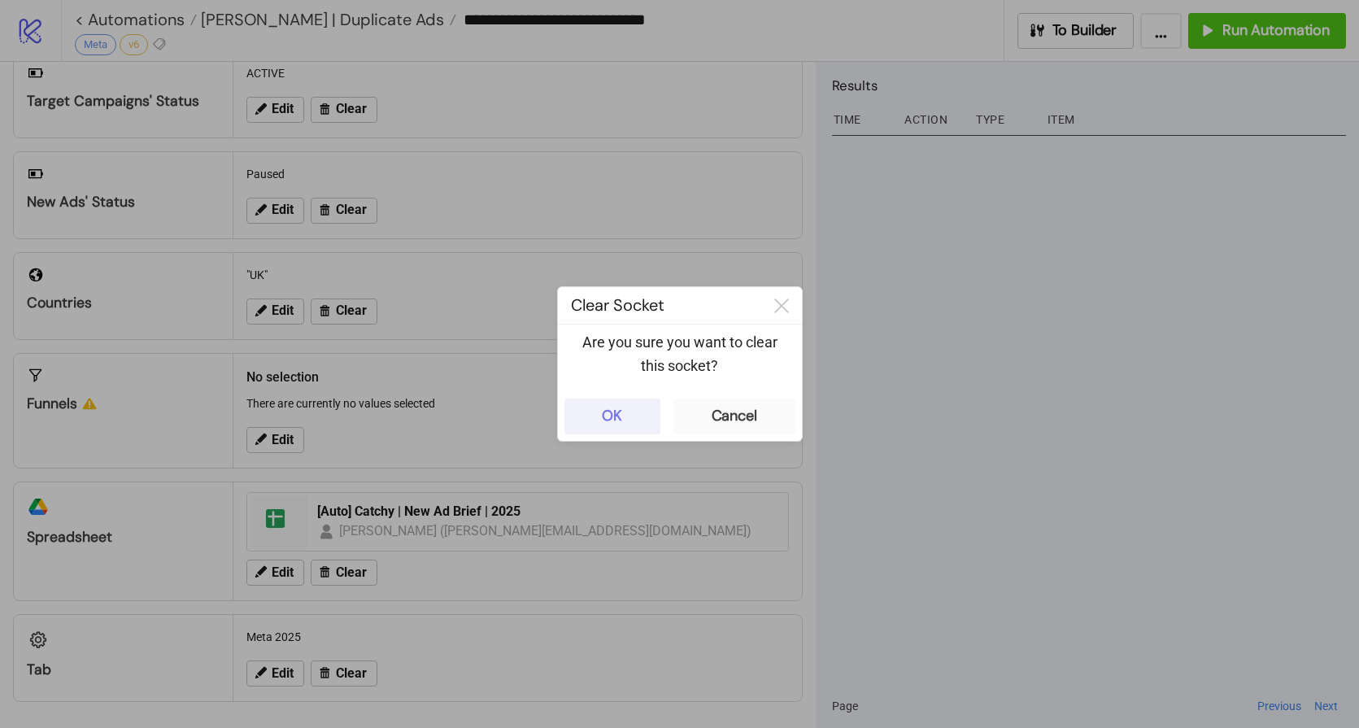
click at [590, 408] on button "OK" at bounding box center [612, 416] width 96 height 36
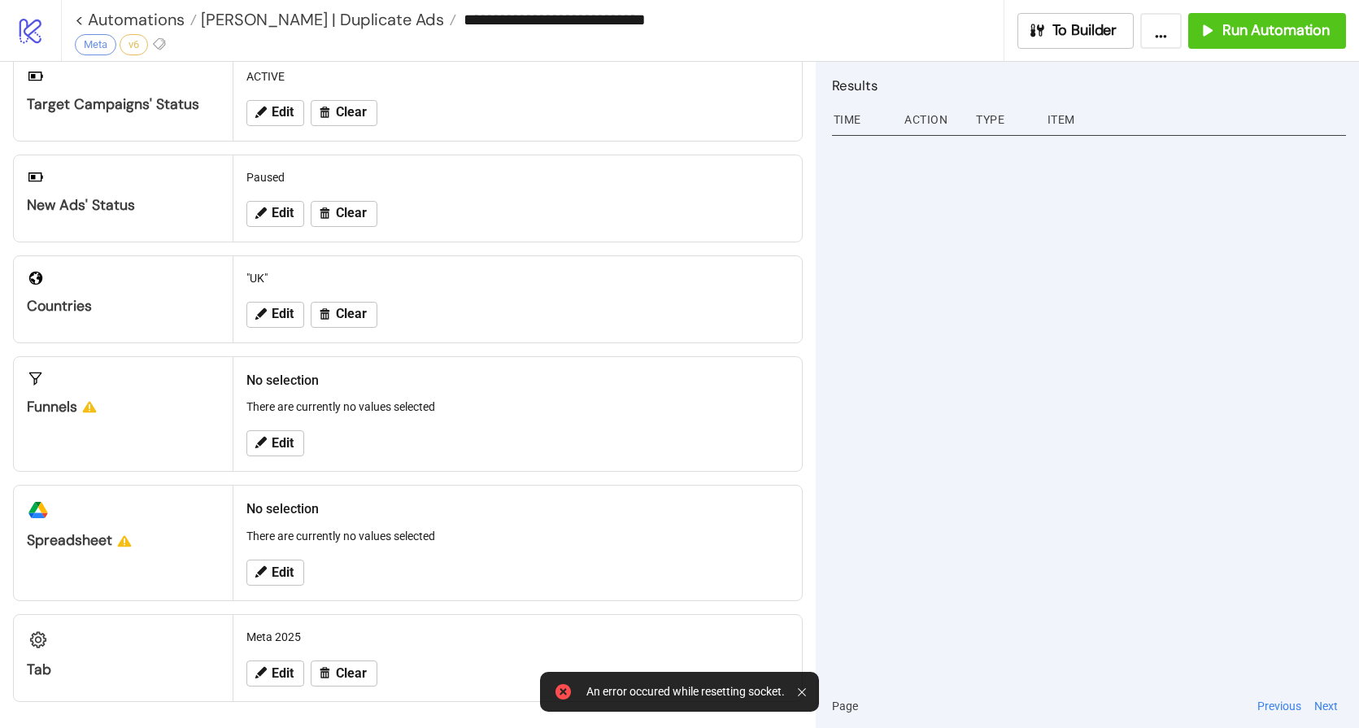
scroll to position [285, 0]
click at [289, 571] on span "Edit" at bounding box center [283, 572] width 22 height 15
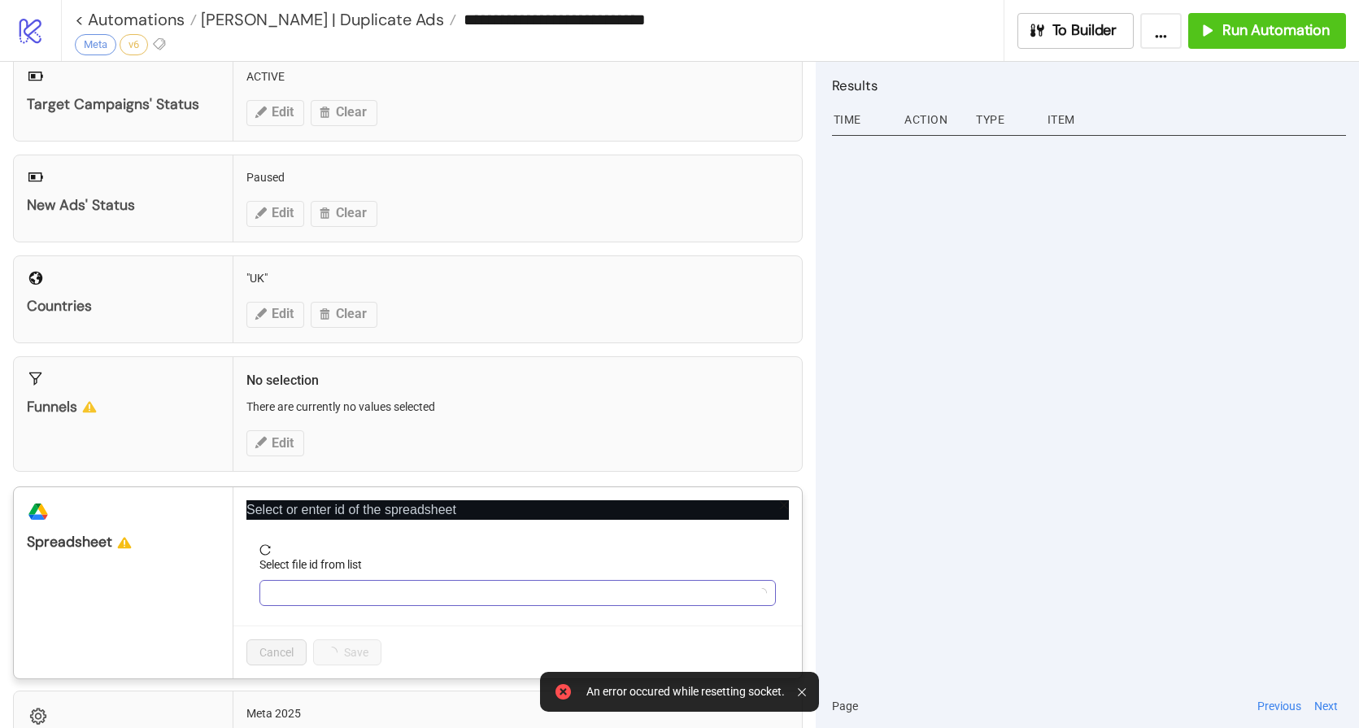
click at [359, 595] on input "Select file id from list" at bounding box center [510, 593] width 482 height 24
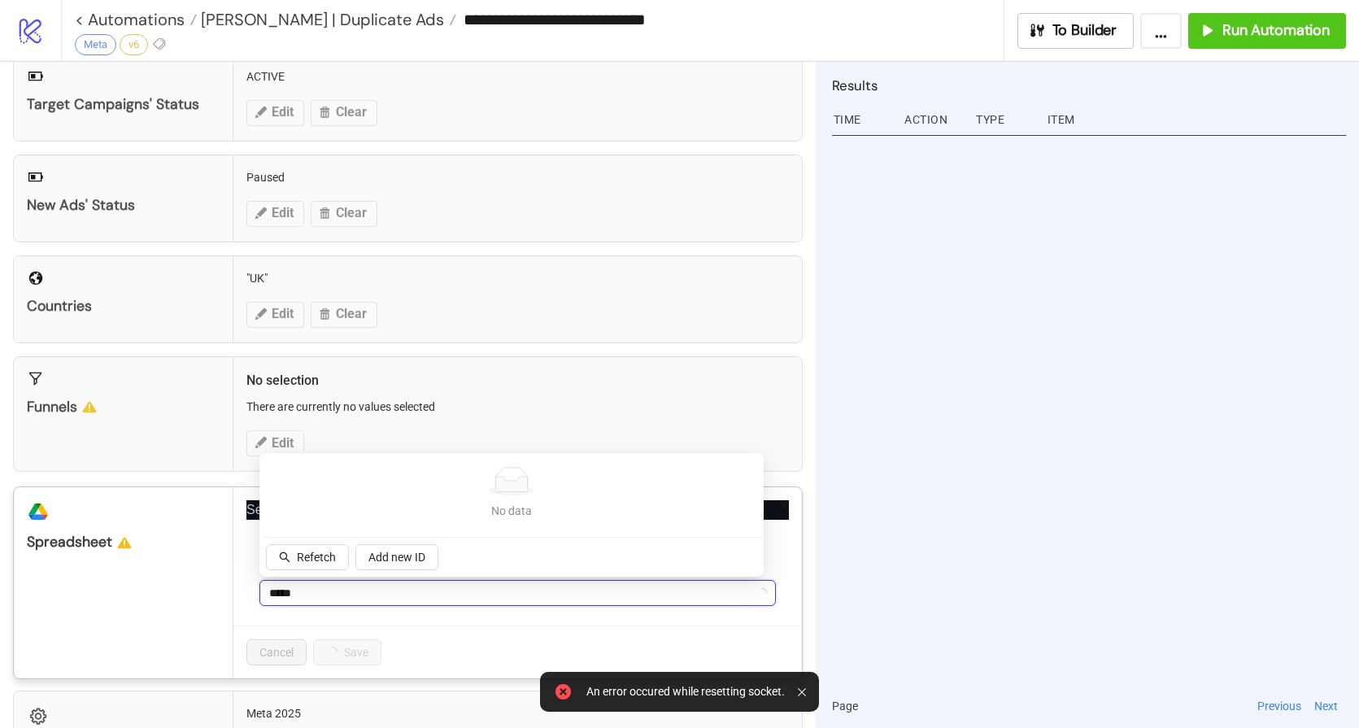
type input "*****"
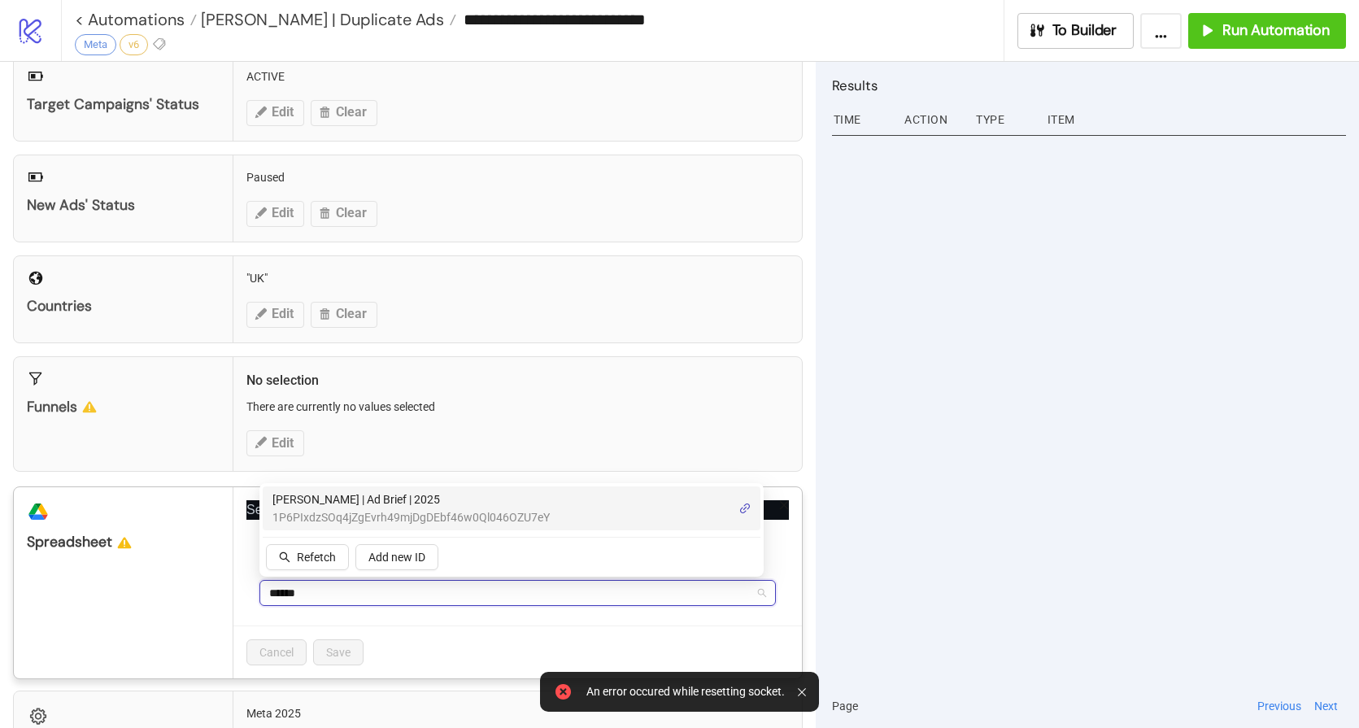
click at [368, 492] on span "[PERSON_NAME] | Ad Brief | 2025" at bounding box center [410, 499] width 277 height 18
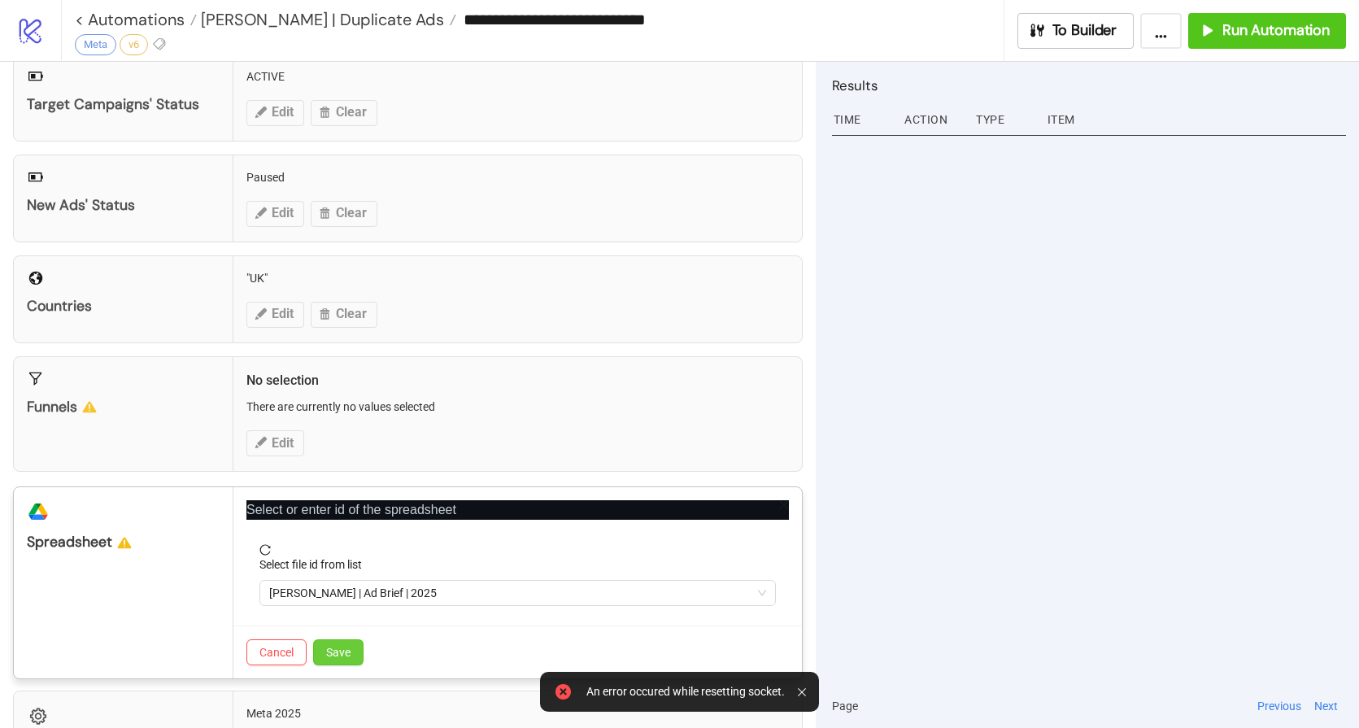
click at [347, 653] on span "Save" at bounding box center [338, 652] width 24 height 13
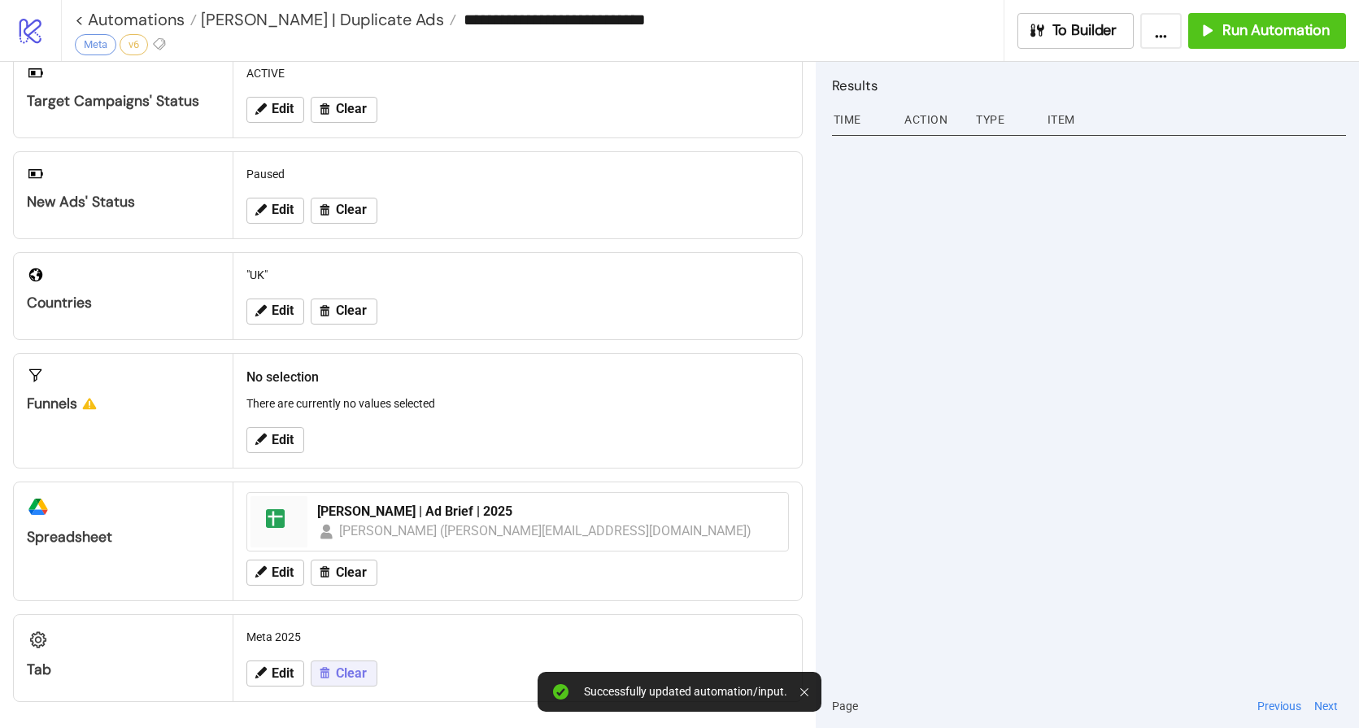
click at [368, 684] on button "Clear" at bounding box center [344, 673] width 67 height 26
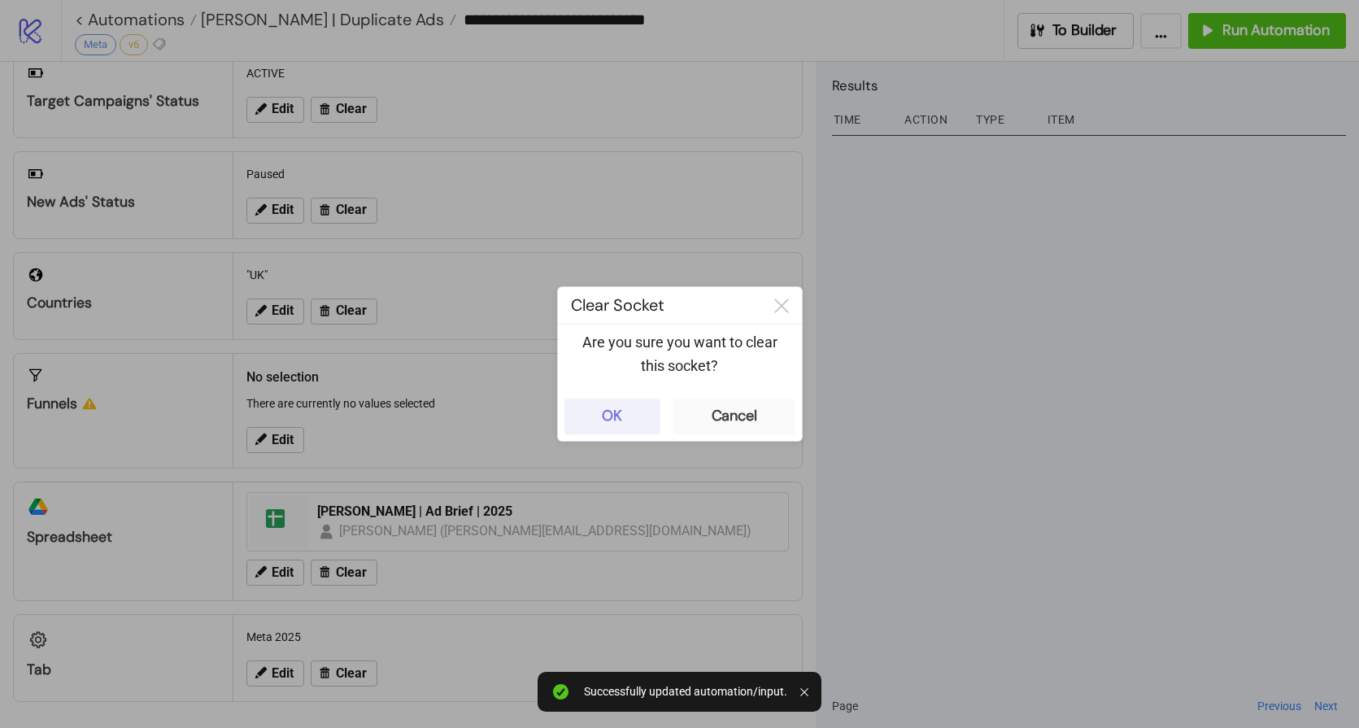
click at [594, 409] on button "OK" at bounding box center [612, 416] width 96 height 36
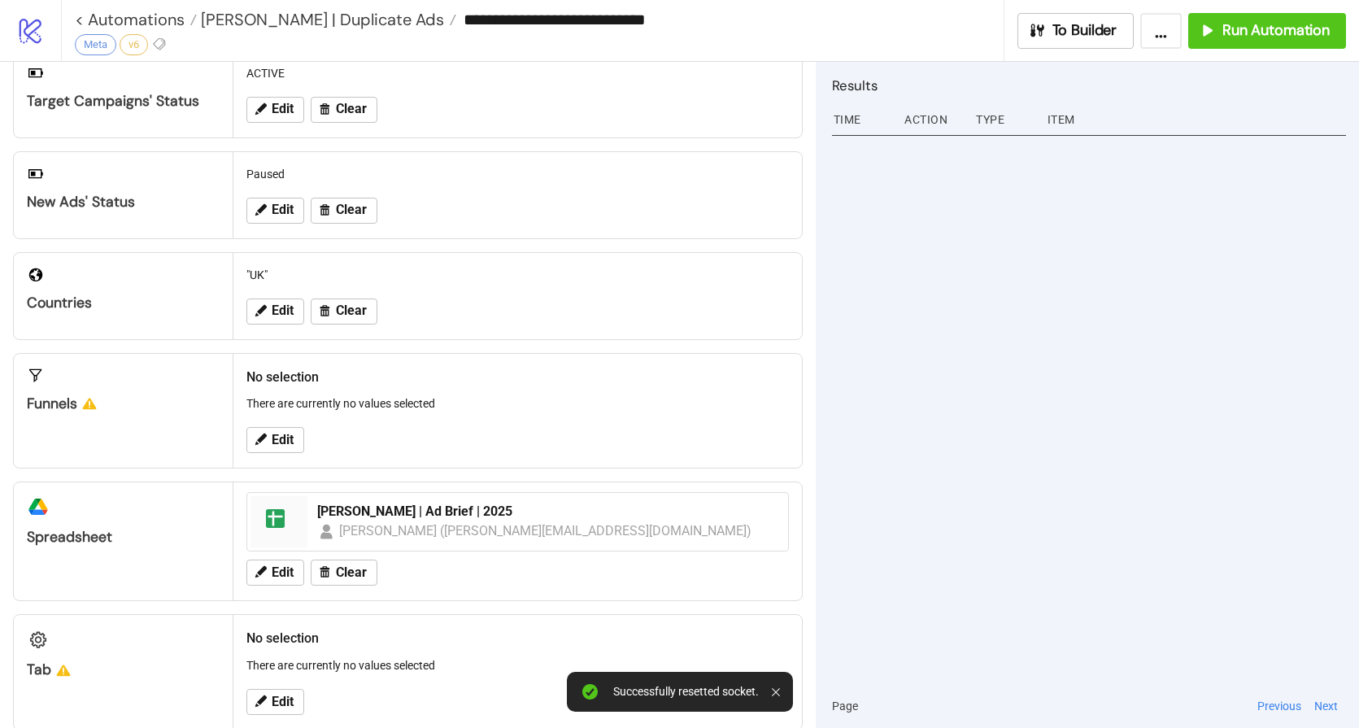
click at [292, 683] on div "Edit" at bounding box center [517, 702] width 555 height 42
click at [284, 690] on button "Edit" at bounding box center [275, 702] width 58 height 26
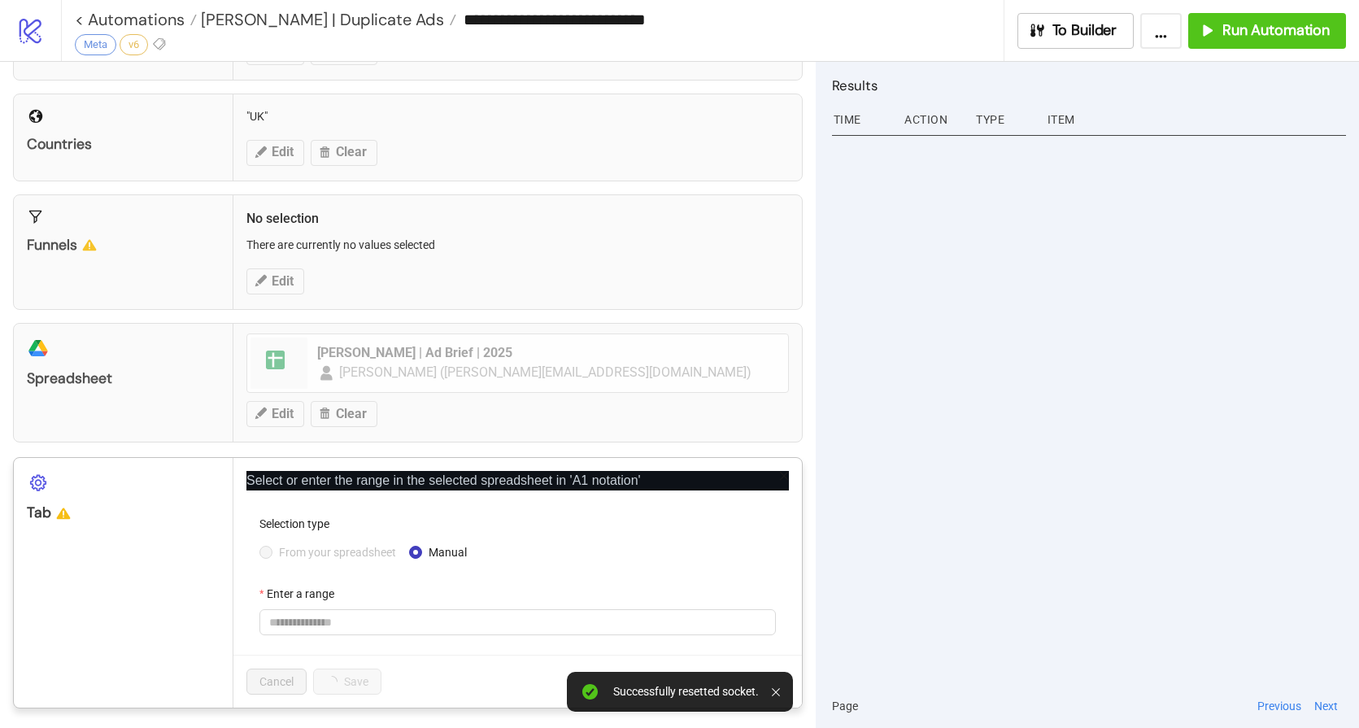
scroll to position [451, 0]
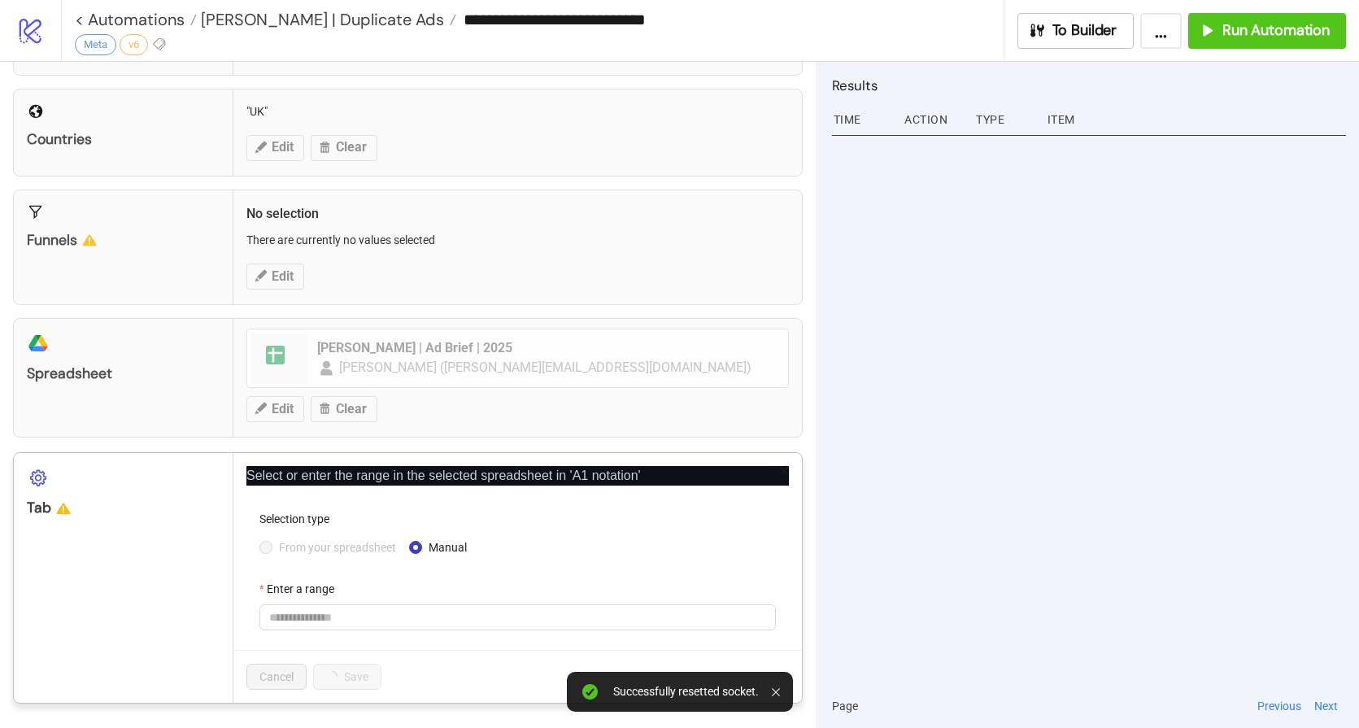
click at [313, 553] on span "From your spreadsheet" at bounding box center [337, 547] width 130 height 18
click at [315, 551] on span "From your spreadsheet" at bounding box center [337, 547] width 130 height 18
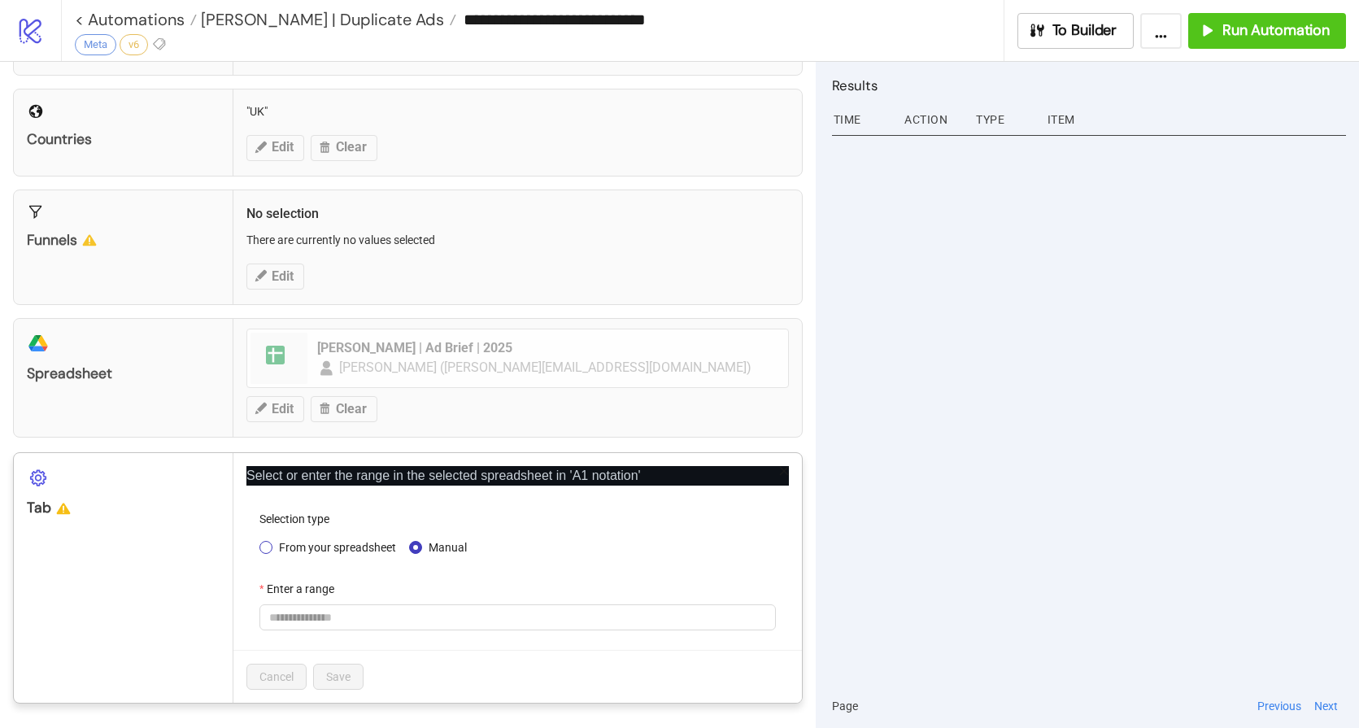
click at [313, 546] on span "From your spreadsheet" at bounding box center [337, 547] width 130 height 18
click at [356, 611] on span at bounding box center [517, 617] width 497 height 24
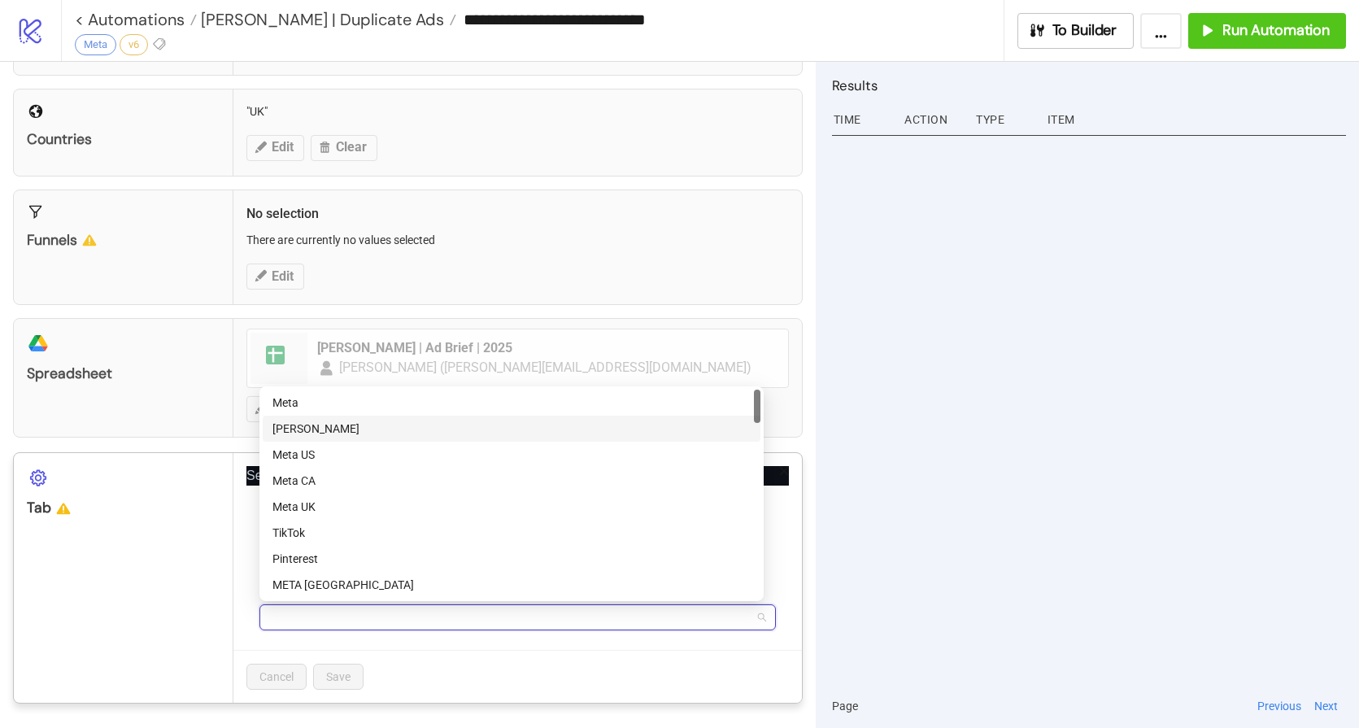
click at [332, 427] on div "[PERSON_NAME]" at bounding box center [511, 429] width 478 height 18
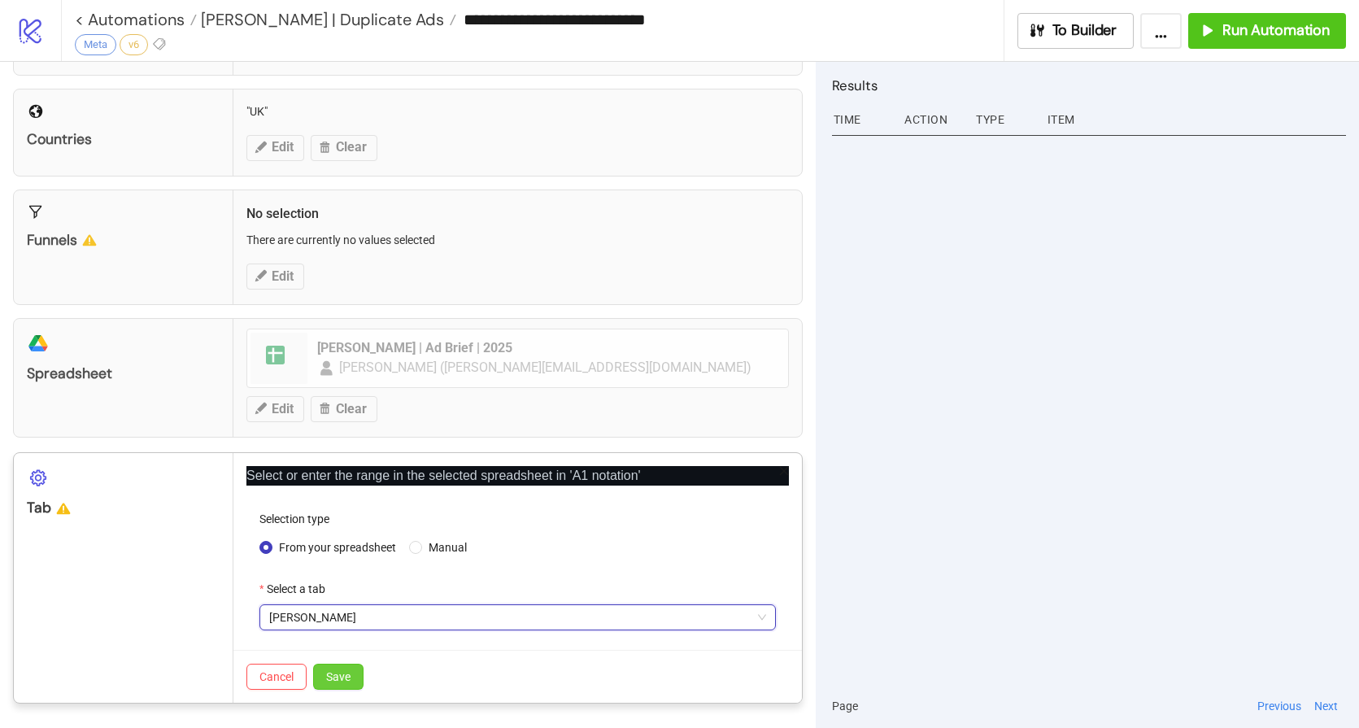
click at [342, 675] on span "Save" at bounding box center [338, 676] width 24 height 13
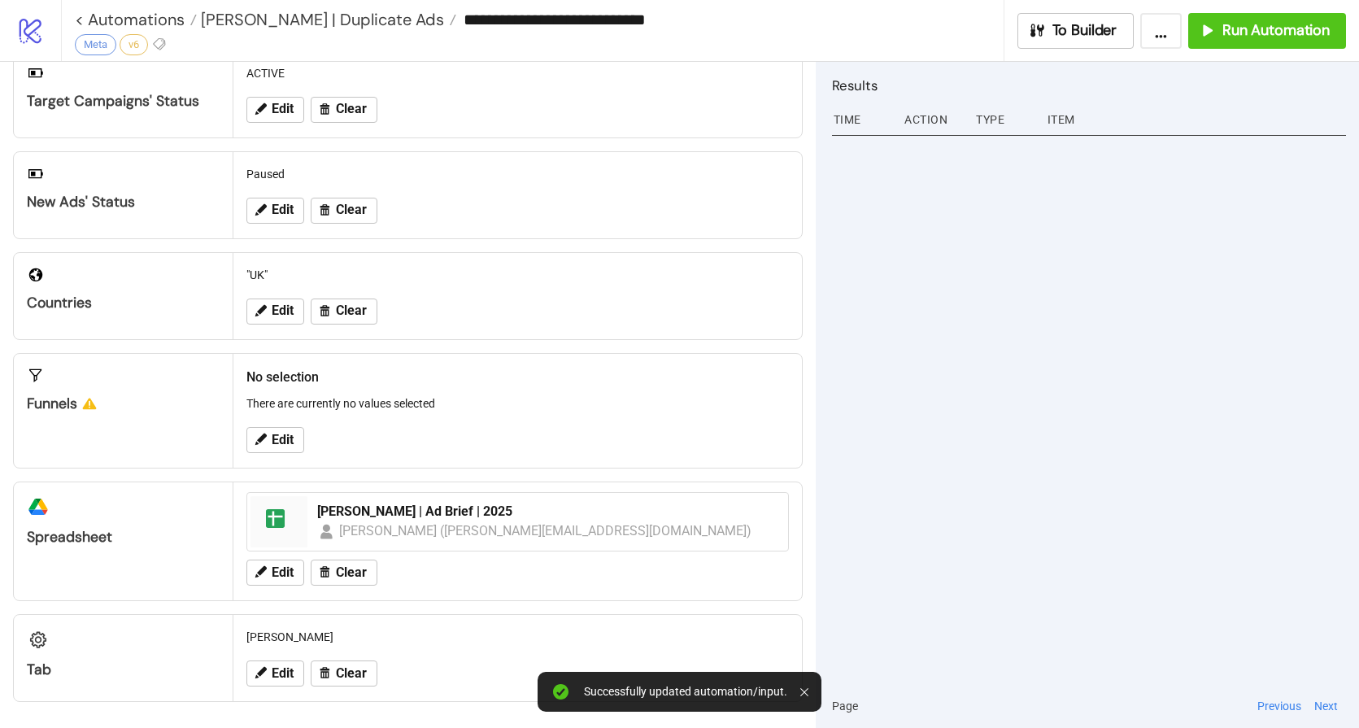
scroll to position [0, 0]
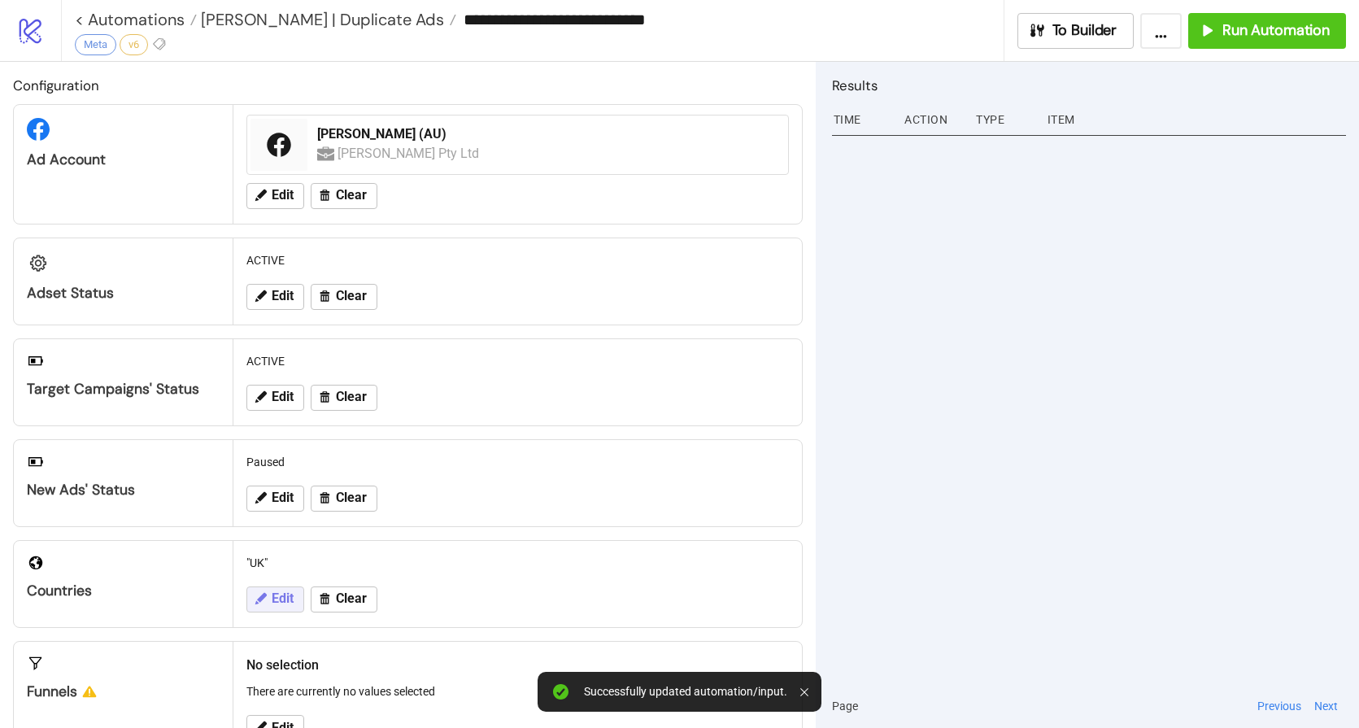
click at [276, 591] on span "Edit" at bounding box center [283, 598] width 22 height 15
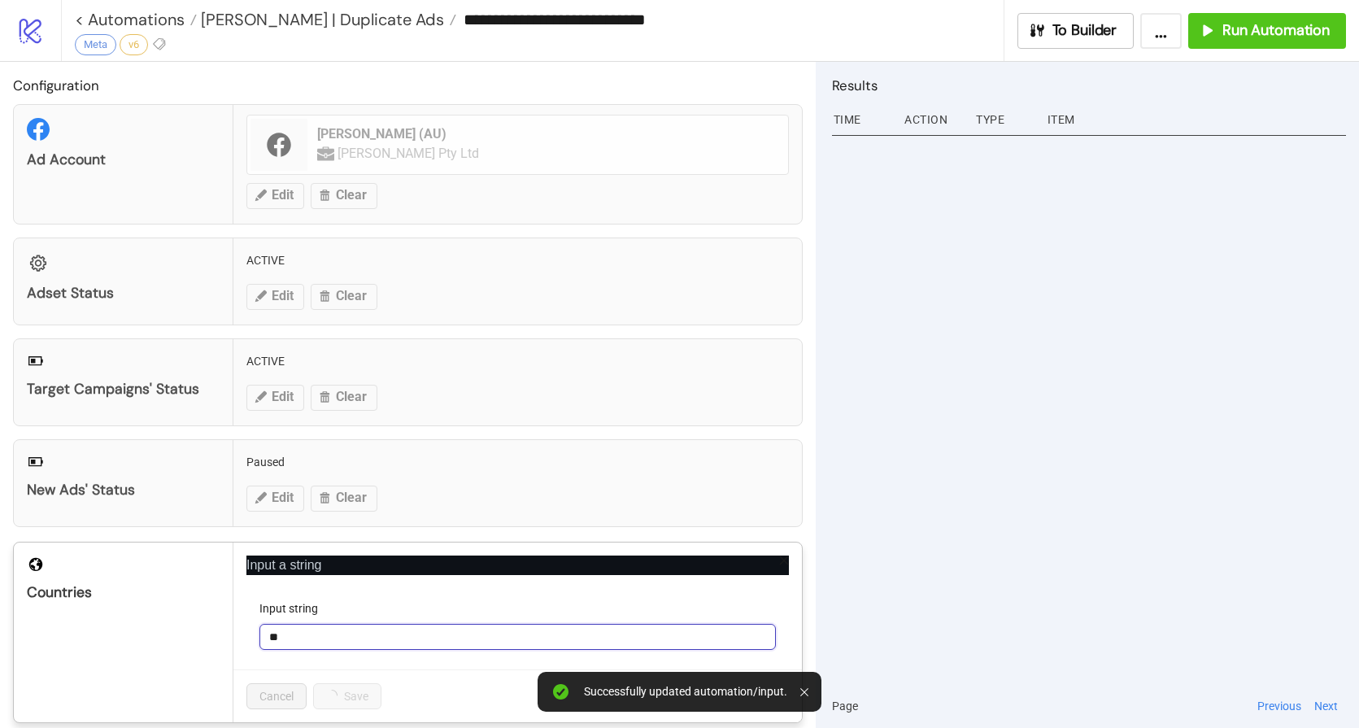
click at [333, 638] on input "**" at bounding box center [517, 637] width 516 height 26
type input "*"
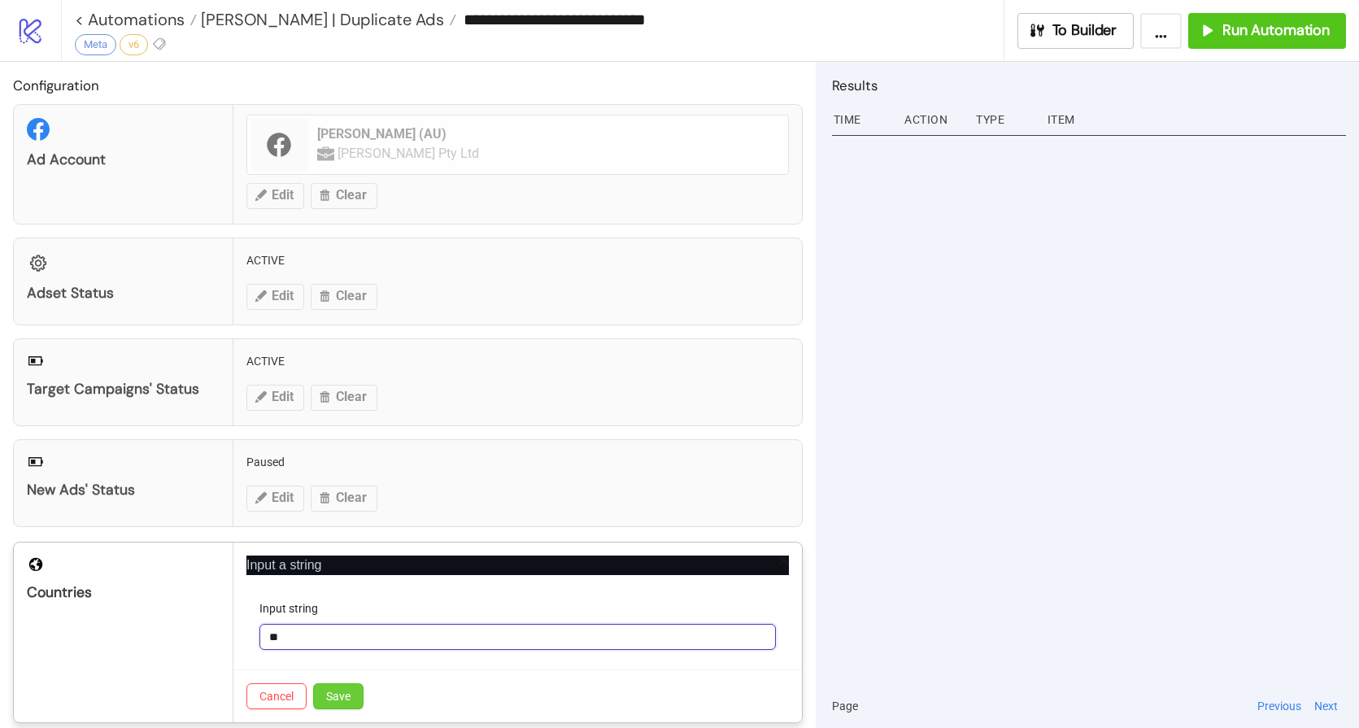
type input "**"
click at [343, 700] on span "Save" at bounding box center [338, 696] width 24 height 13
